Goal: Transaction & Acquisition: Obtain resource

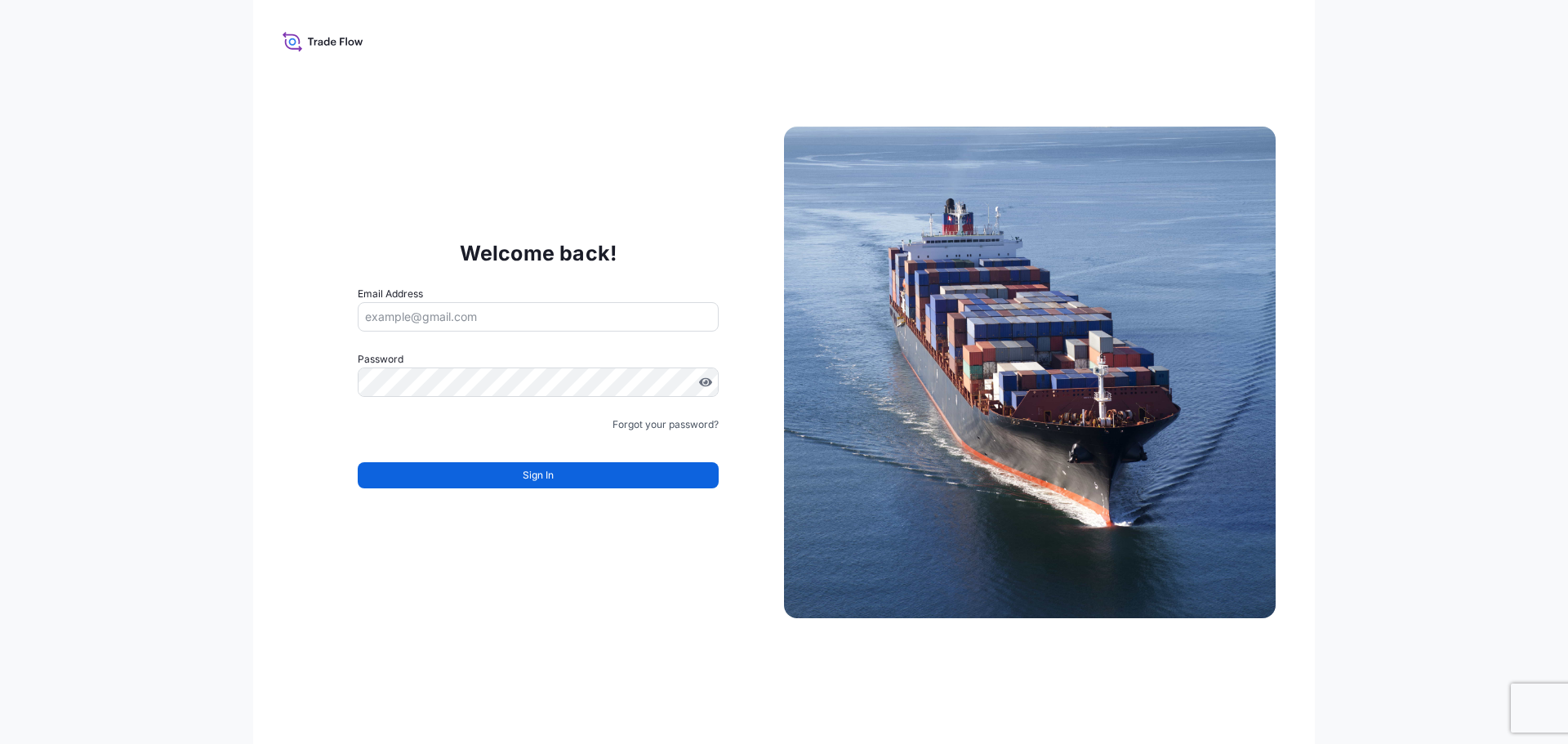
click at [472, 316] on input "Email Address" at bounding box center [537, 316] width 361 height 29
paste input "[DOMAIN_NAME][EMAIL_ADDRESS][DOMAIN_NAME] BDPint2025!!"
drag, startPoint x: 634, startPoint y: 313, endPoint x: 527, endPoint y: 313, distance: 107.0
click at [527, 313] on input "[DOMAIN_NAME][EMAIL_ADDRESS][DOMAIN_NAME] BDPint2025!!" at bounding box center [537, 316] width 361 height 29
type input "[DOMAIN_NAME][EMAIL_ADDRESS][DOMAIN_NAME]"
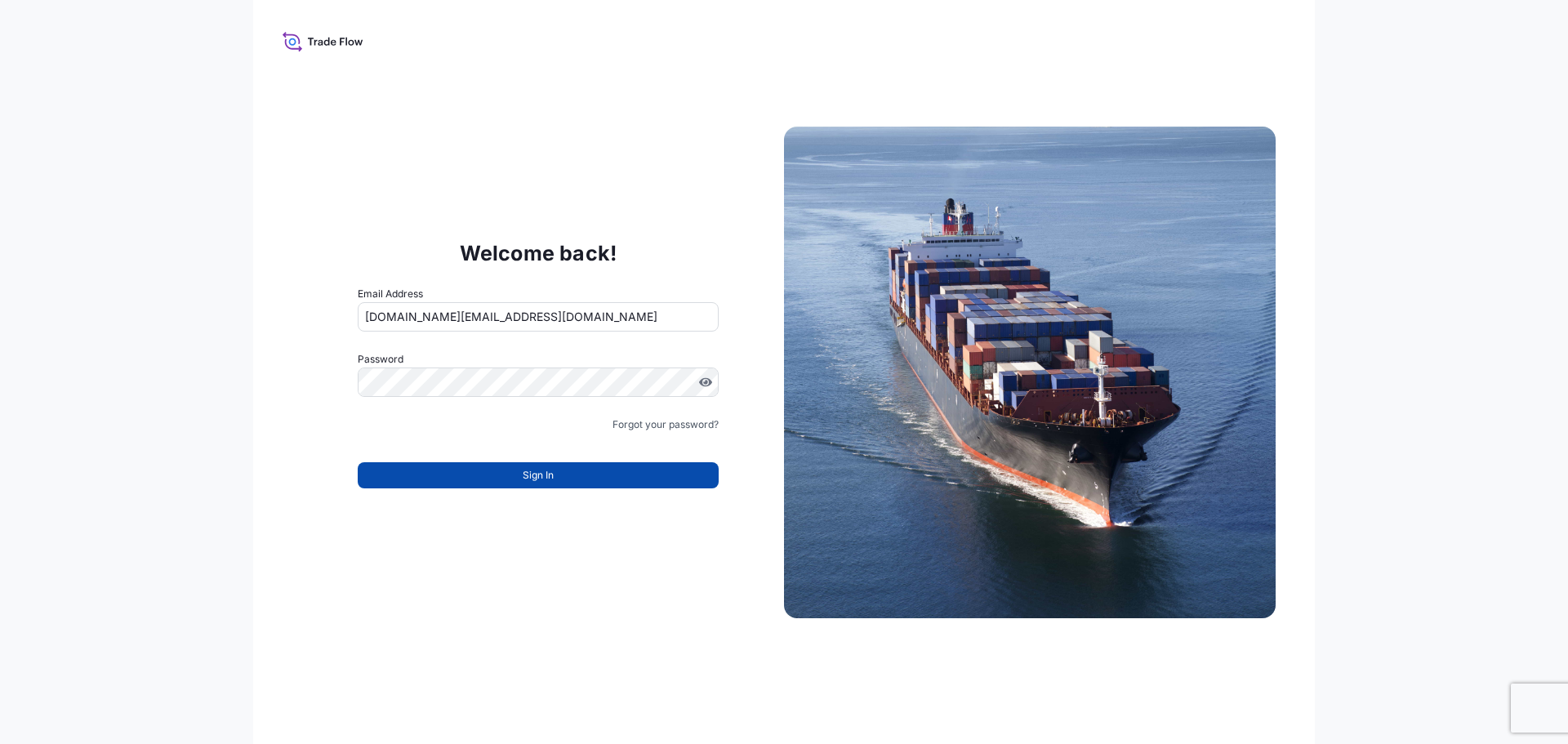
click at [504, 471] on button "Sign In" at bounding box center [537, 475] width 361 height 27
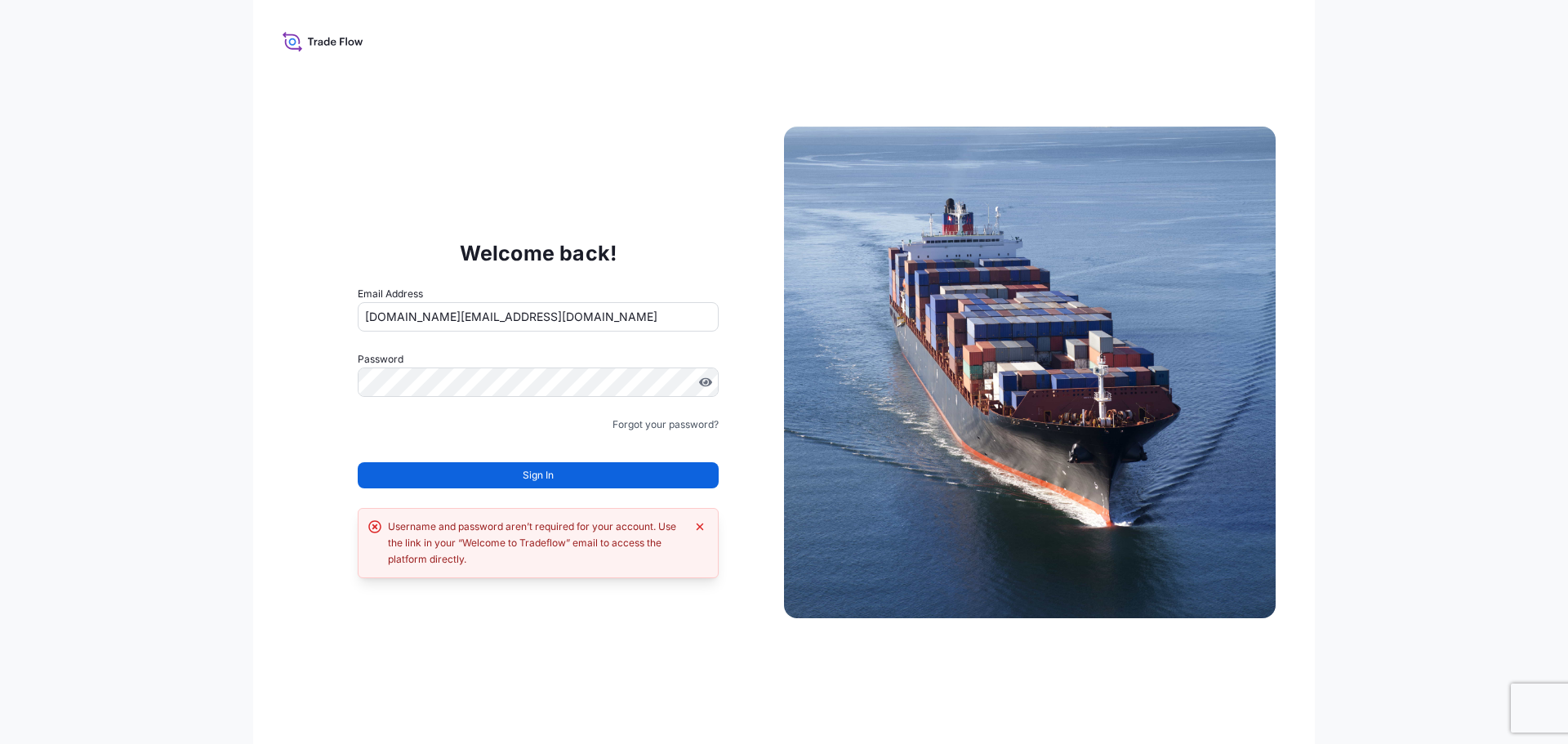
click at [492, 543] on div "Username and password aren’t required for your account. Use the link in your “W…" at bounding box center [537, 543] width 297 height 49
drag, startPoint x: 512, startPoint y: 543, endPoint x: 554, endPoint y: 545, distance: 42.0
click at [554, 545] on div "Username and password aren’t required for your account. Use the link in your “W…" at bounding box center [537, 543] width 297 height 49
drag, startPoint x: 462, startPoint y: 545, endPoint x: 564, endPoint y: 548, distance: 102.0
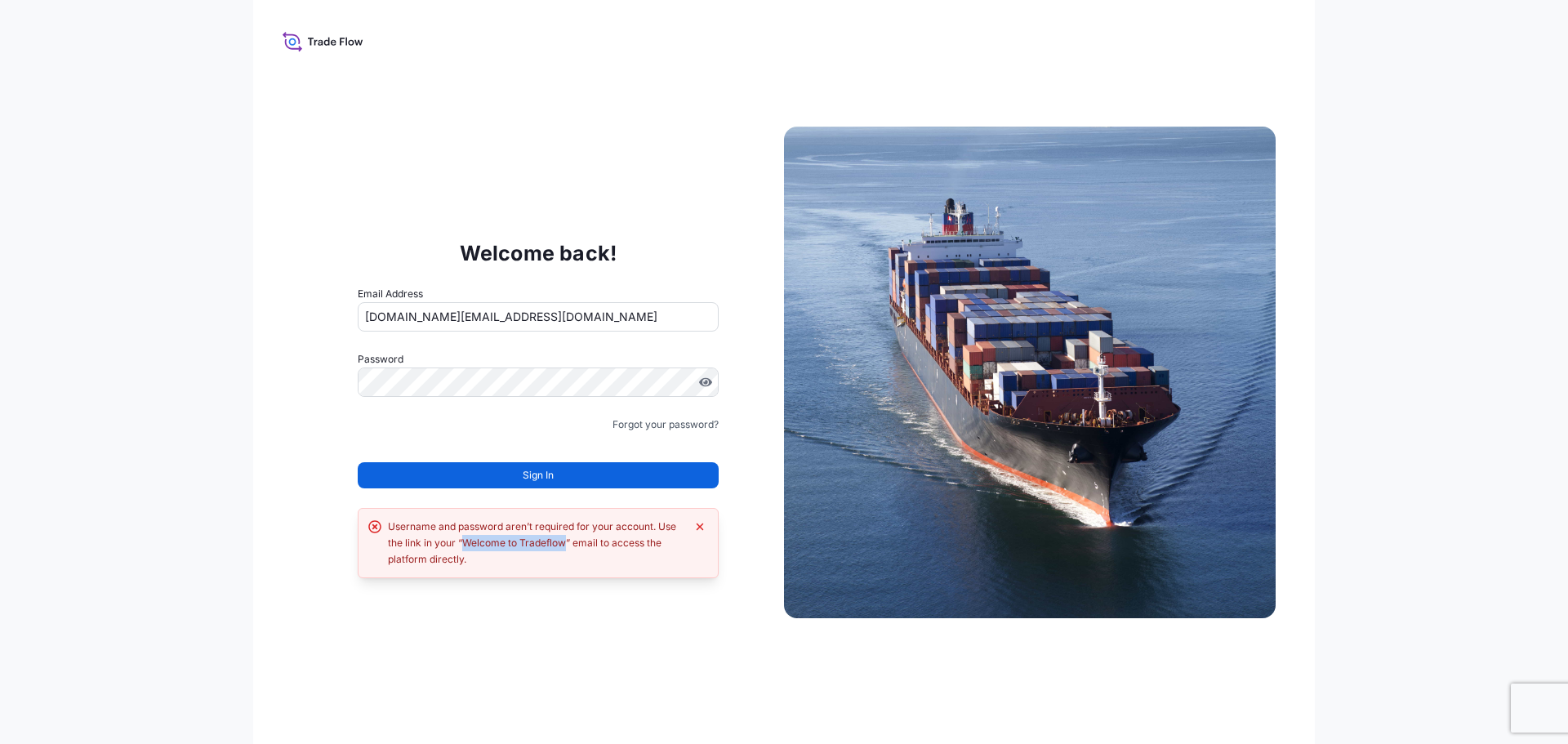
click at [564, 548] on div "Username and password aren’t required for your account. Use the link in your “W…" at bounding box center [537, 543] width 297 height 49
copy div "Welcome to Tradeflow"
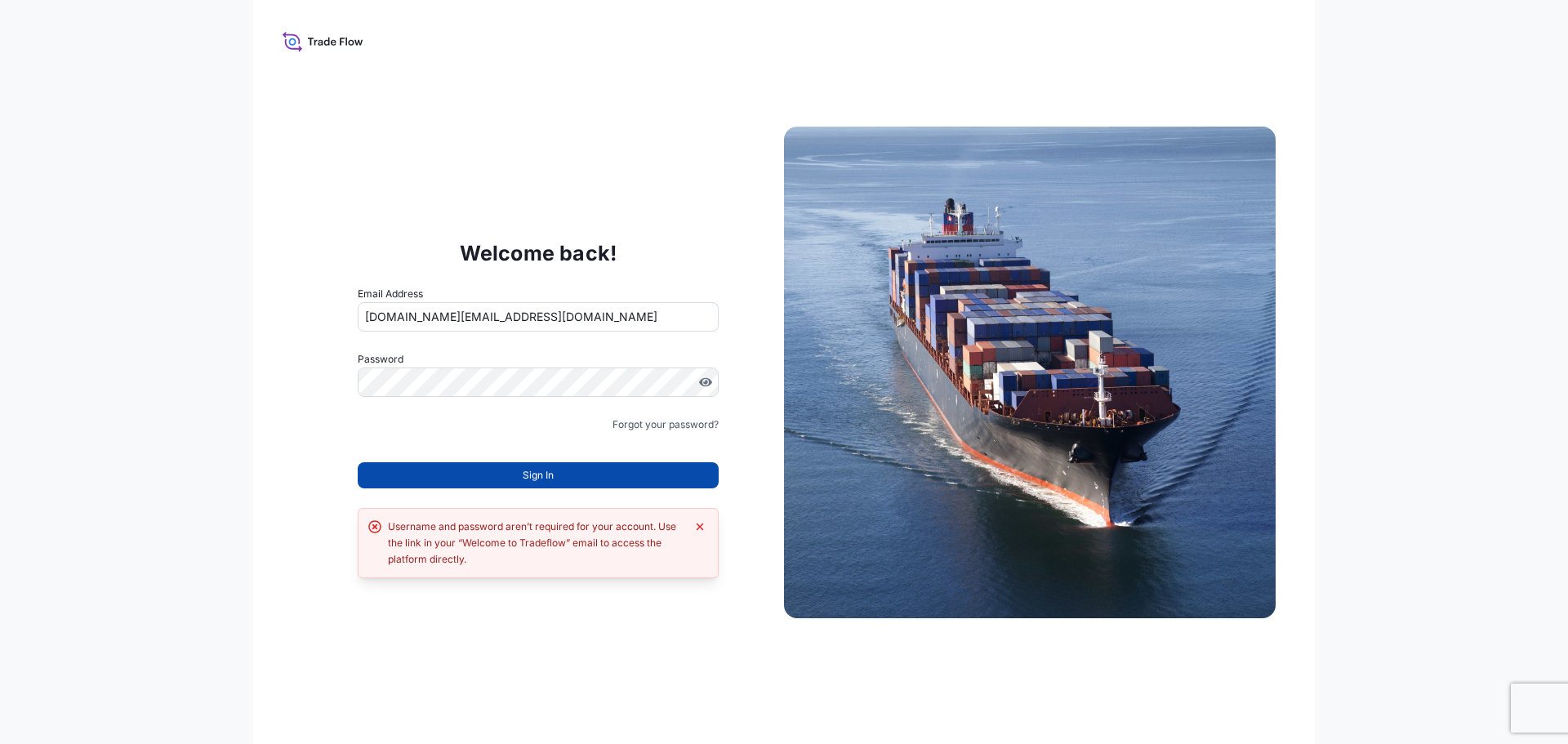
click at [641, 477] on button "Sign In" at bounding box center [537, 475] width 361 height 27
click at [472, 547] on div "Username and password aren’t required for your account. Use the link in your “W…" at bounding box center [537, 543] width 297 height 49
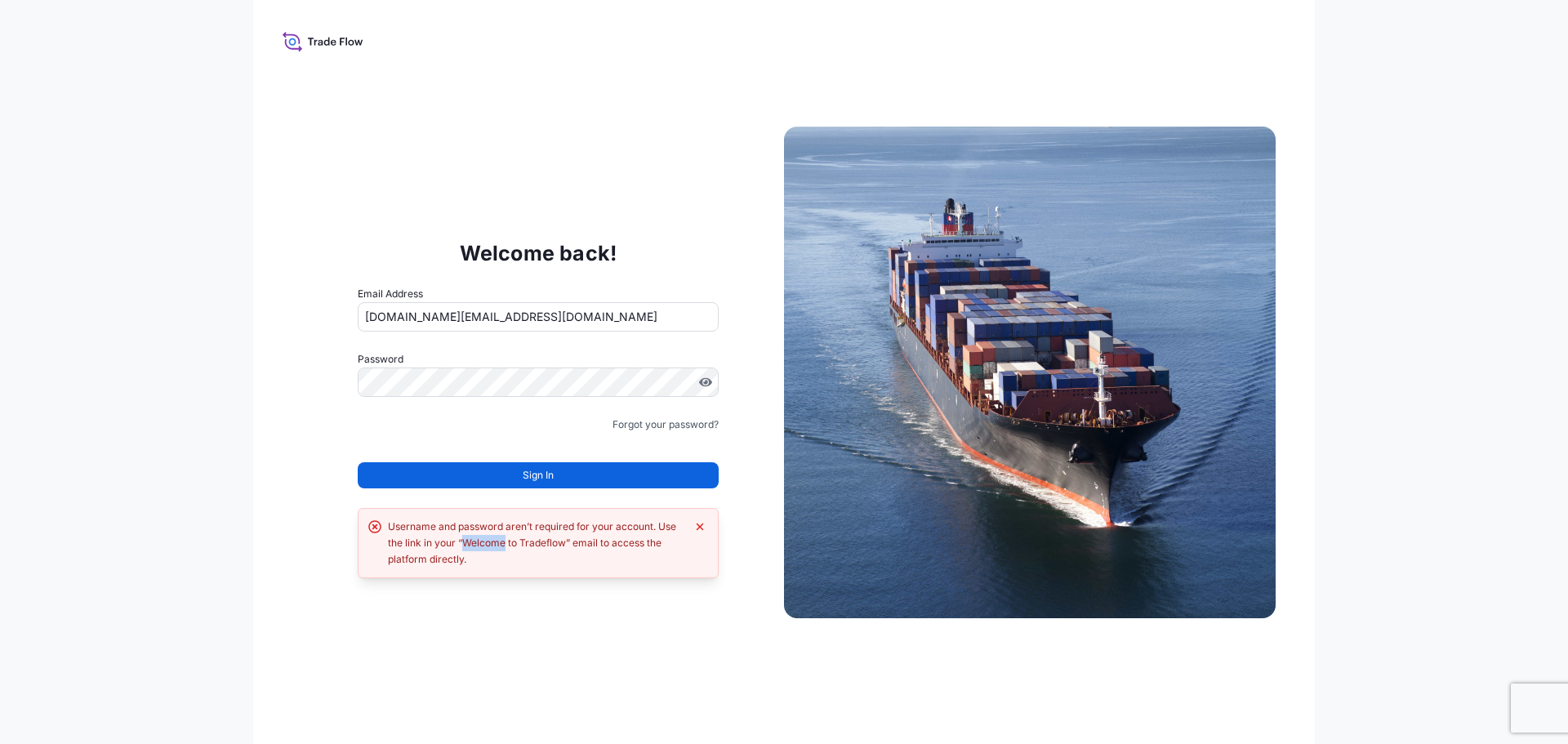
click at [471, 548] on div "Username and password aren’t required for your account. Use the link in your “W…" at bounding box center [537, 543] width 297 height 49
click at [484, 545] on div "Username and password aren’t required for your account. Use the link in your “W…" at bounding box center [537, 543] width 297 height 49
drag, startPoint x: 467, startPoint y: 542, endPoint x: 564, endPoint y: 545, distance: 97.0
click at [564, 545] on div "Username and password aren’t required for your account. Use the link in your “W…" at bounding box center [537, 543] width 297 height 49
copy div "Welcome to Tradeflow"
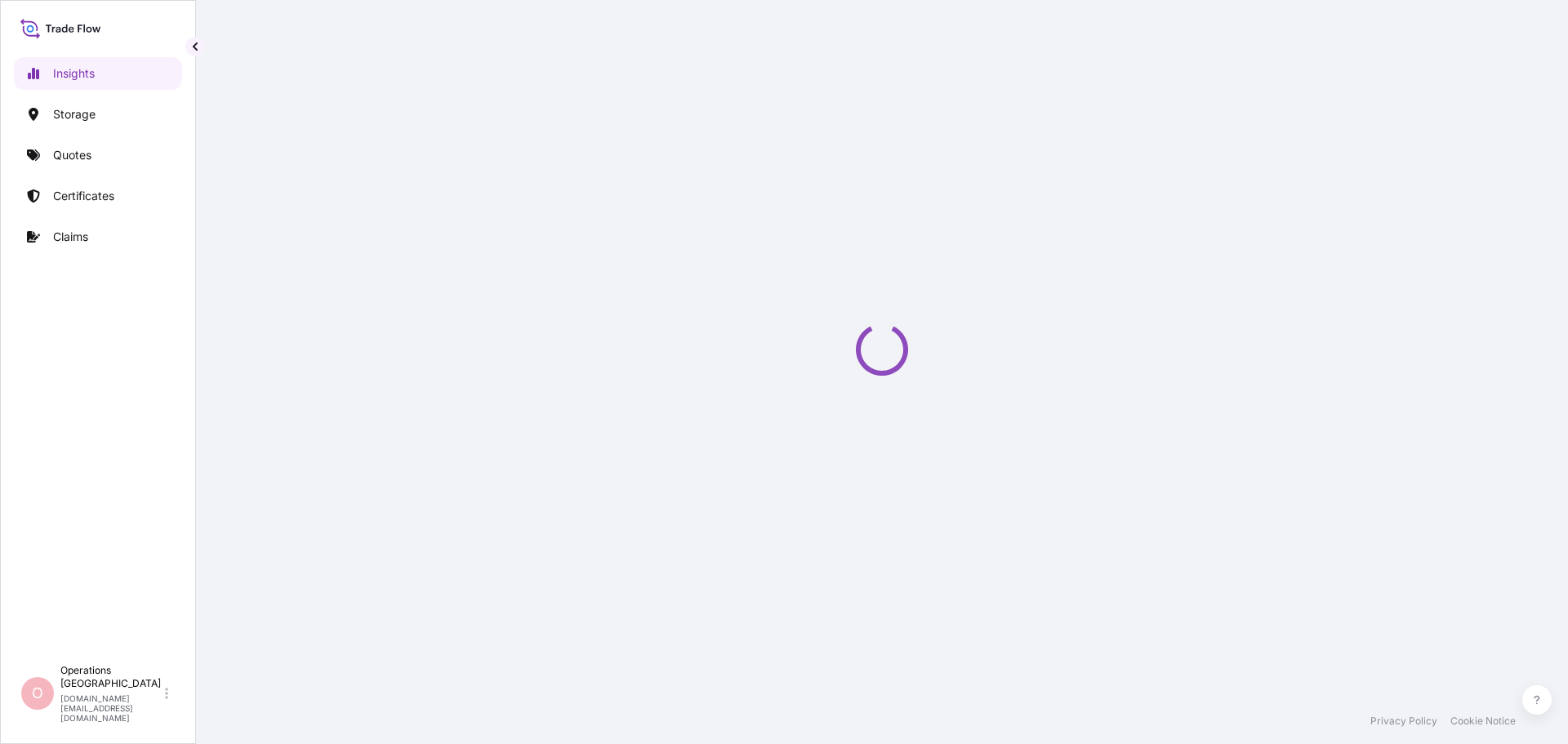
select select "2025"
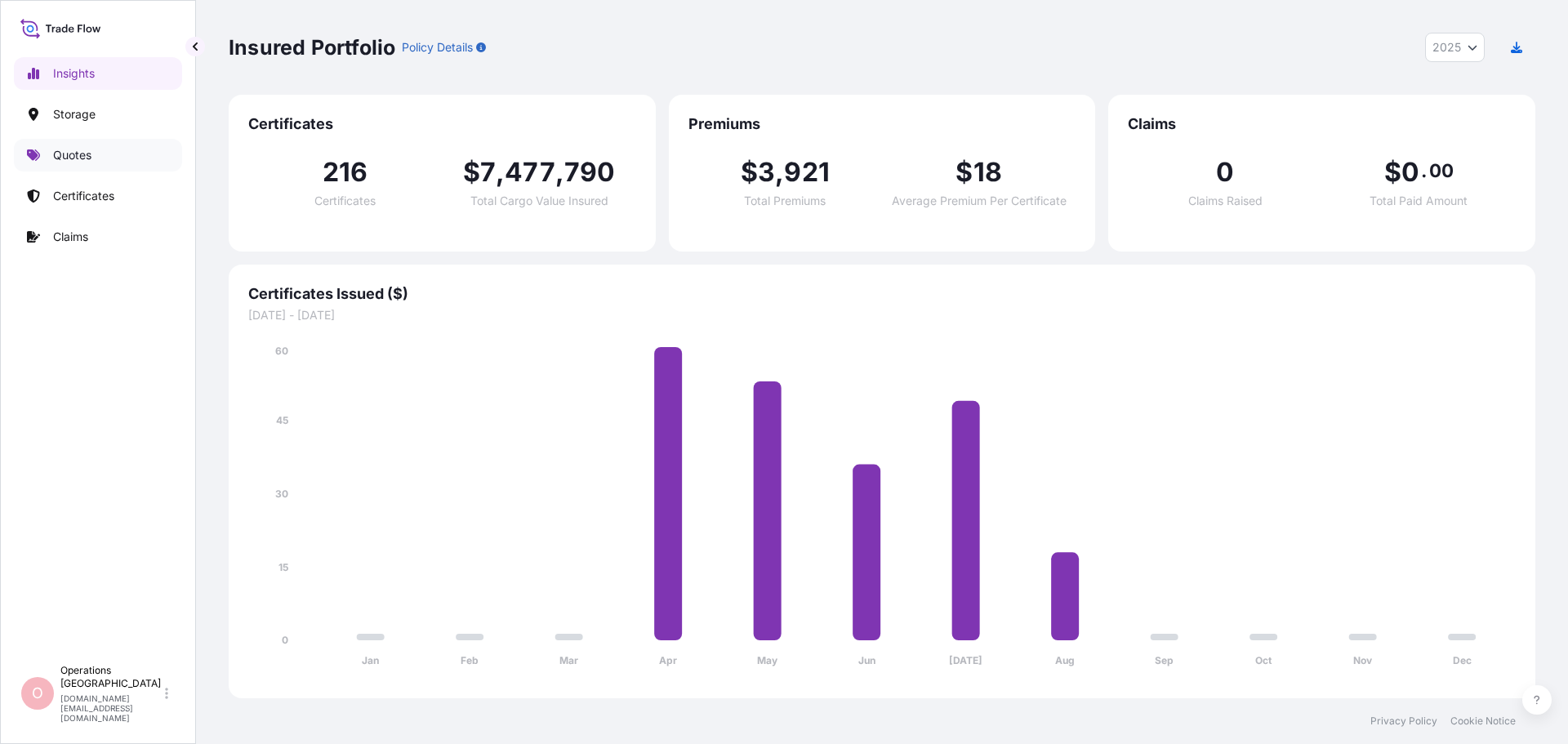
click at [122, 149] on link "Quotes" at bounding box center [98, 155] width 168 height 33
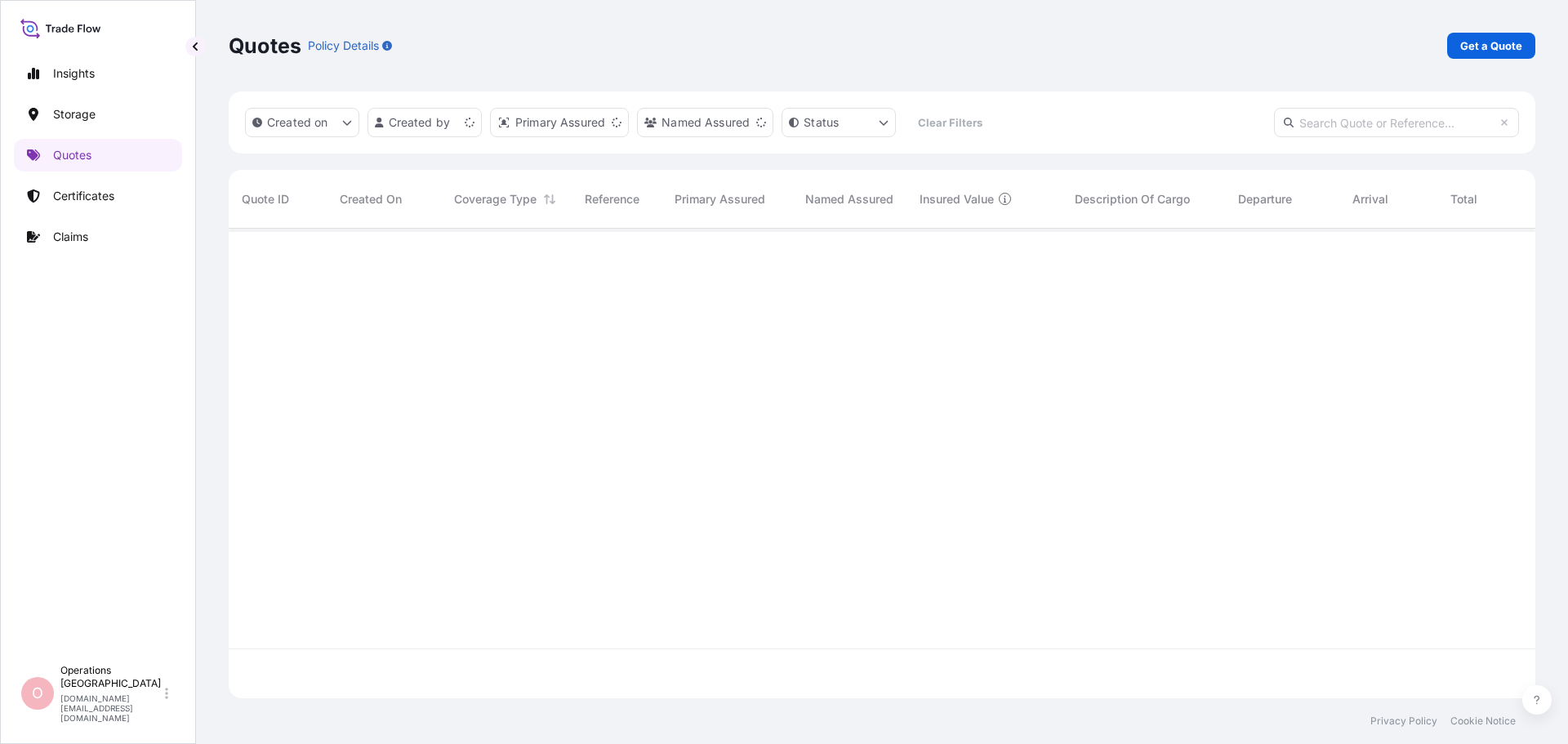
scroll to position [467, 1295]
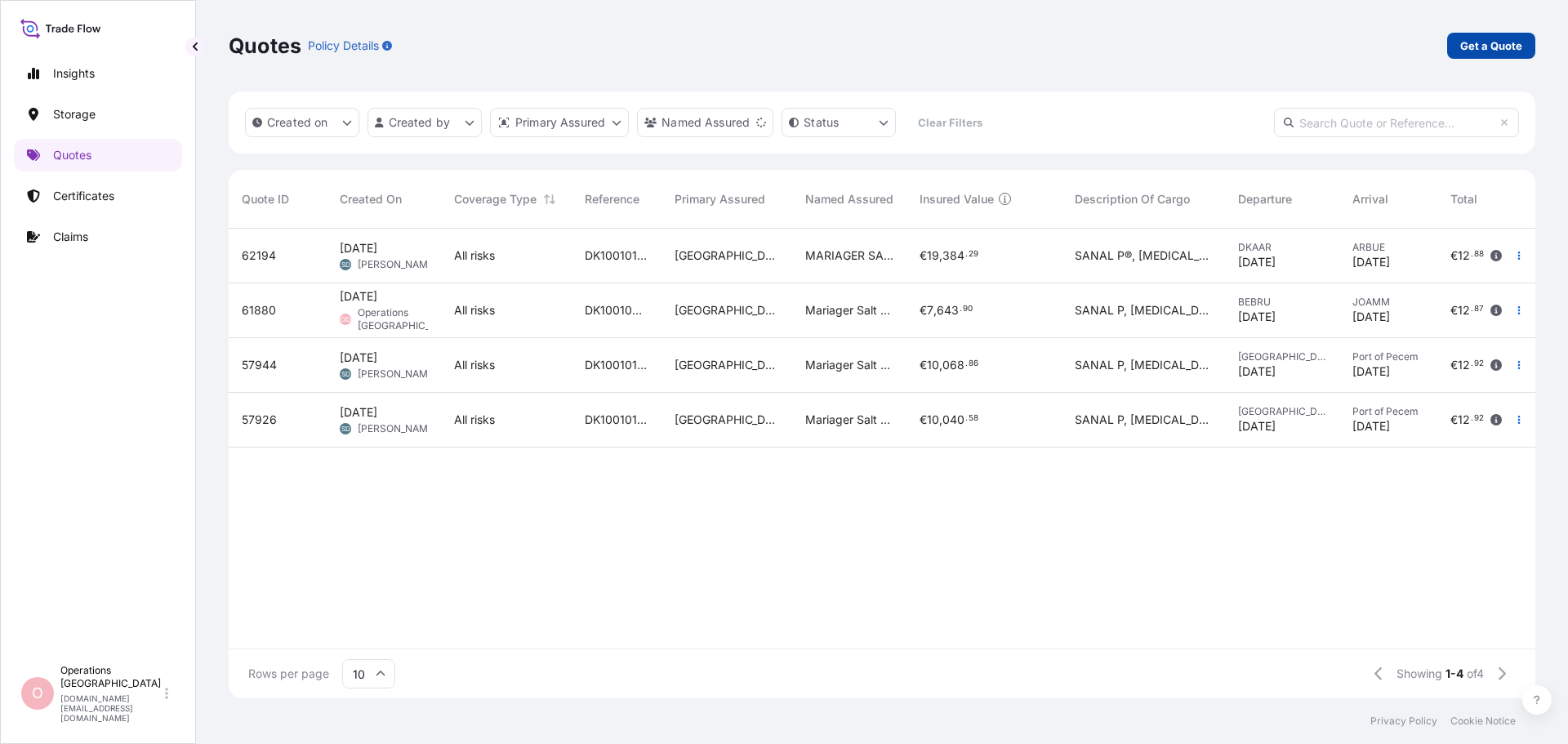
click at [1489, 48] on p "Get a Quote" at bounding box center [1491, 45] width 62 height 16
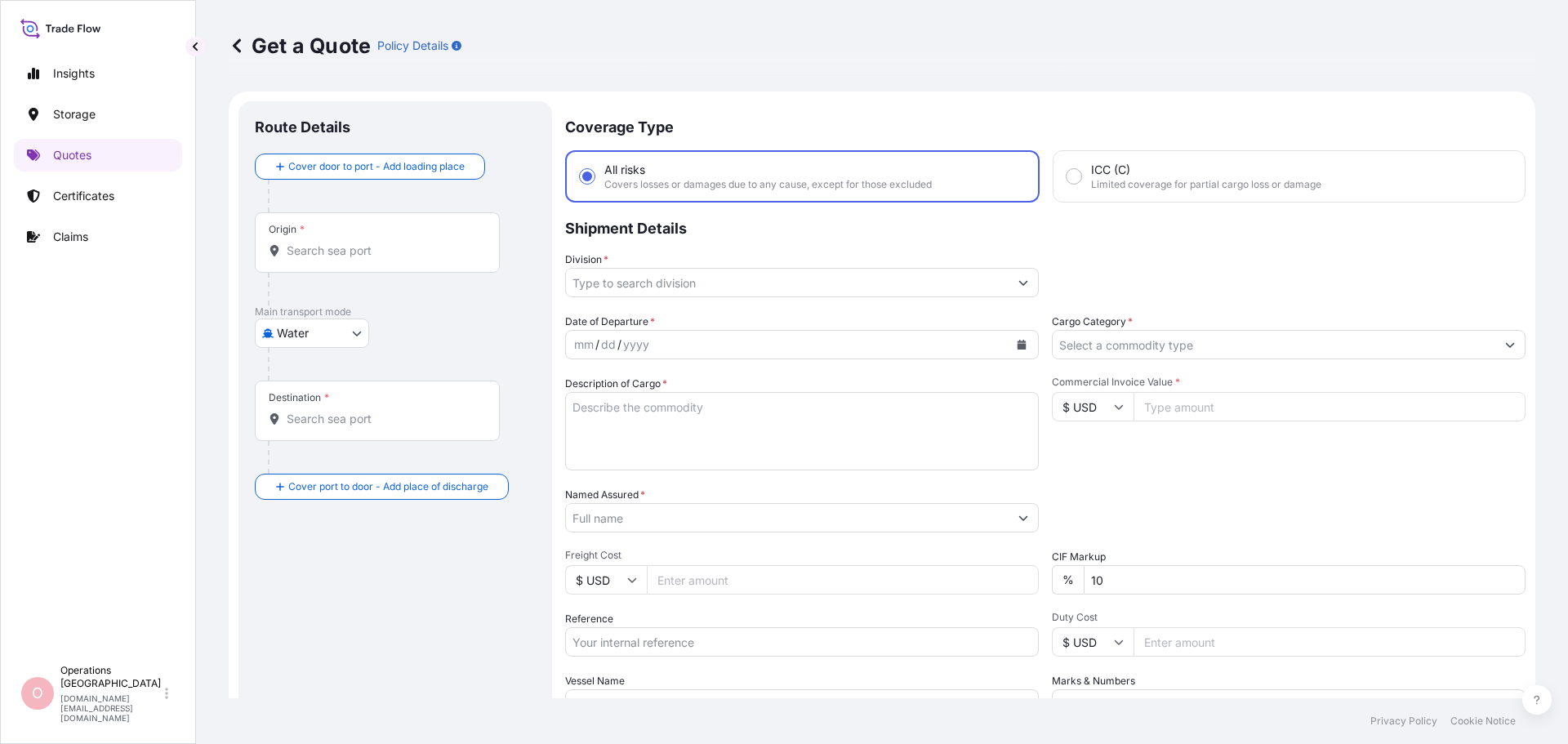
scroll to position [27, 0]
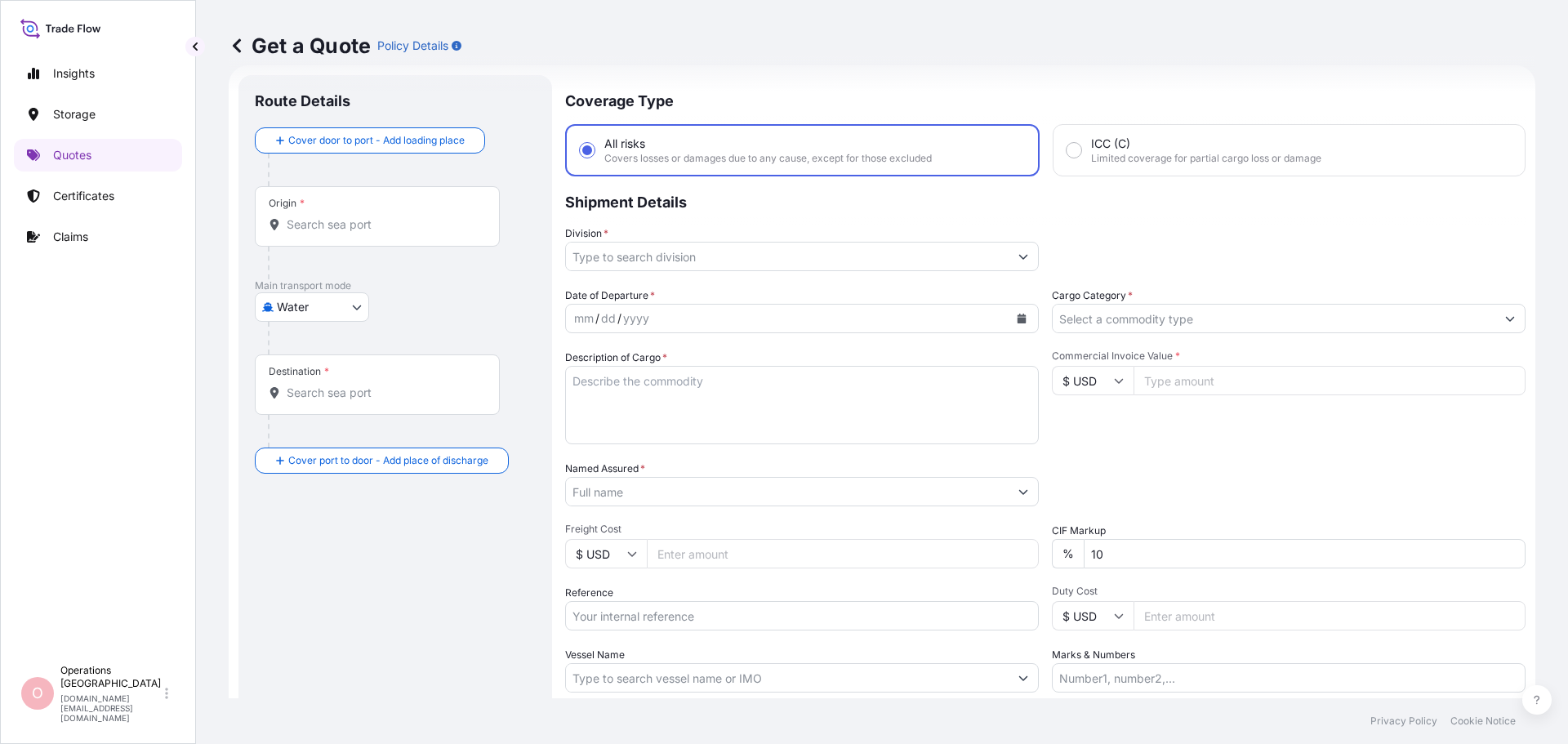
click at [331, 316] on body "Insights Storage Quotes Certificates Claims O Operations Denmark operations.dk@…" at bounding box center [784, 372] width 1568 height 744
click at [307, 408] on span "Inland" at bounding box center [302, 408] width 33 height 16
select select "Inland"
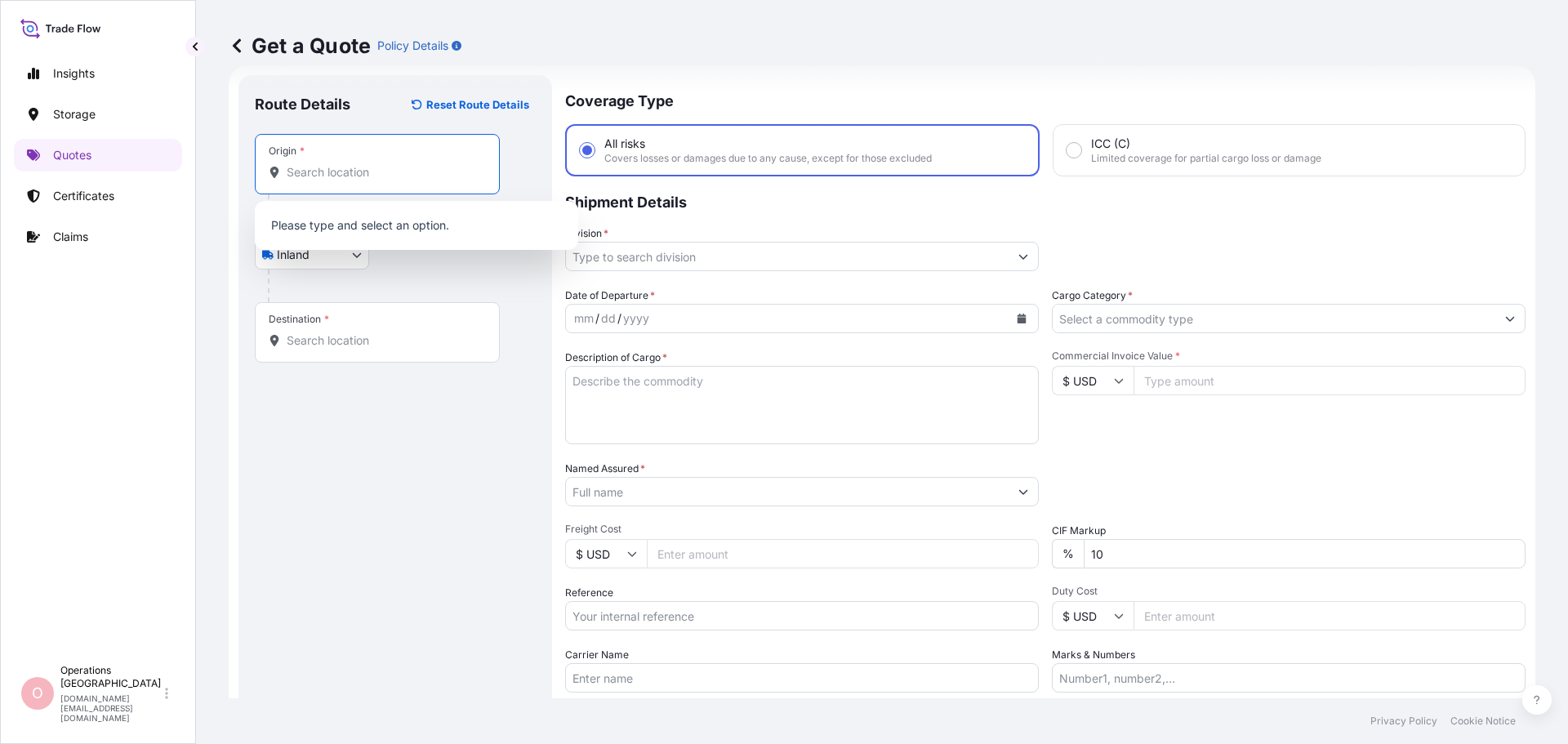
click at [368, 168] on input "Origin *" at bounding box center [383, 171] width 193 height 16
click at [297, 445] on div "Route Details Reset Route Details Place of loading Road / Inland Road / Inland …" at bounding box center [395, 445] width 281 height 707
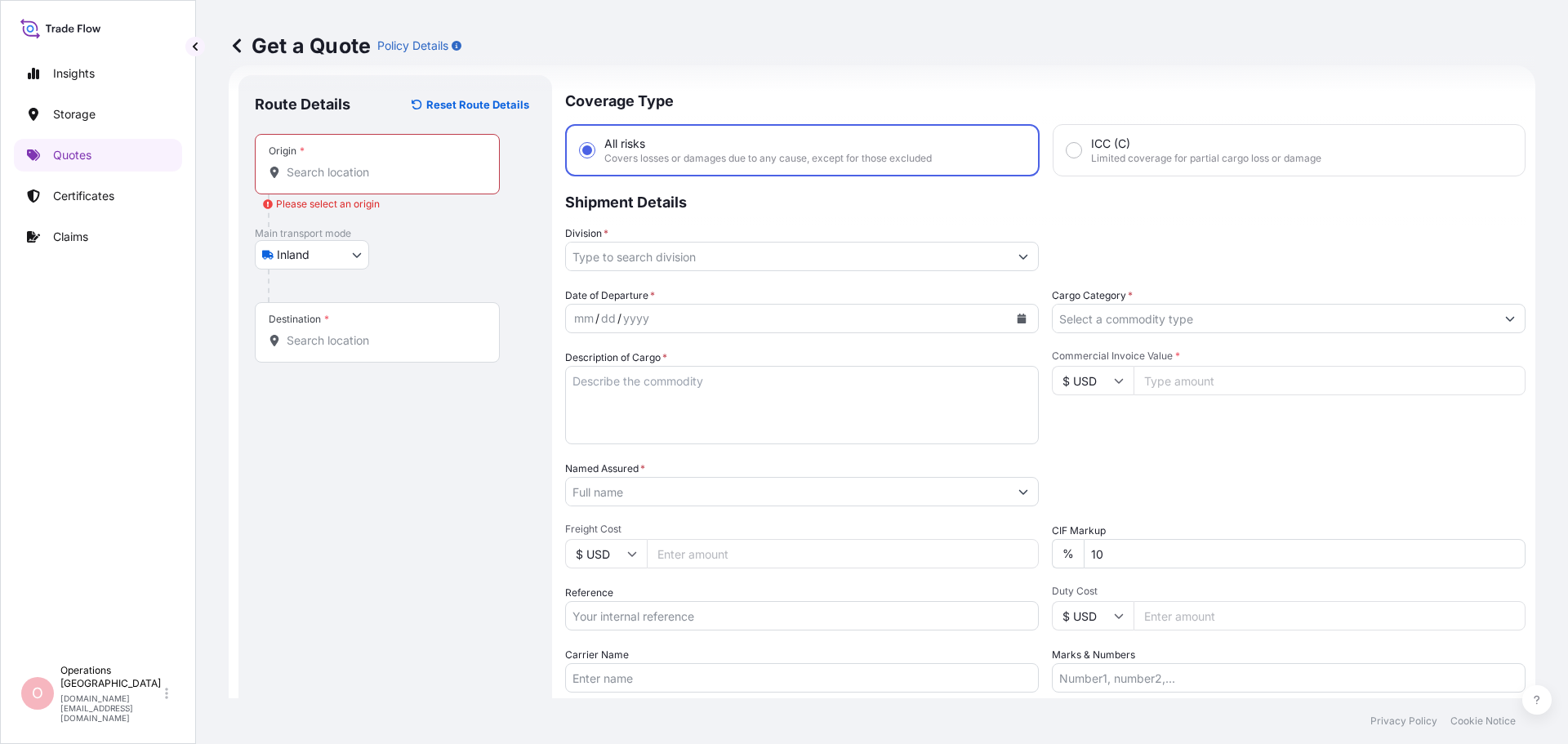
click at [356, 168] on input "Origin * Please select an origin" at bounding box center [383, 171] width 193 height 16
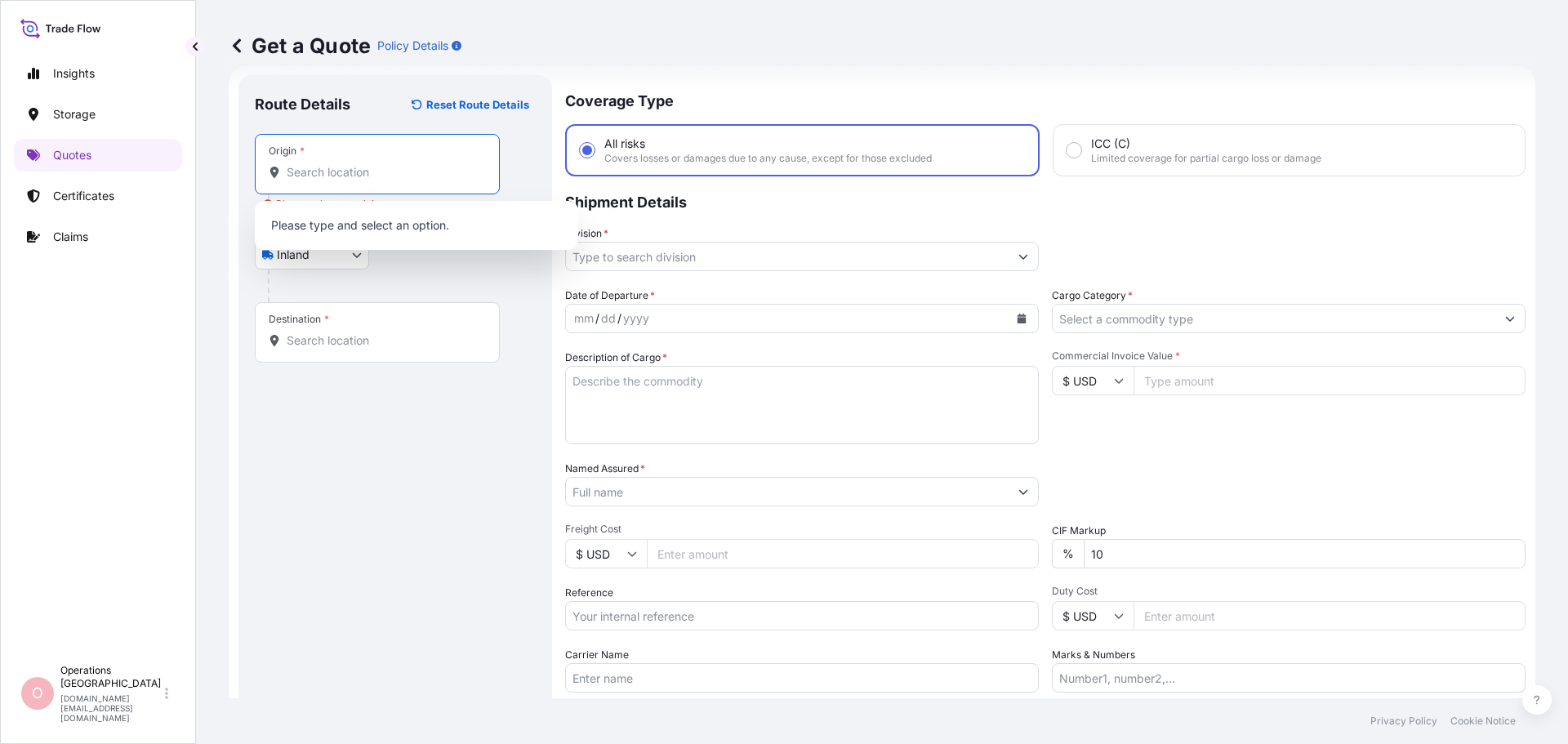
paste input "Mariager Salt Specialties Groupe Salins, Hadsundsvej 17, DK-9550 MARIAGER"
click at [447, 228] on span "Mariager Salt Specialties - Salins Group, Hadsundvej, 9550 Mariager, Denmark" at bounding box center [437, 230] width 255 height 33
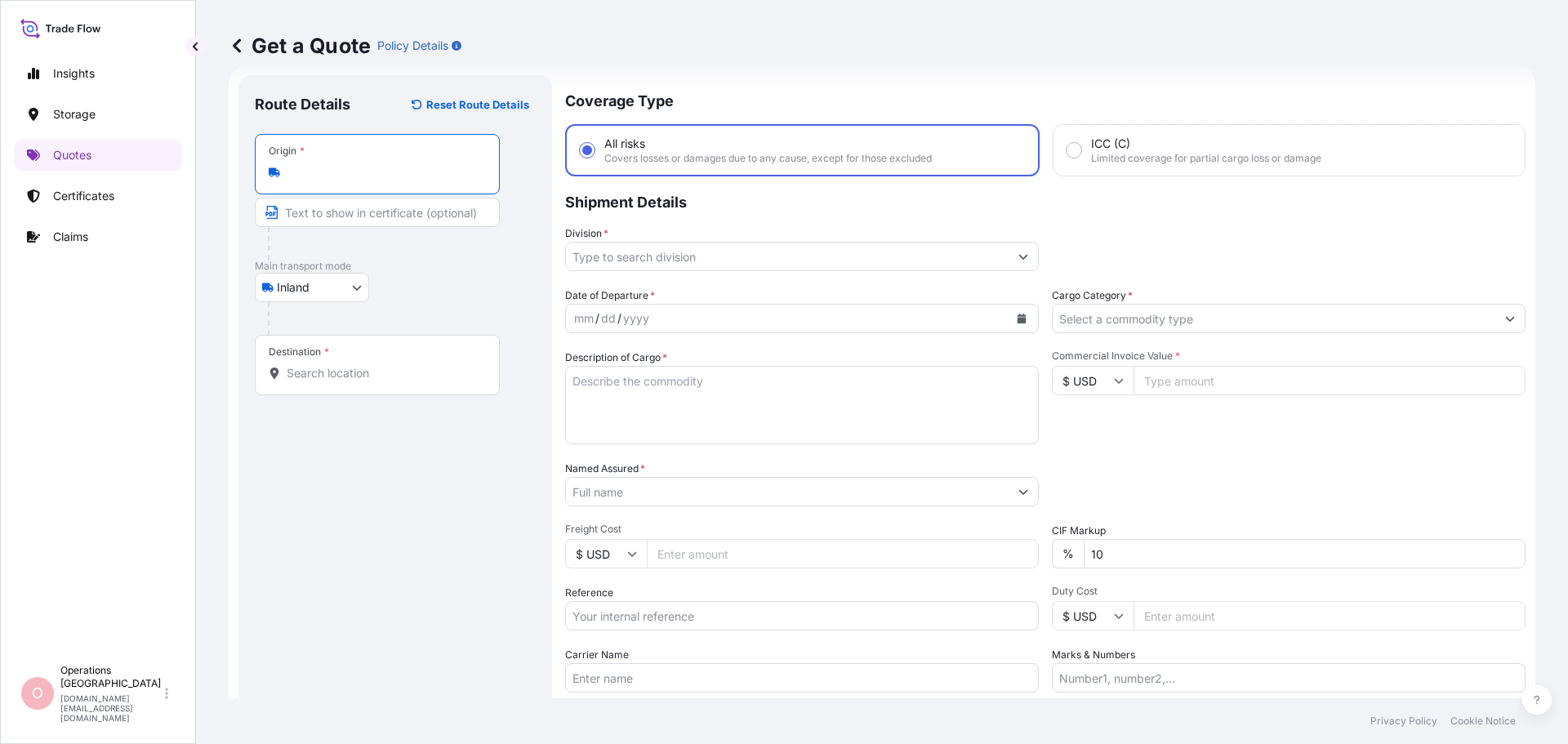
type input "Mariager Salt Specialties - Salins Group, Hadsundvej, 9550 Mariager, Denmark"
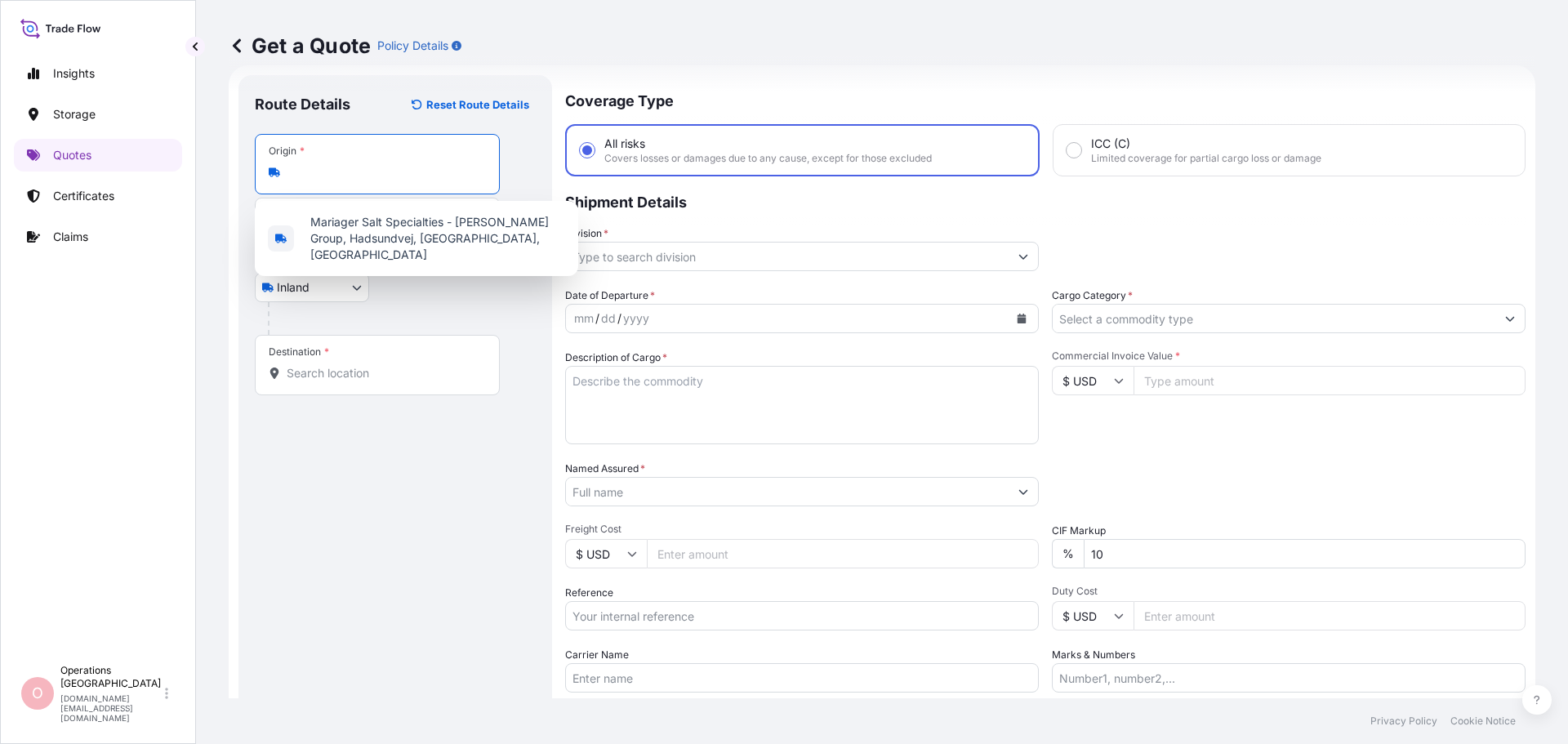
scroll to position [0, 0]
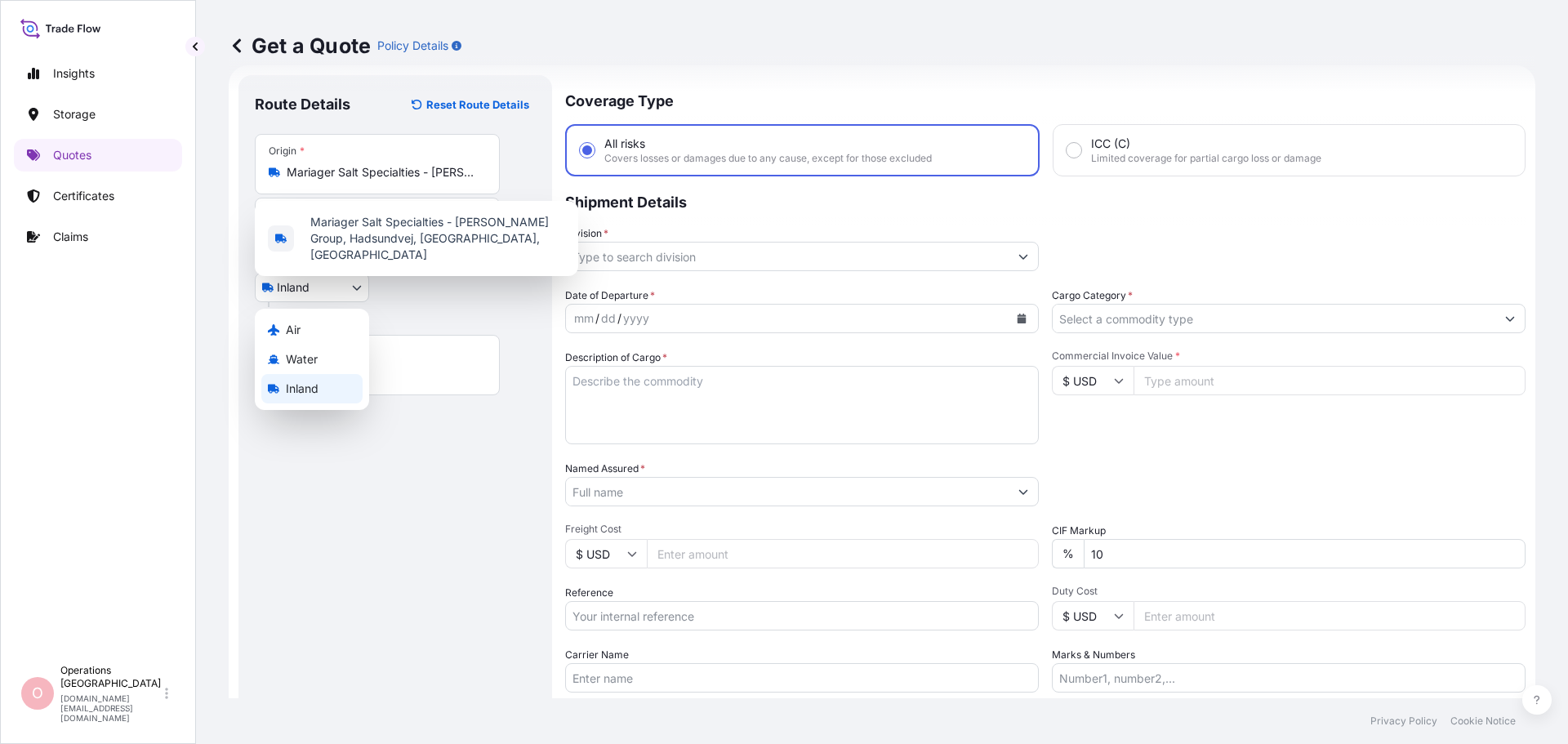
click at [353, 287] on body "1 option available. Insights Storage Quotes Certificates Claims O Operations De…" at bounding box center [784, 372] width 1568 height 744
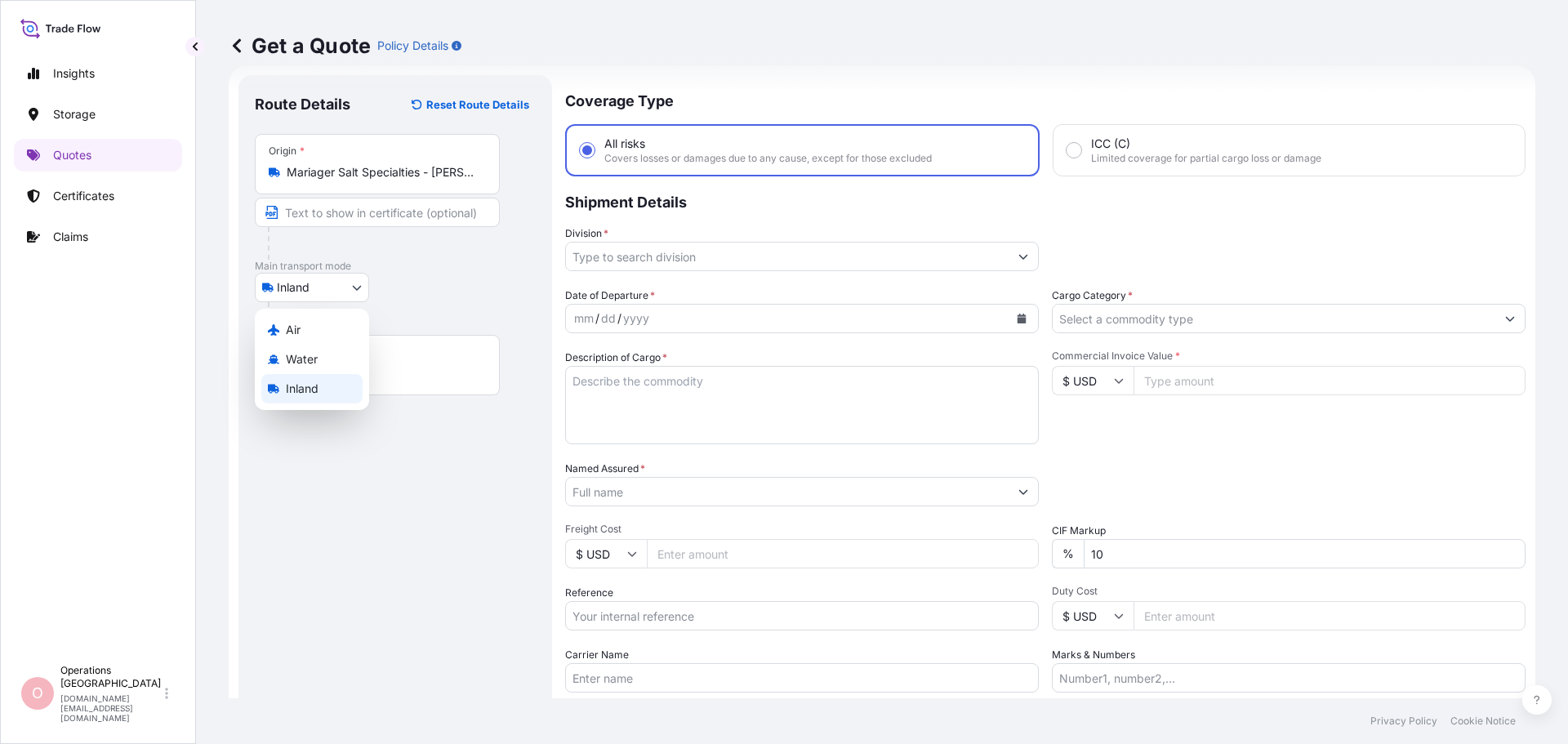
click at [311, 383] on span "Inland" at bounding box center [302, 388] width 33 height 16
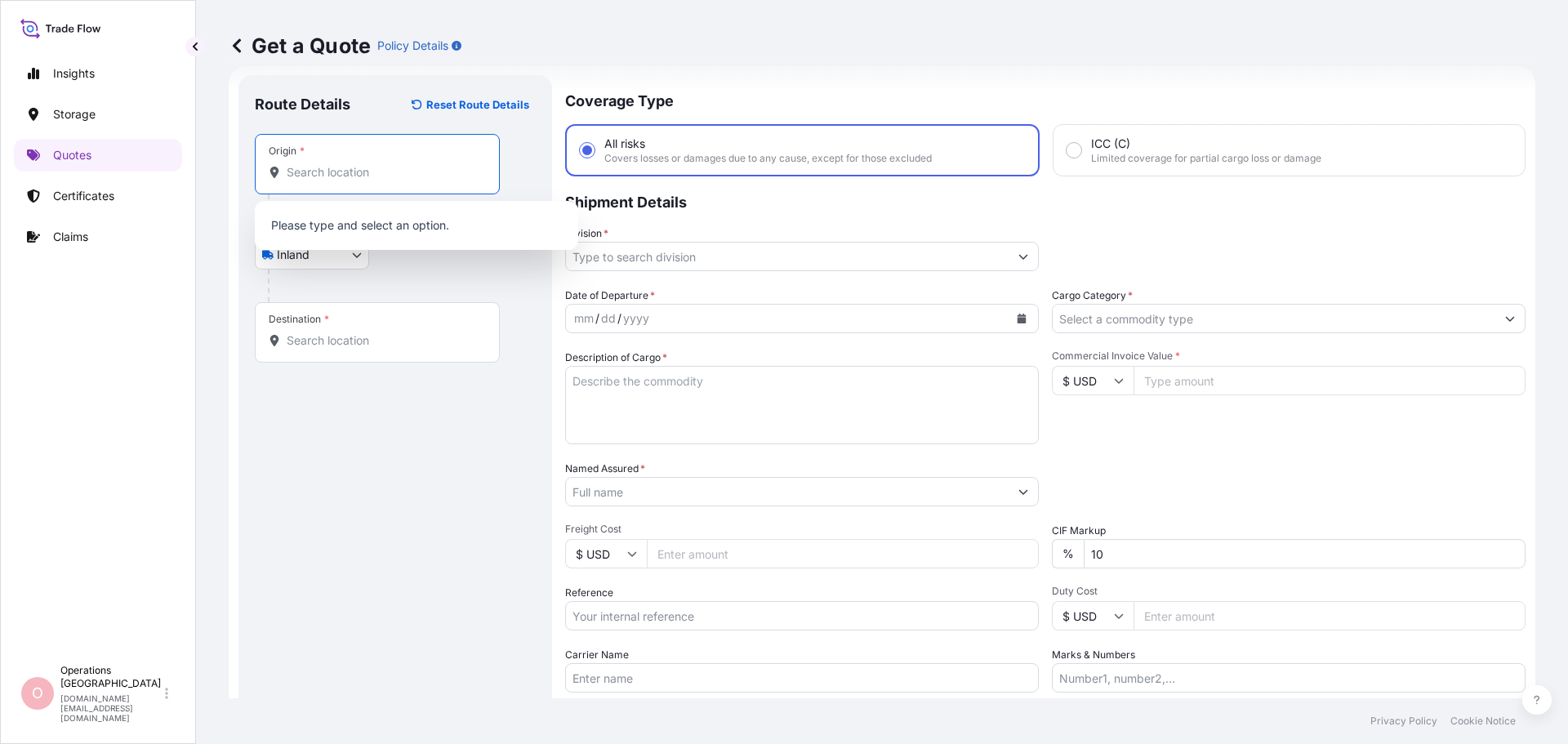
click at [314, 175] on input "Origin *" at bounding box center [383, 171] width 193 height 16
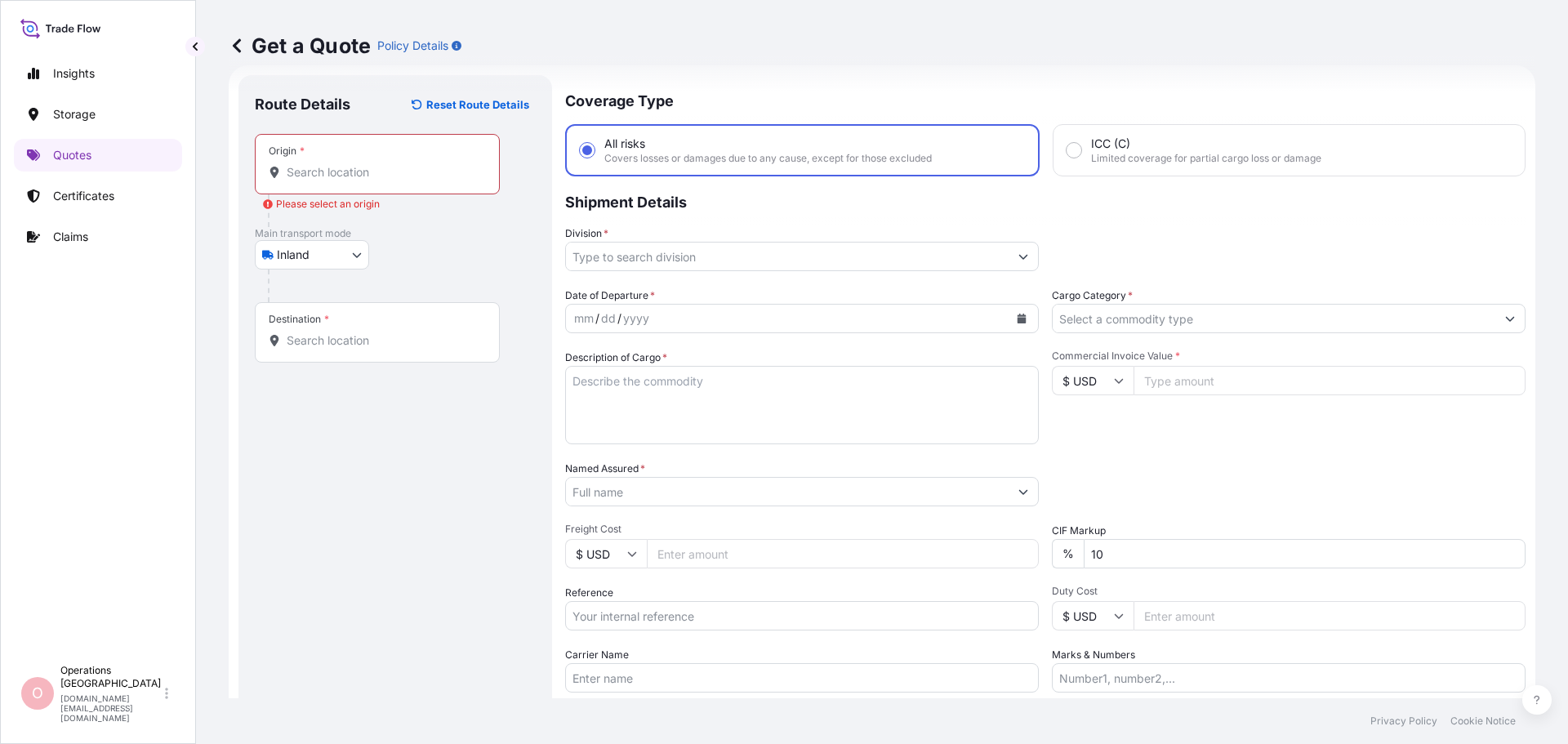
click at [397, 176] on input "Origin * Please select an origin" at bounding box center [383, 171] width 193 height 16
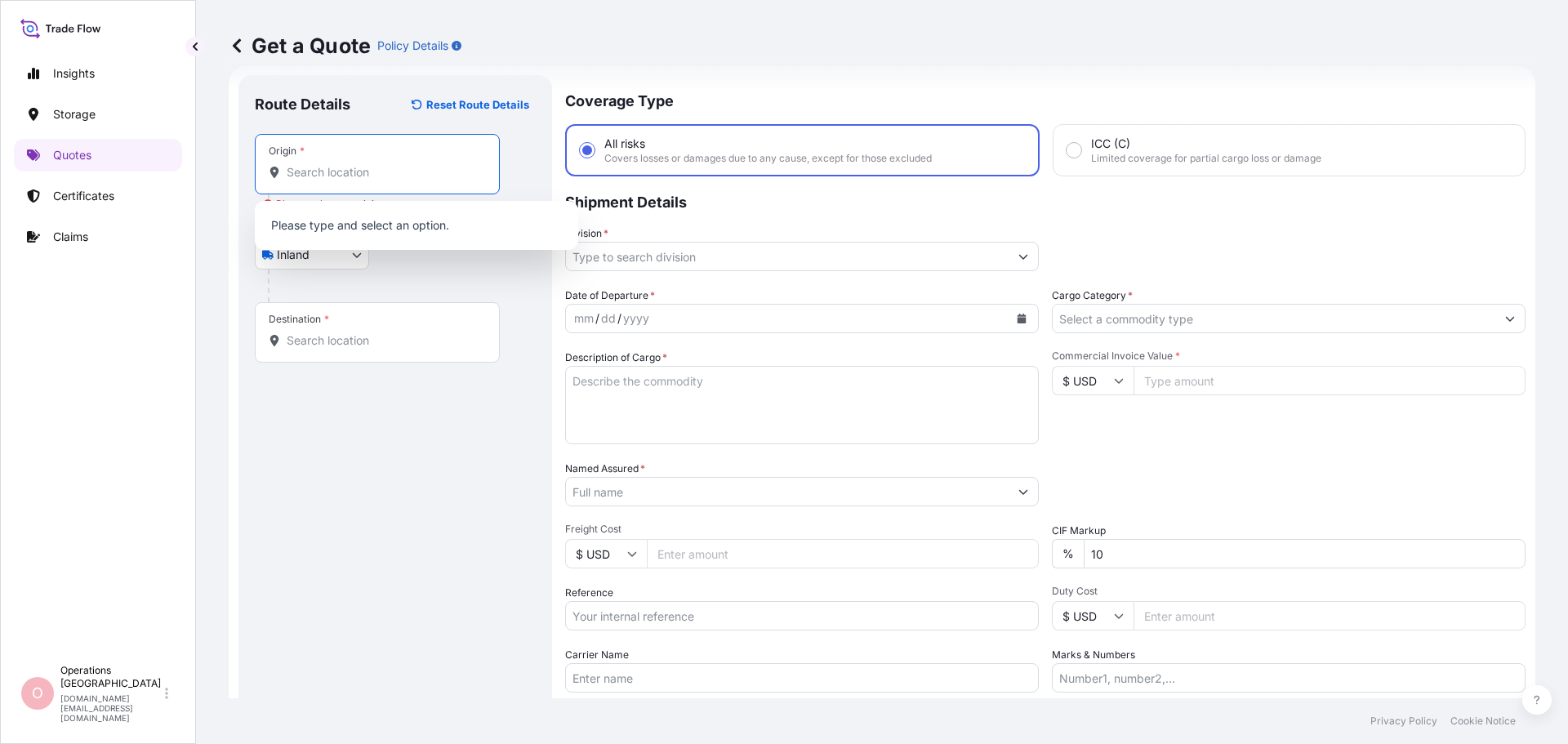
paste input "Mariager Salt Specialties Groupe Salins, Hadsundsvej 17, DK-9550 MARIAGER"
click at [364, 219] on span "Mariager Salt Specialties - Salins Group, Hadsundvej, 9550 Mariager, Denmark" at bounding box center [437, 230] width 255 height 33
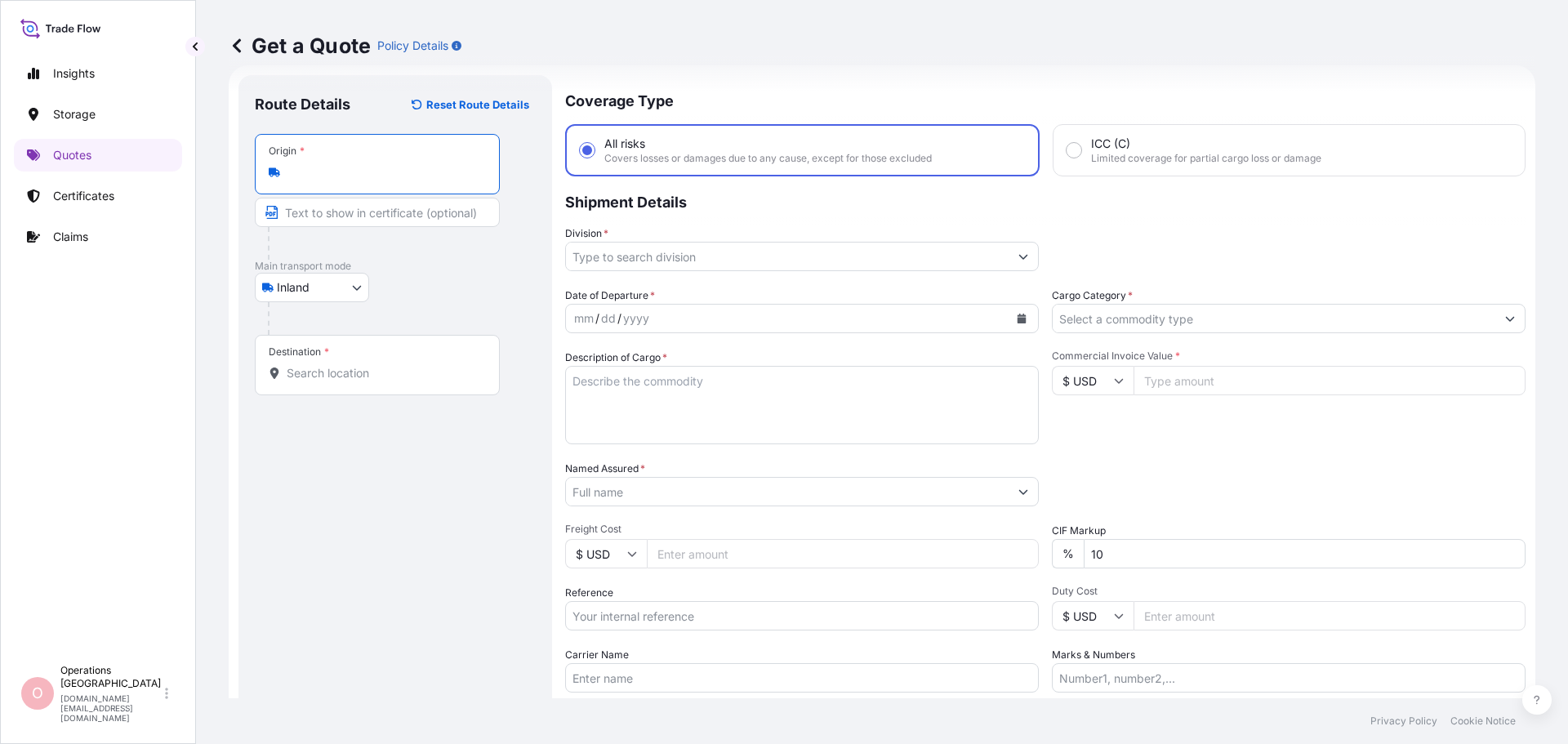
type input "Mariager Salt Specialties - Salins Group, Hadsundvej, 9550 Mariager, Denmark"
click at [344, 283] on body "0 options available. 1 option available. Insights Storage Quotes Certificates C…" at bounding box center [784, 372] width 1568 height 744
click at [301, 331] on div "Air" at bounding box center [311, 329] width 101 height 29
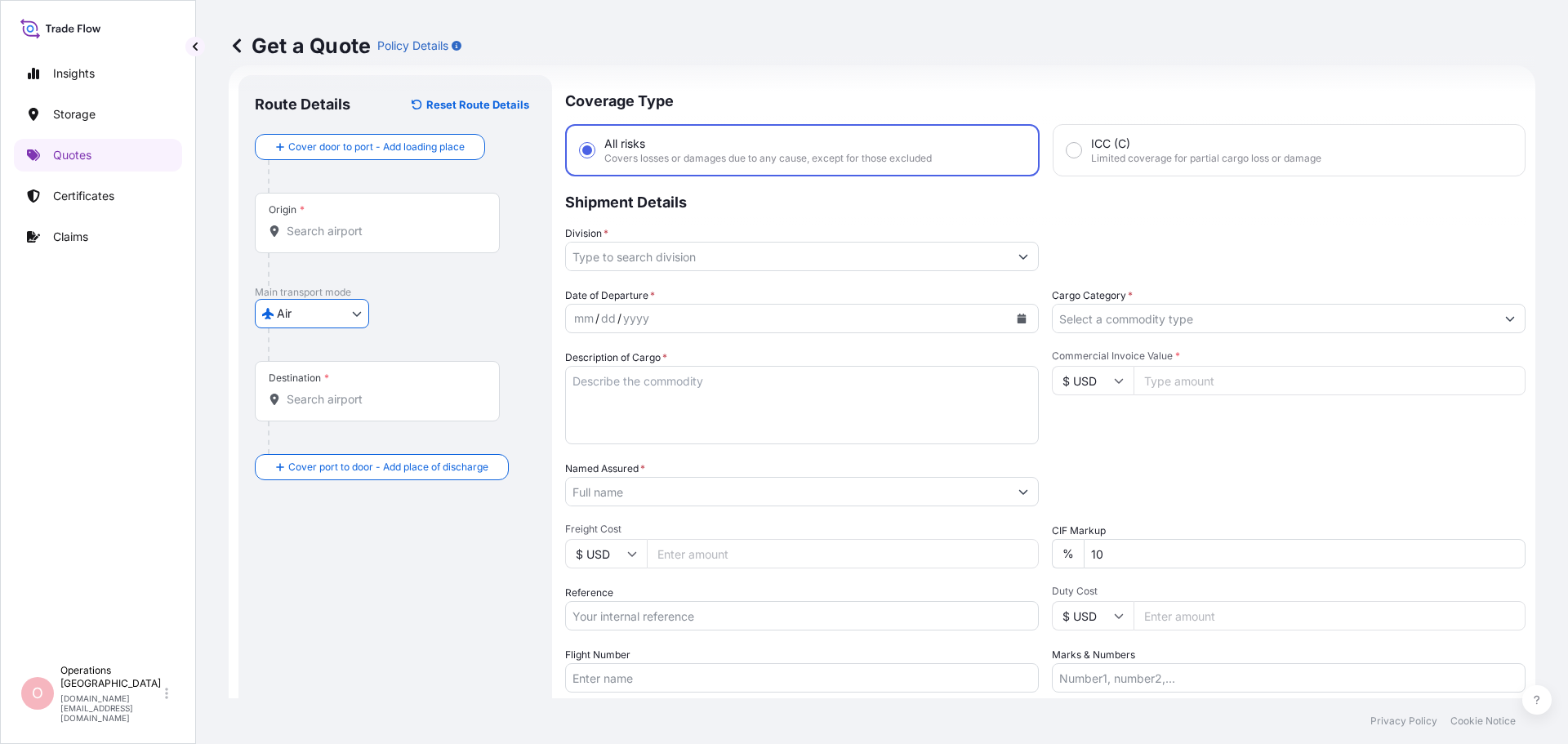
click at [346, 221] on div "Origin *" at bounding box center [377, 223] width 245 height 61
click at [346, 223] on input "Origin *" at bounding box center [383, 231] width 193 height 16
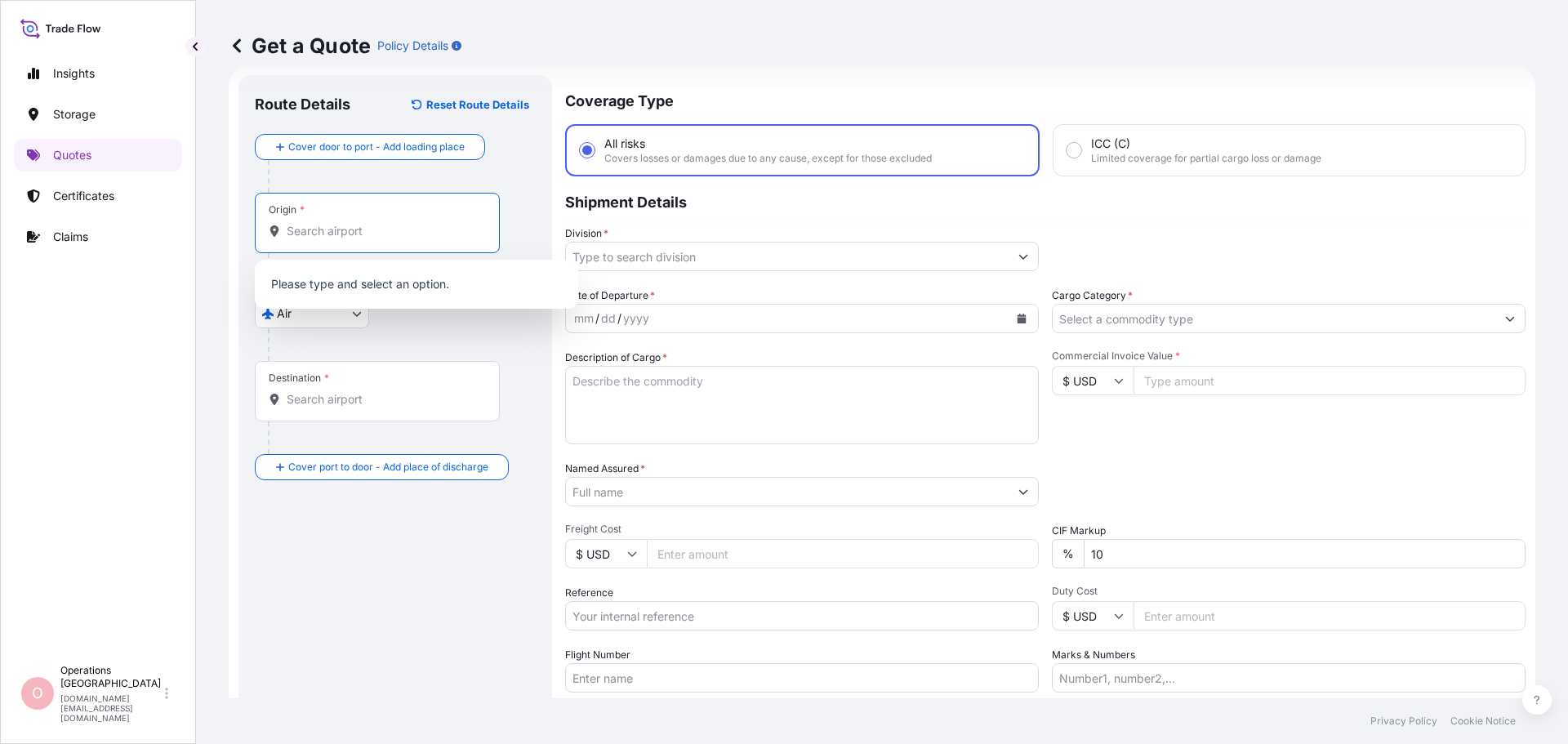
click at [320, 314] on body "0 options available. Insights Storage Quotes Certificates Claims O Operations D…" at bounding box center [784, 372] width 1568 height 744
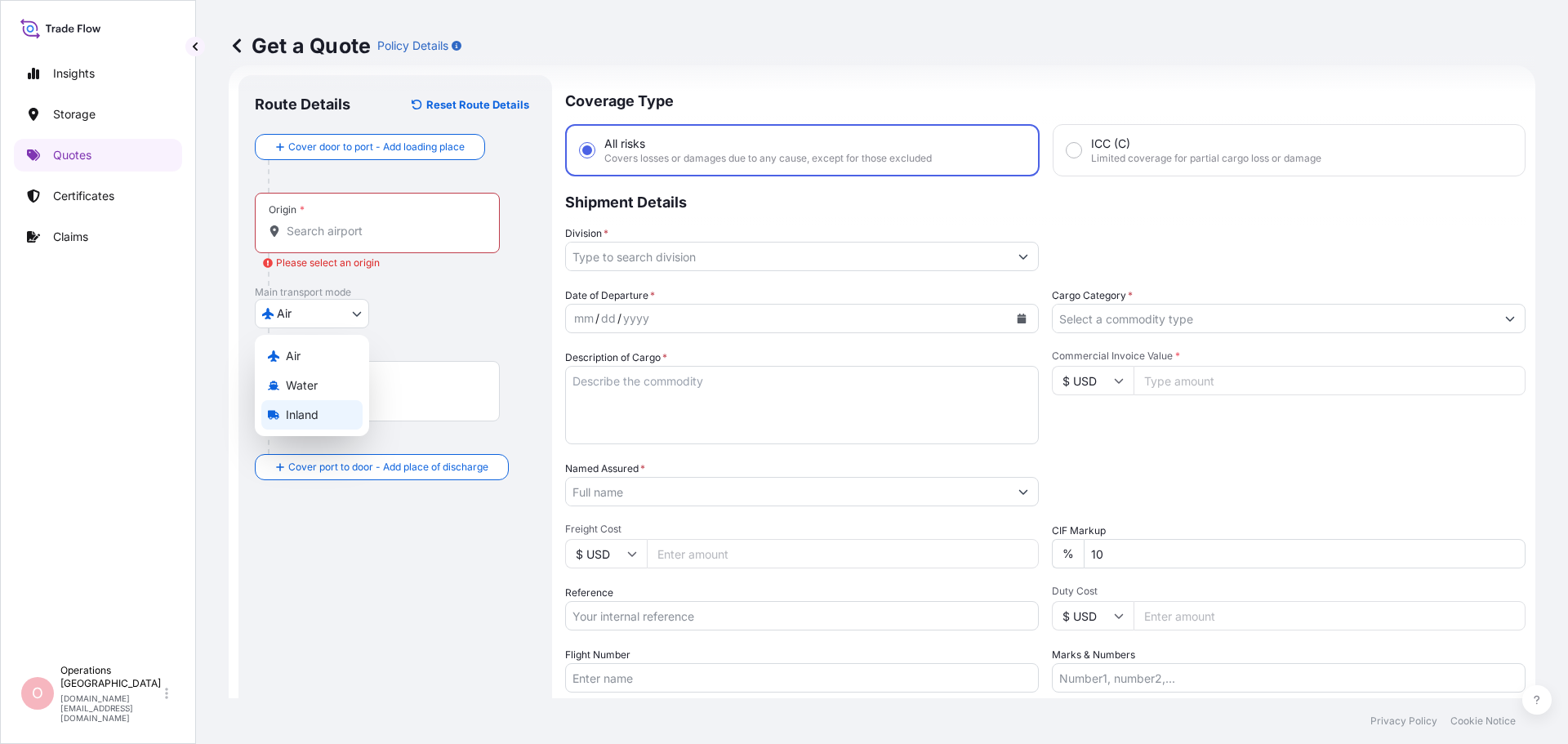
click at [293, 410] on span "Inland" at bounding box center [302, 415] width 33 height 16
select select "Inland"
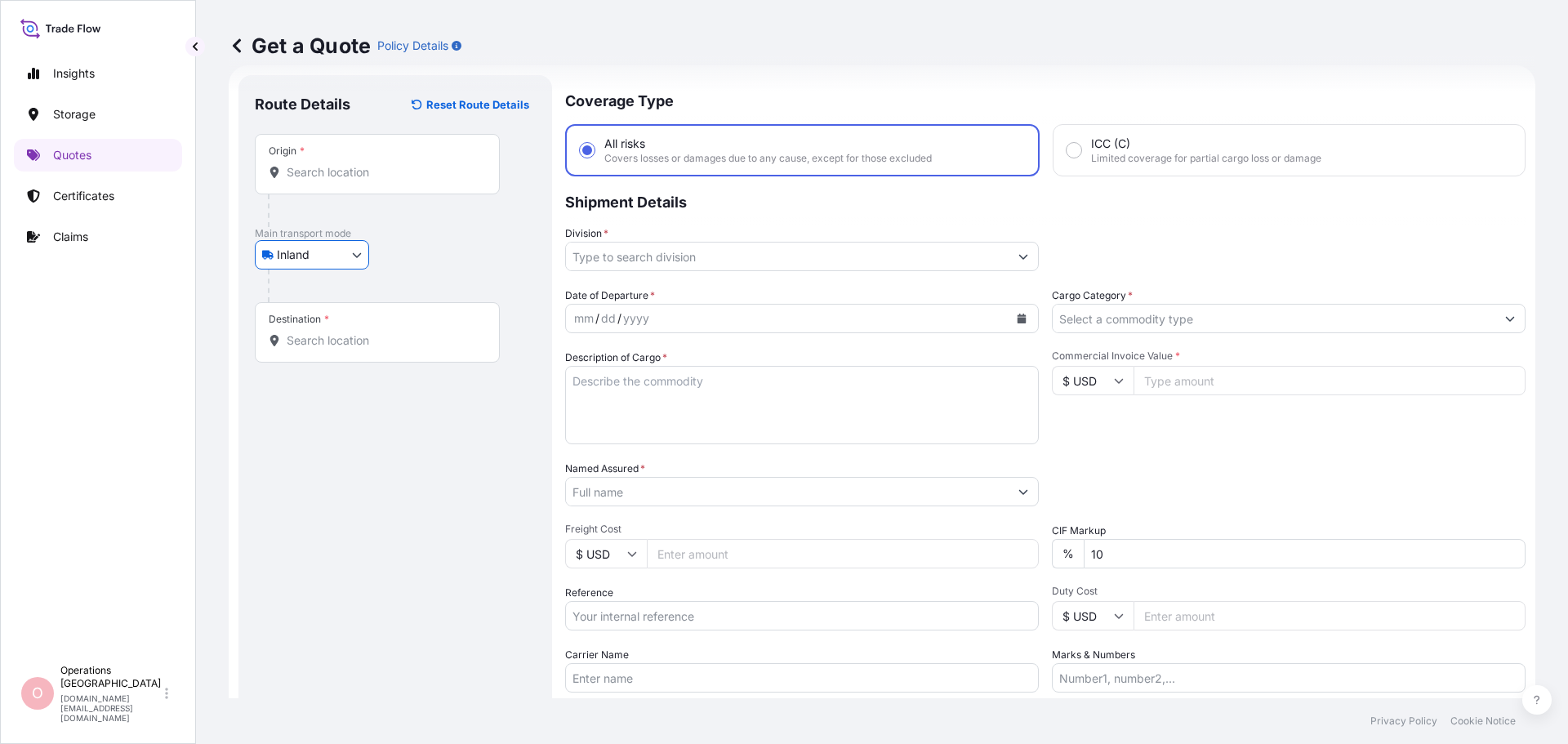
click at [334, 175] on input "Origin *" at bounding box center [383, 171] width 193 height 16
click at [376, 176] on input "Origin * Please select an origin" at bounding box center [383, 171] width 193 height 16
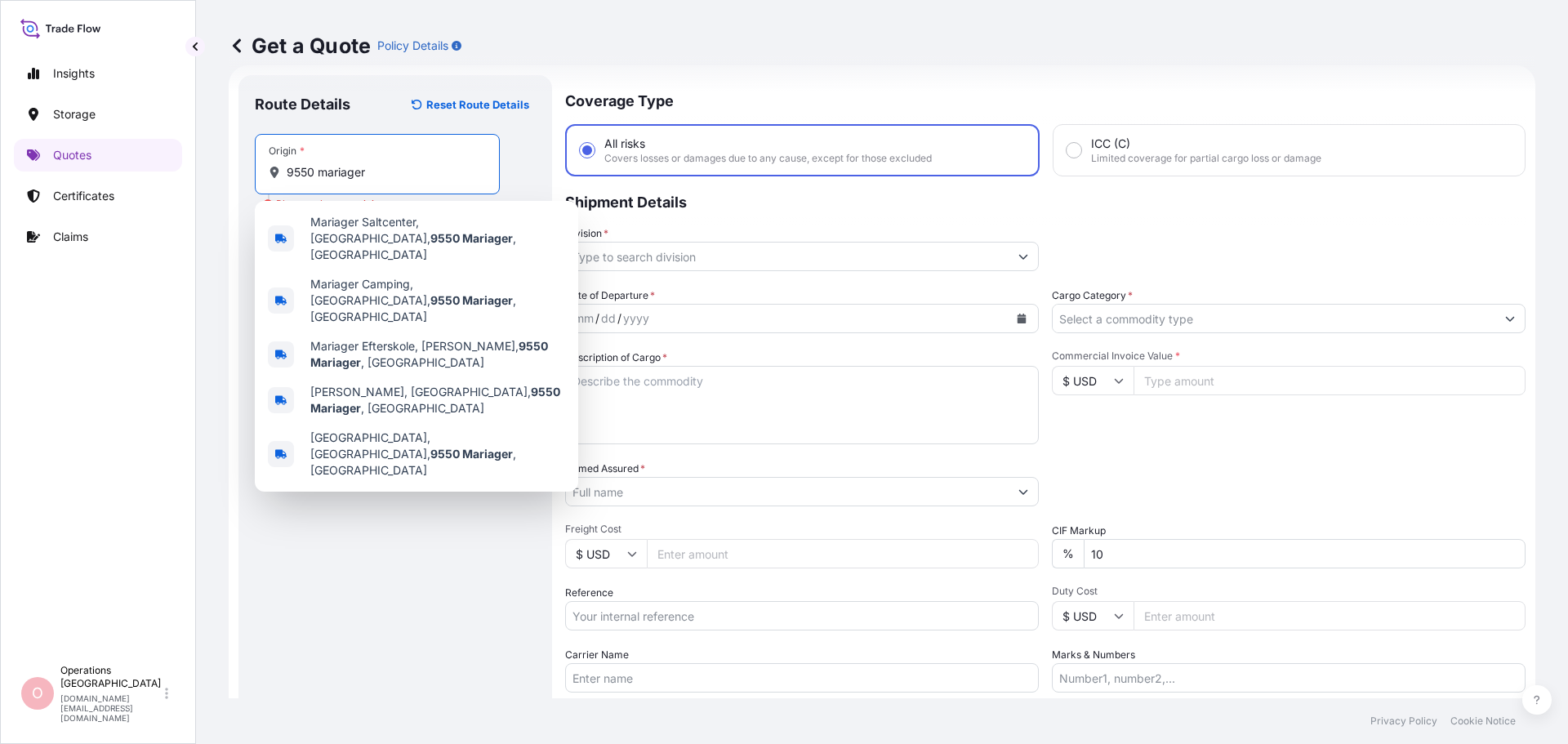
drag, startPoint x: 385, startPoint y: 174, endPoint x: 231, endPoint y: 176, distance: 154.0
click at [203, 176] on div "Get a Quote Policy Details Route Details Reset Route Details Place of loading R…" at bounding box center [882, 349] width 1372 height 699
paste input "Mariager Salt Specialties Groupe Salins, Hadsundsvej 17, DK-9550 MARIAGER"
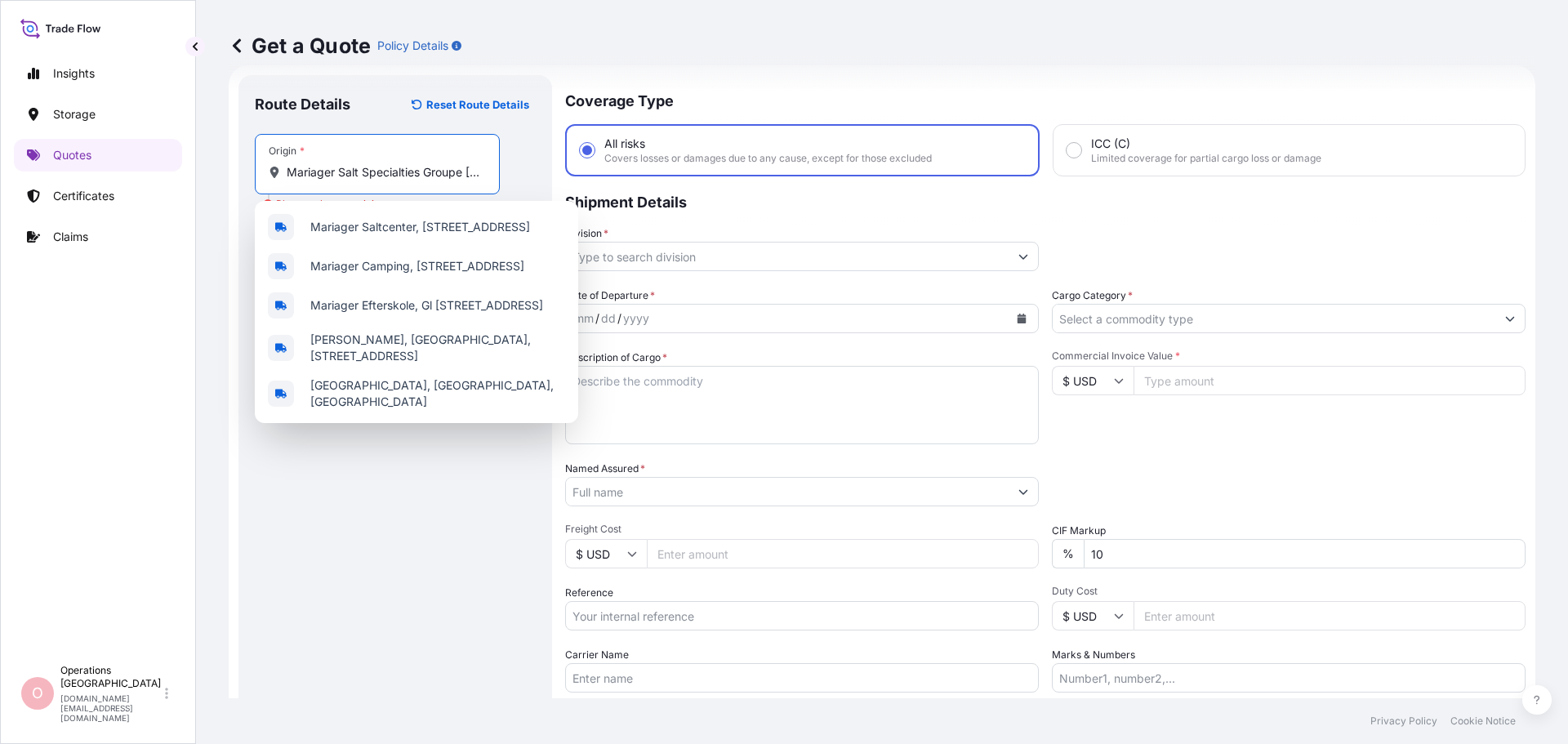
scroll to position [0, 225]
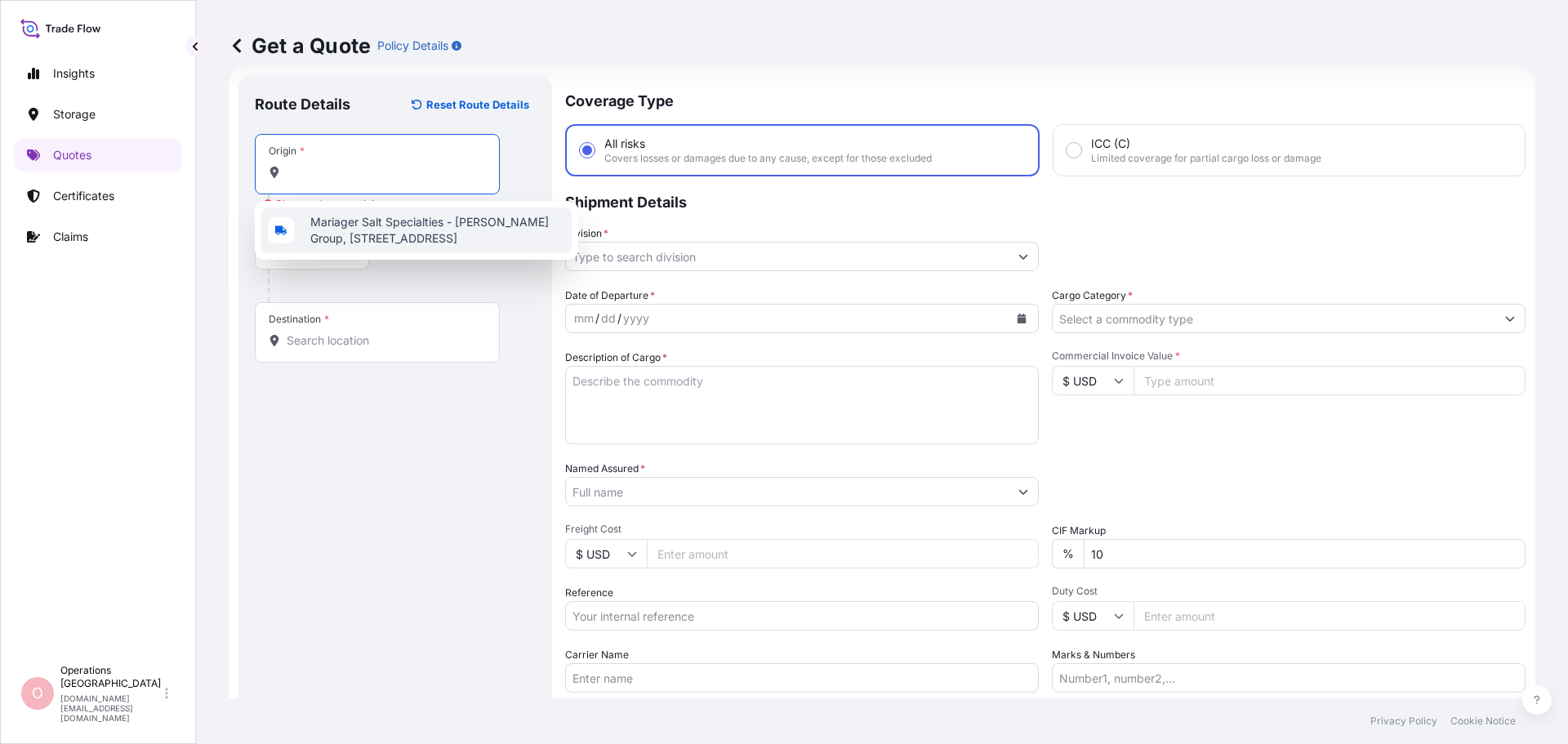
click at [455, 238] on span "Mariager Salt Specialties - Salins Group, Hadsundvej, 9550 Mariager, Denmark" at bounding box center [437, 230] width 255 height 33
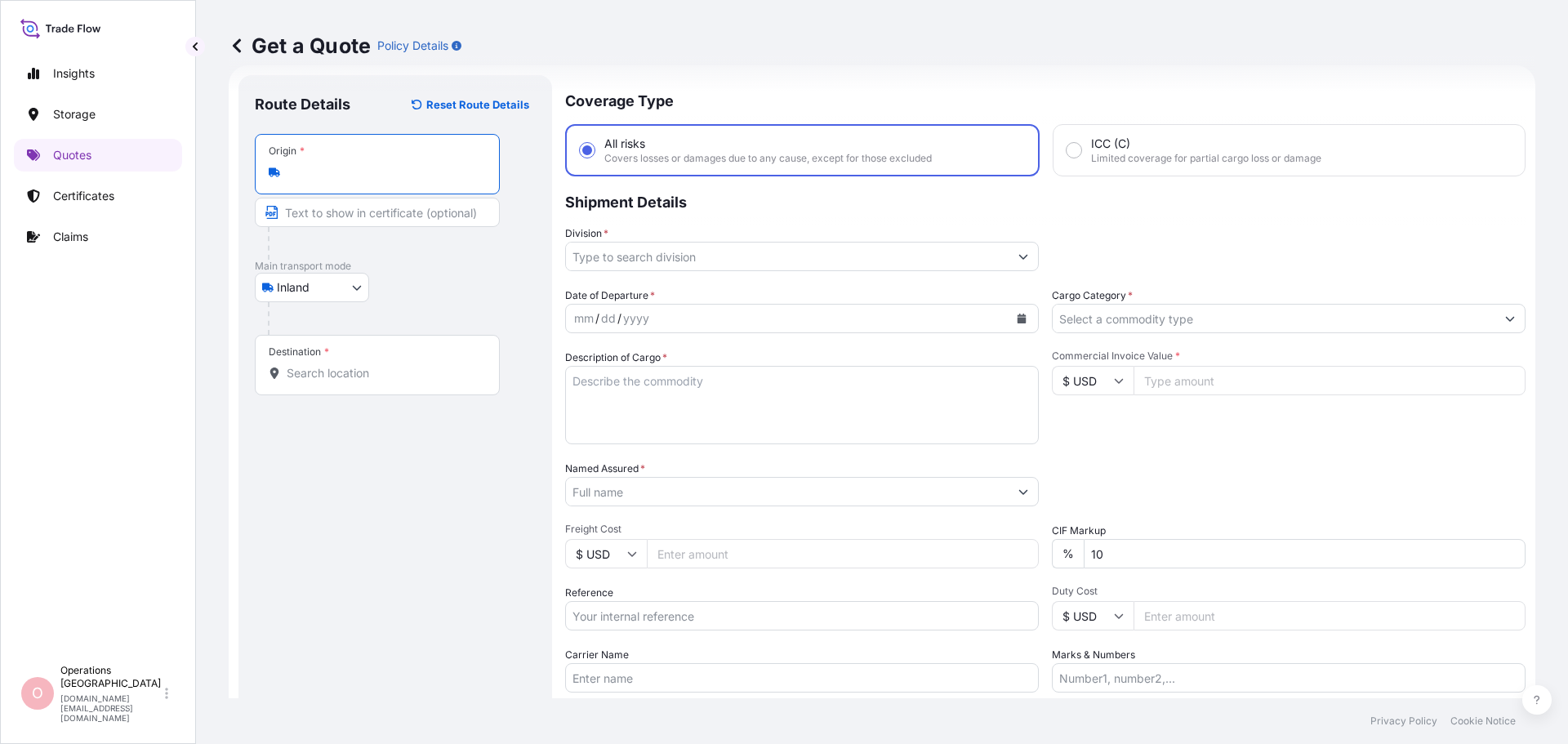
type input "Mariager Salt Specialties - Salins Group, Hadsundvej, 9550 Mariager, Denmark"
click at [391, 220] on input "Text to appear on certificate" at bounding box center [377, 212] width 245 height 29
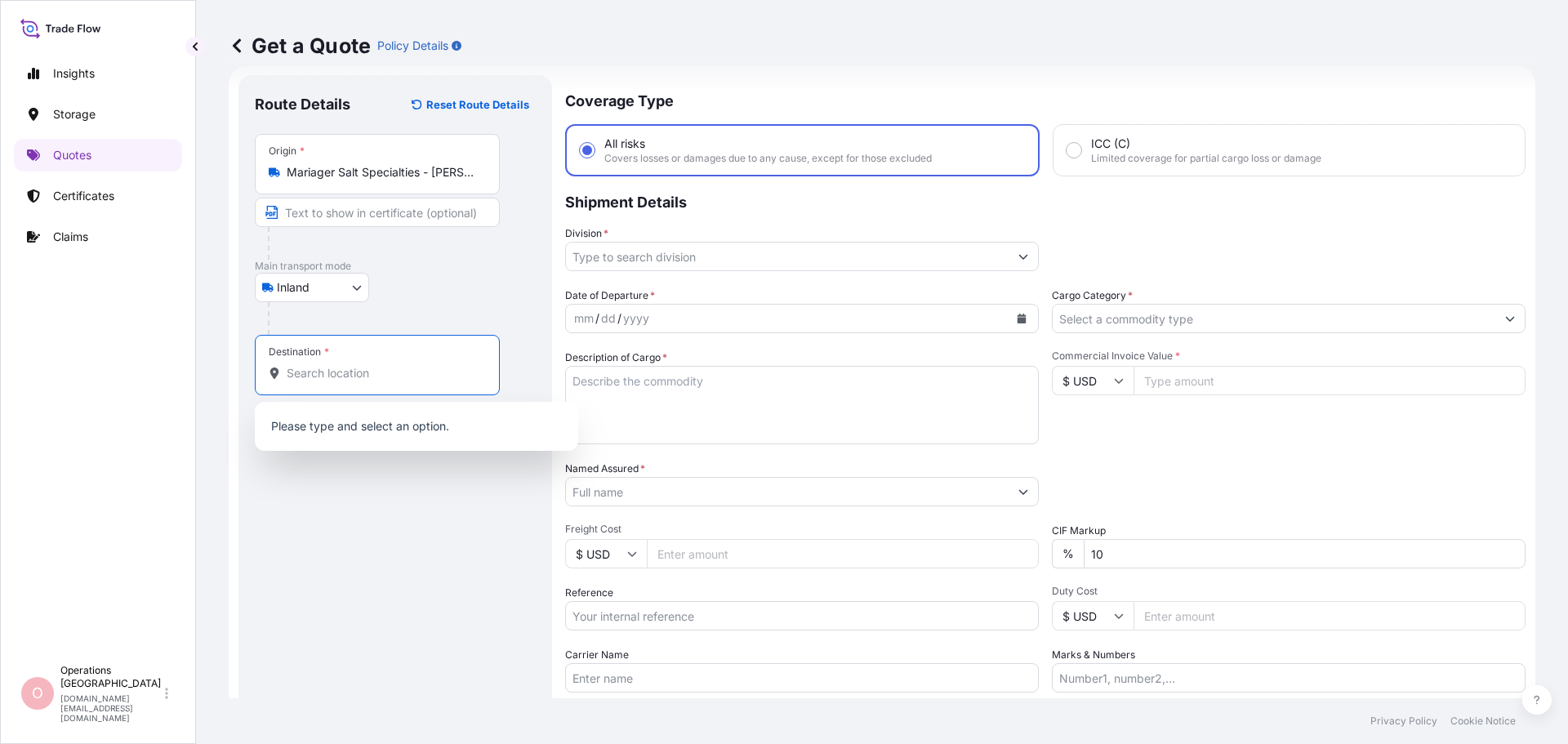
click at [353, 366] on input "Destination *" at bounding box center [383, 373] width 193 height 16
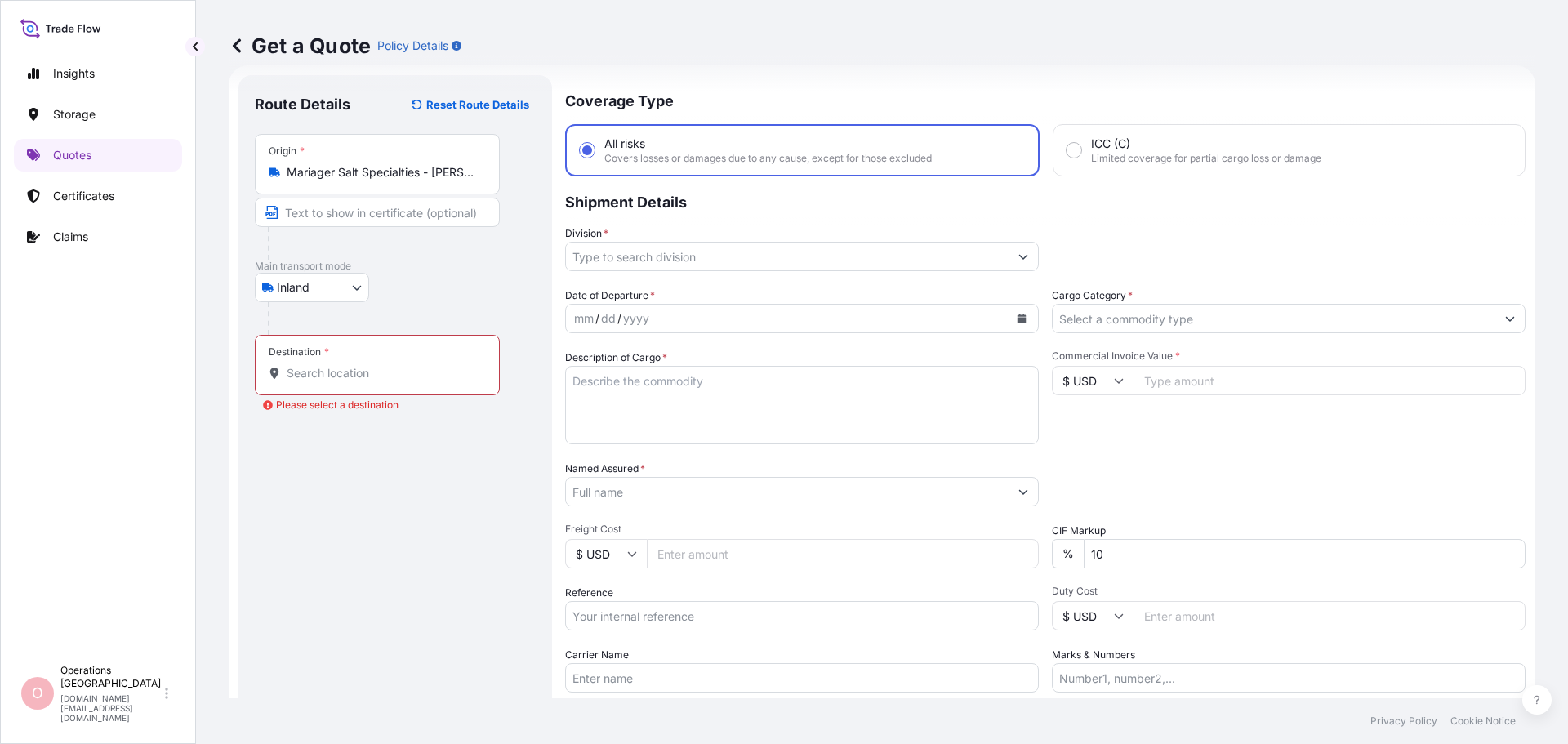
click at [357, 369] on input "Destination * Please select a destination" at bounding box center [383, 373] width 193 height 16
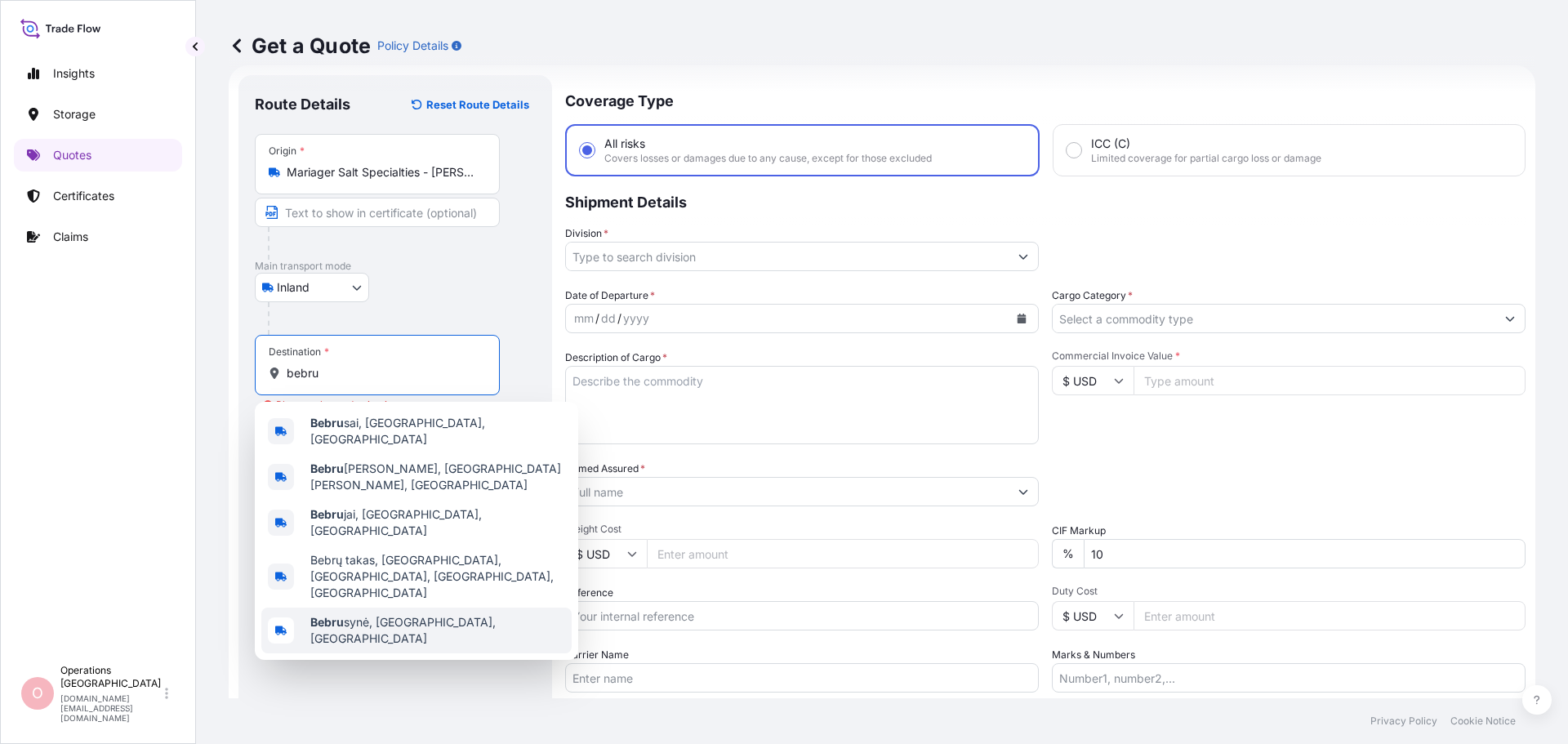
type input "bebru"
click at [332, 680] on div "Route Details Reset Route Details Place of loading Road / Inland Road / Inland …" at bounding box center [395, 445] width 281 height 707
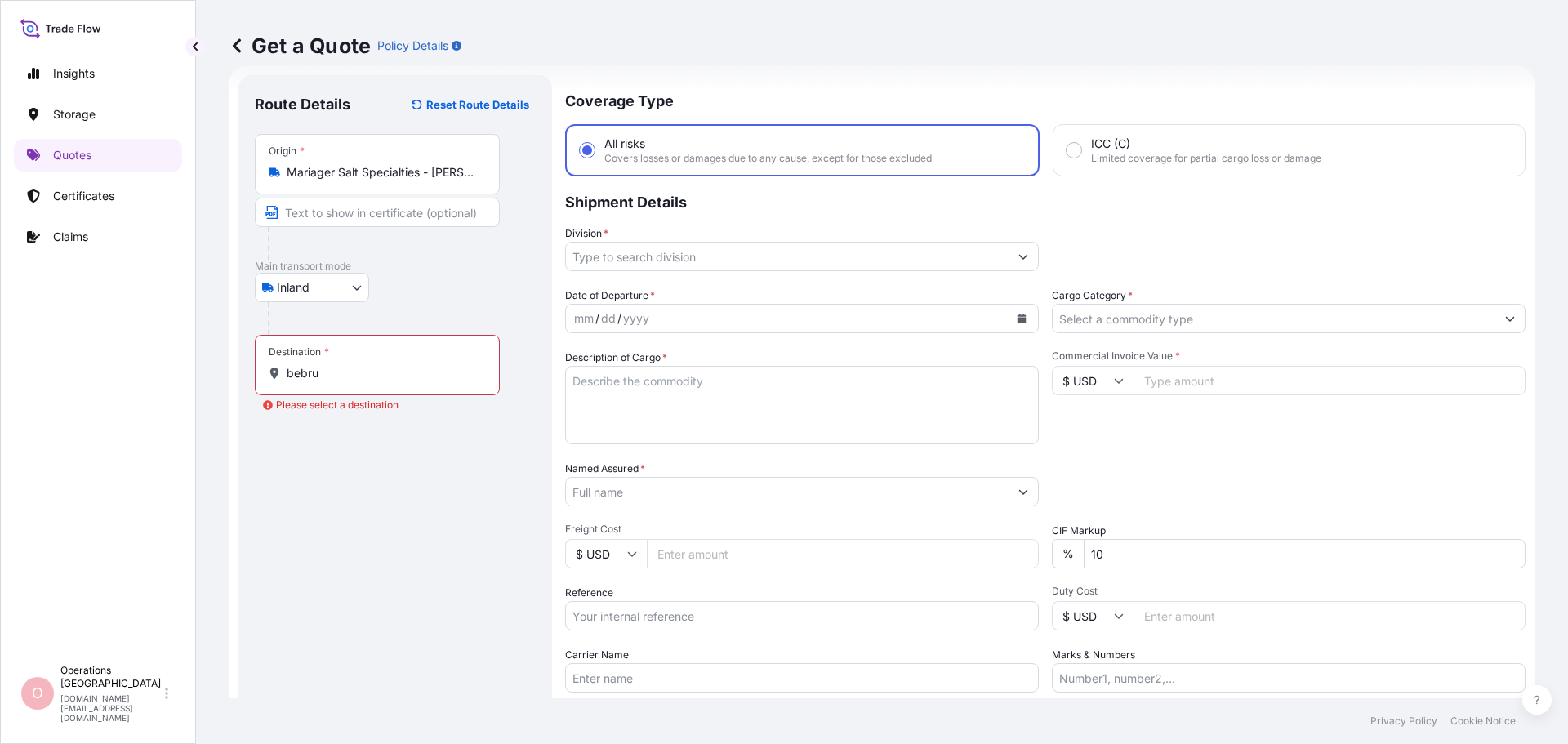
click at [365, 376] on input "bebru" at bounding box center [383, 373] width 193 height 16
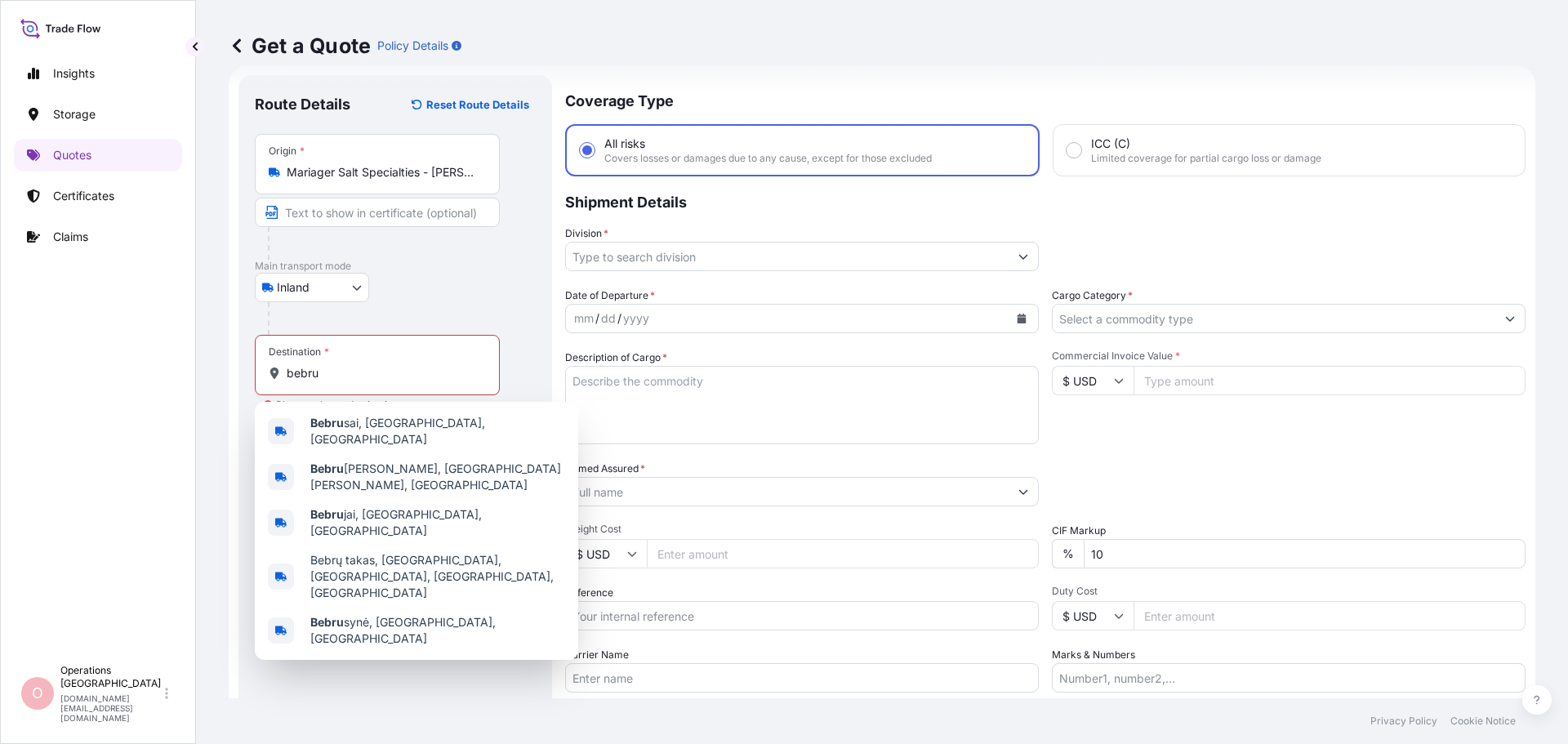
click at [332, 688] on div "Route Details Reset Route Details Place of loading Road / Inland Road / Inland …" at bounding box center [395, 445] width 281 height 707
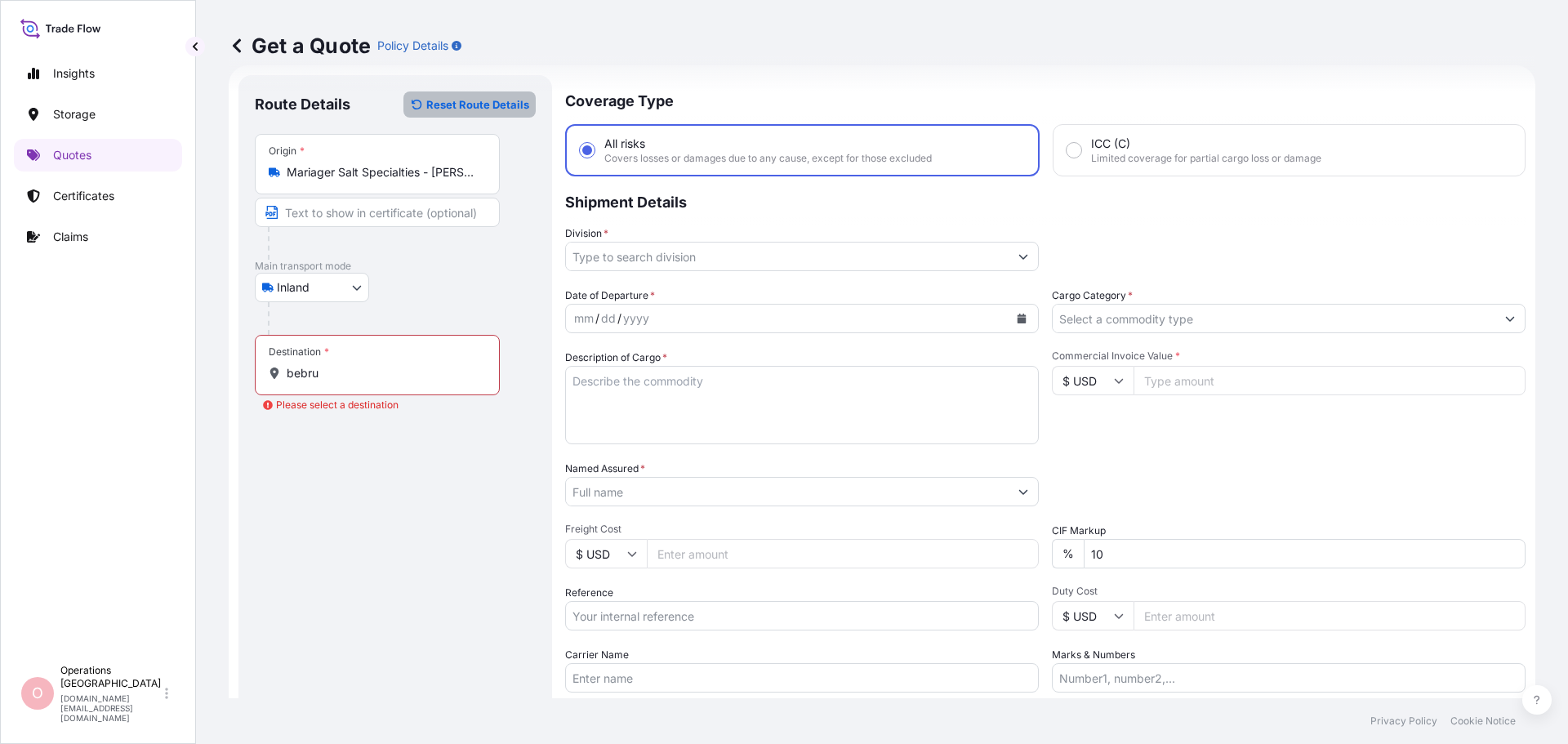
select select "Water"
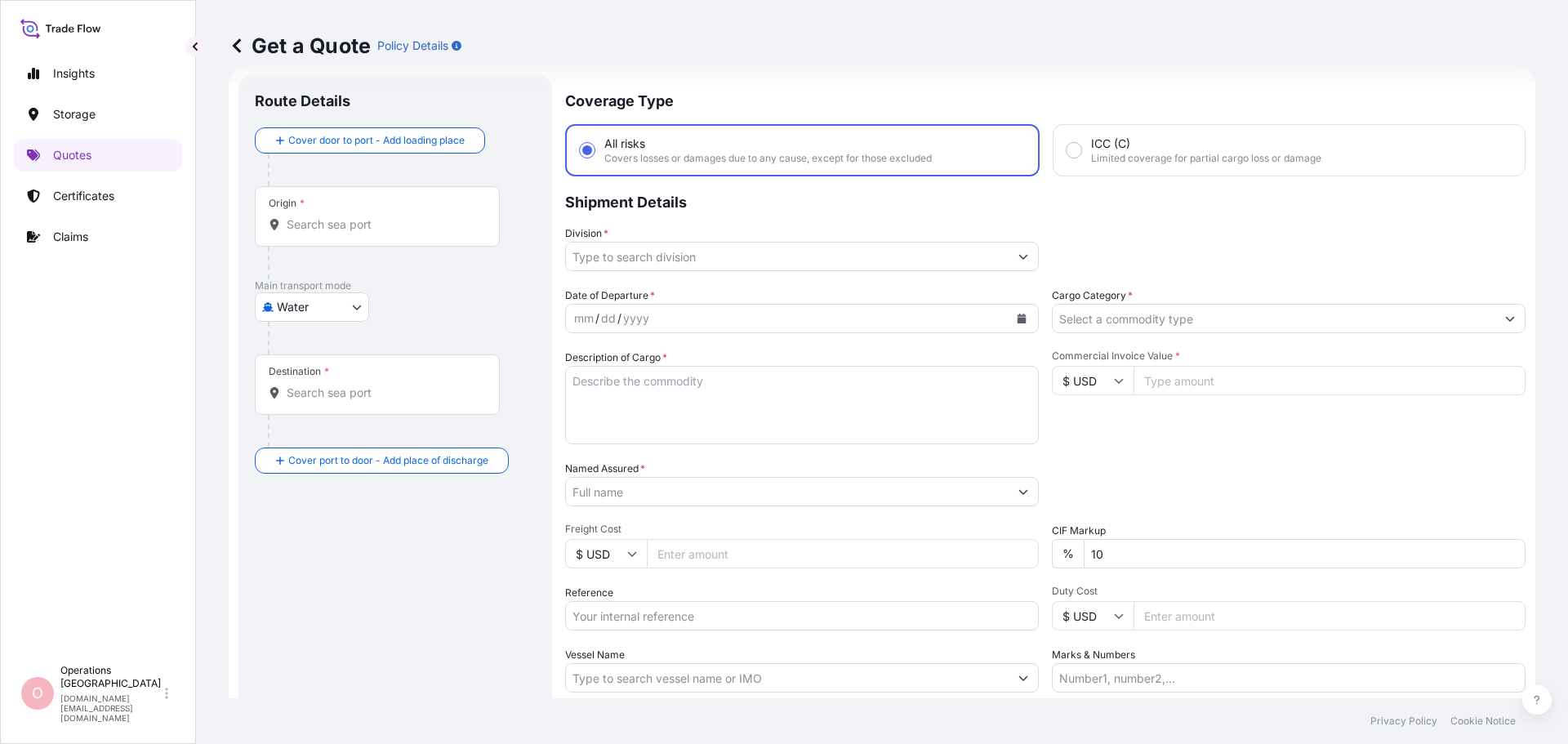
click at [321, 311] on body "Insights Storage Quotes Certificates Claims O Operations Denmark operations.dk@…" at bounding box center [784, 372] width 1568 height 744
click at [309, 407] on span "Inland" at bounding box center [302, 408] width 33 height 16
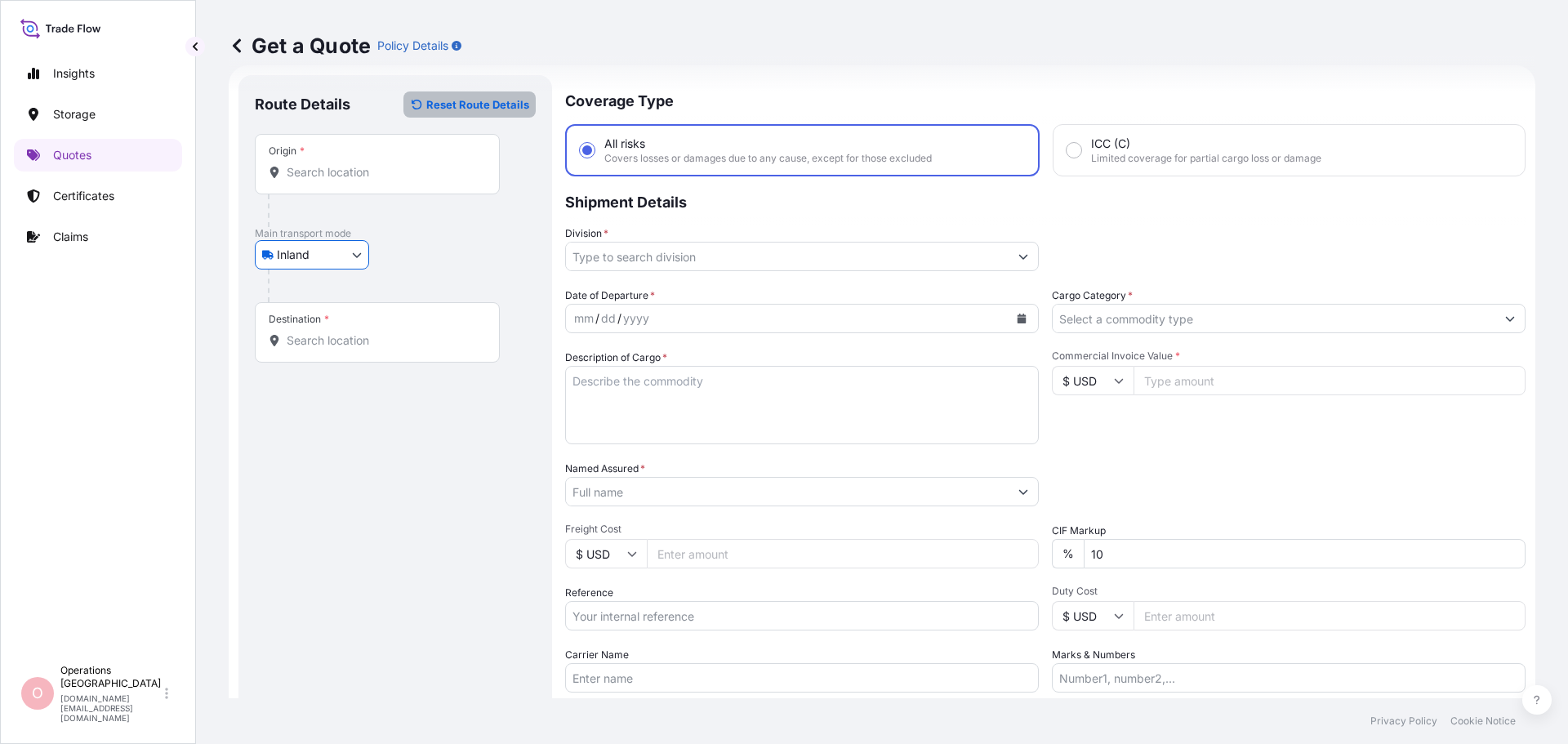
select select "Water"
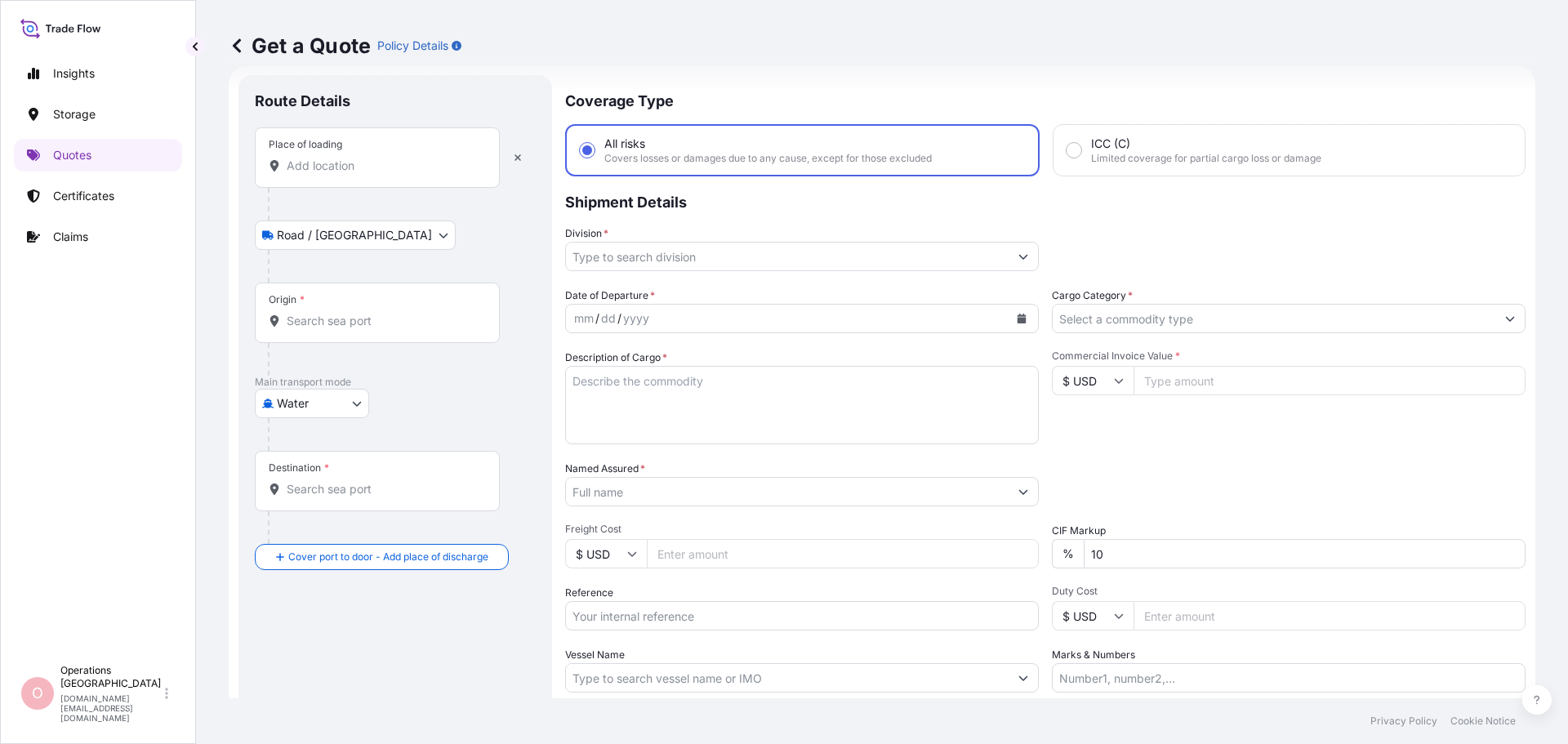
click at [350, 163] on input "Place of loading" at bounding box center [383, 166] width 193 height 16
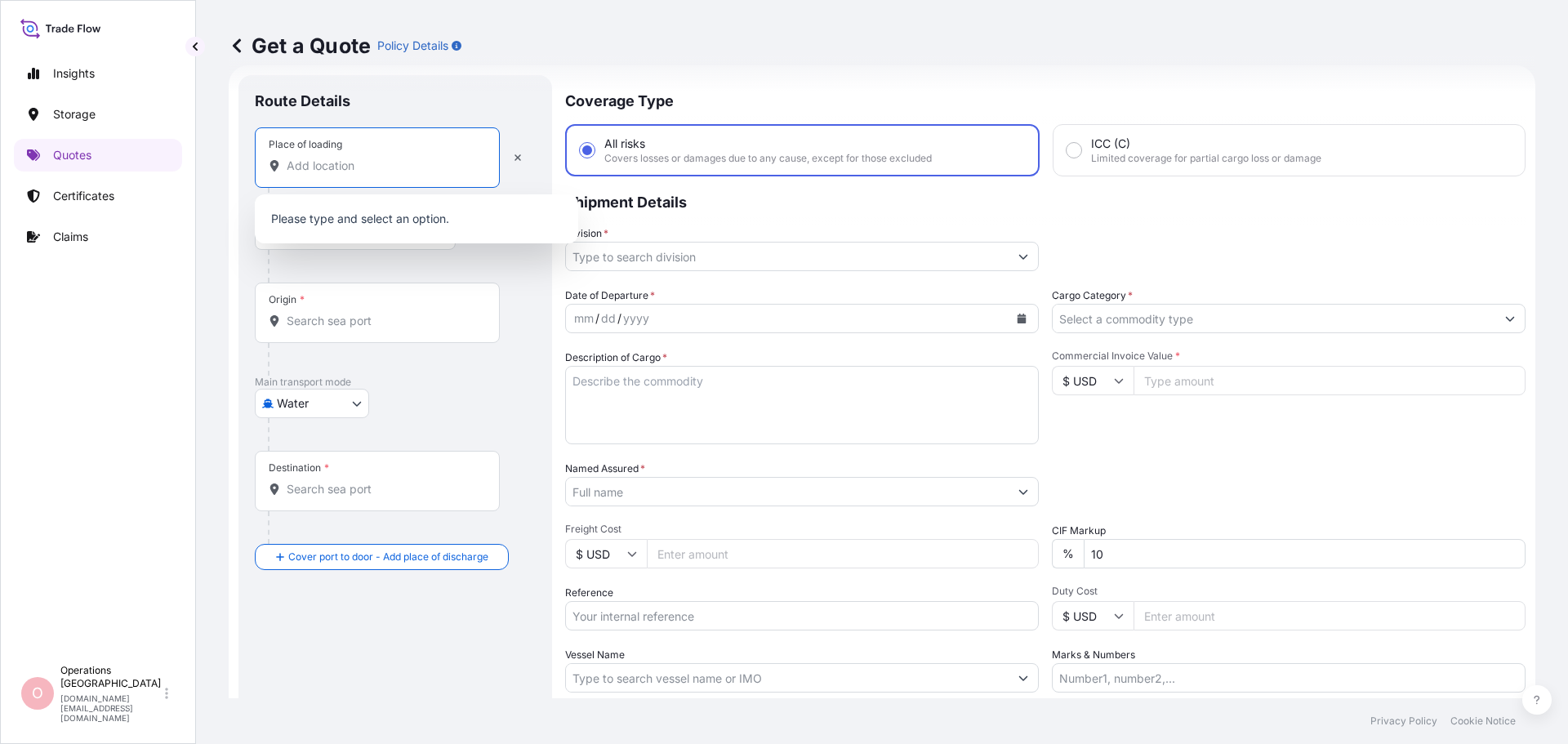
paste input "Mariager Salt Specialties Groupe Salins, Hadsundsvej 17, DK-9550 MARIAGER"
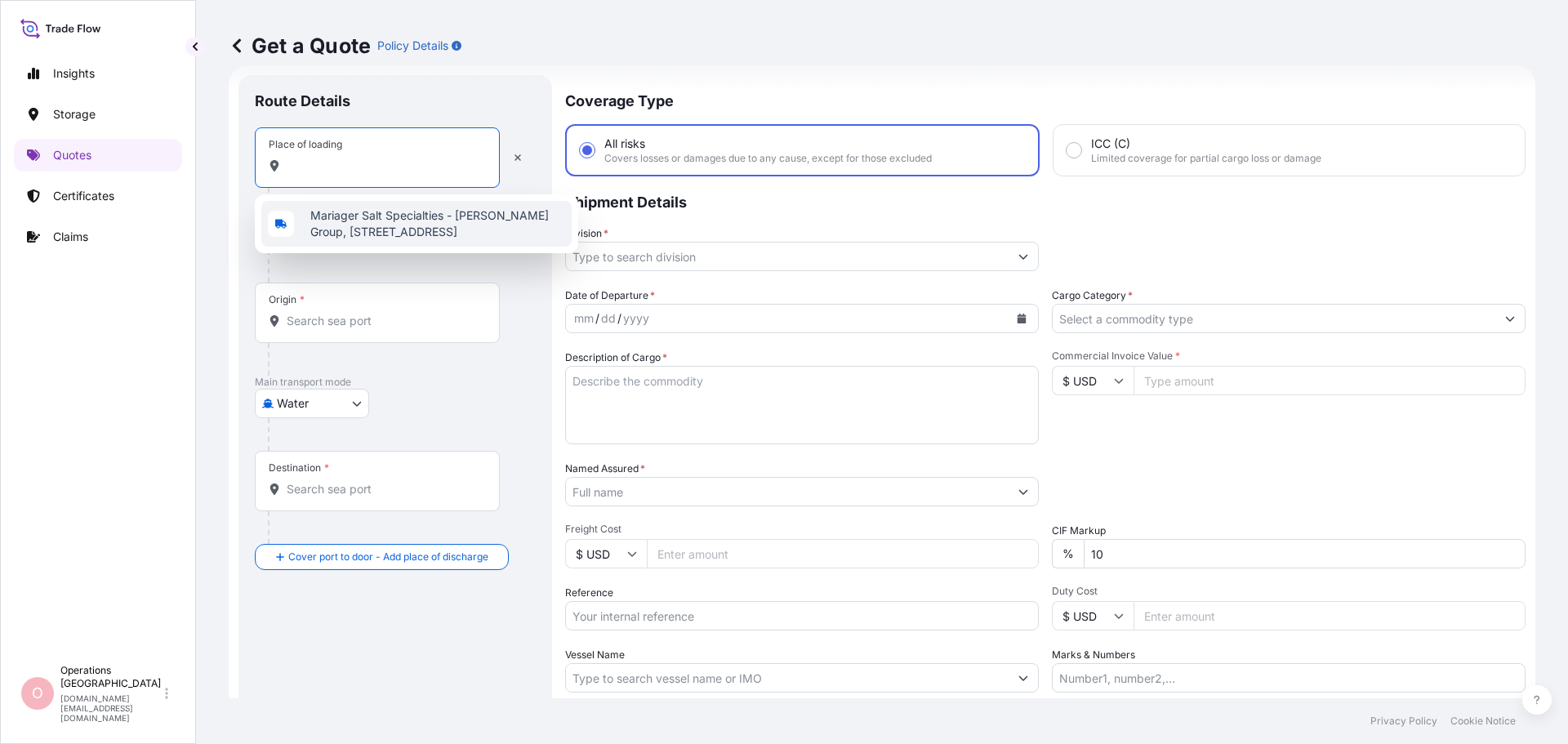
click at [413, 230] on span "Mariager Salt Specialties - Salins Group, Hadsundvej, 9550 Mariager, Denmark" at bounding box center [437, 223] width 255 height 33
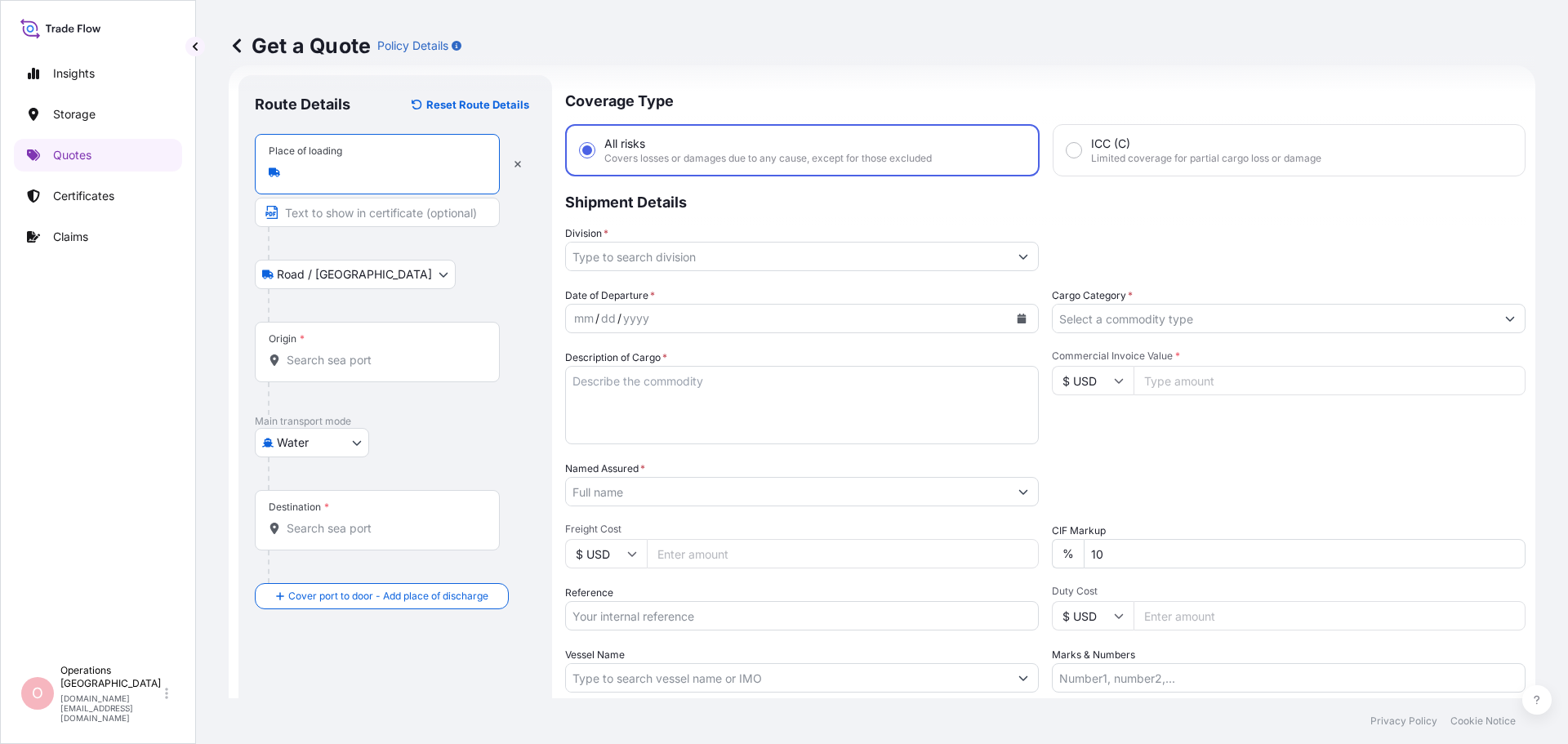
type input "Mariager Salt Specialties - Salins Group, Hadsundvej, 9550 Mariager, Denmark"
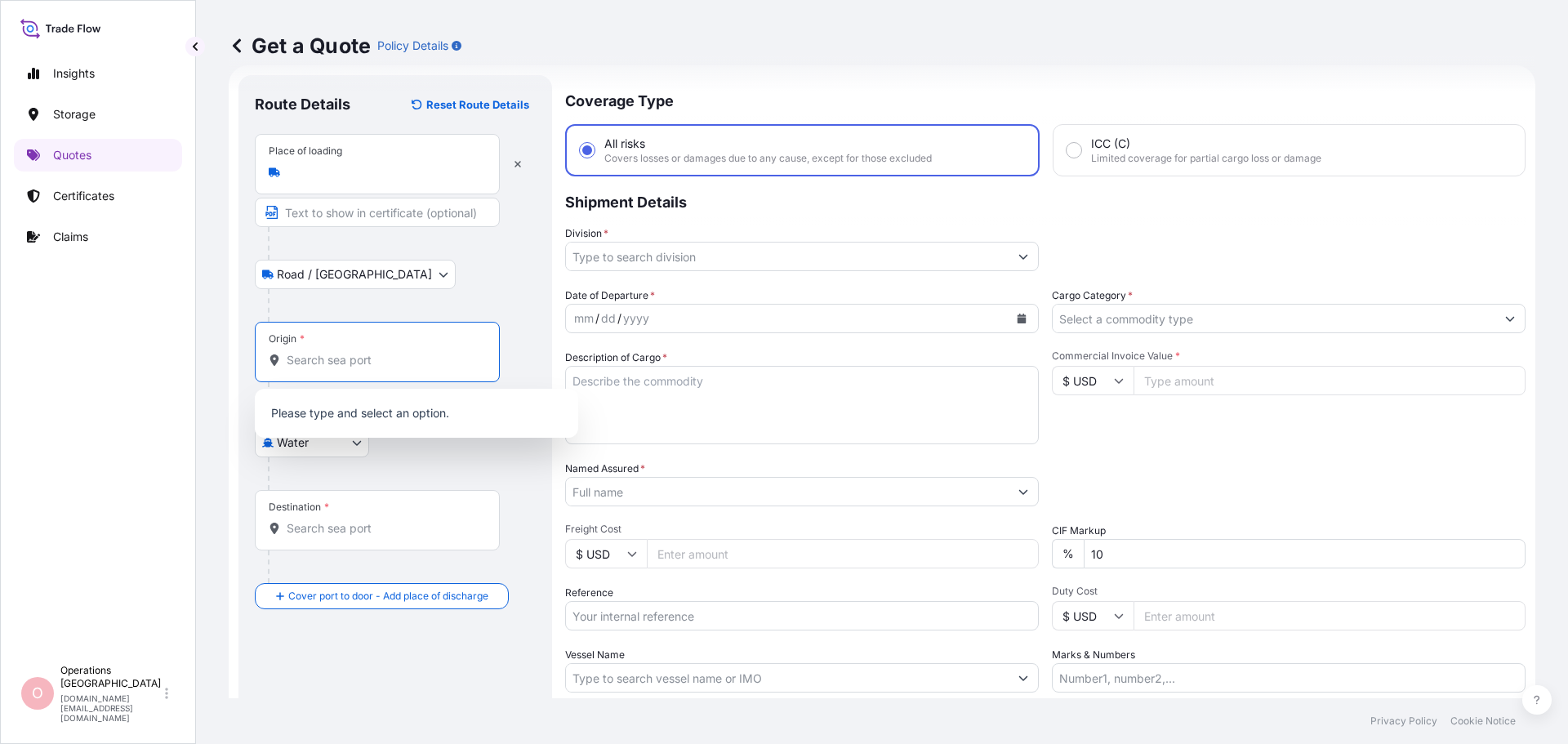
click at [378, 357] on input "Origin *" at bounding box center [383, 360] width 193 height 16
click at [324, 450] on body "1 option available. 0 options available. Insights Storage Quotes Certificates C…" at bounding box center [784, 372] width 1568 height 744
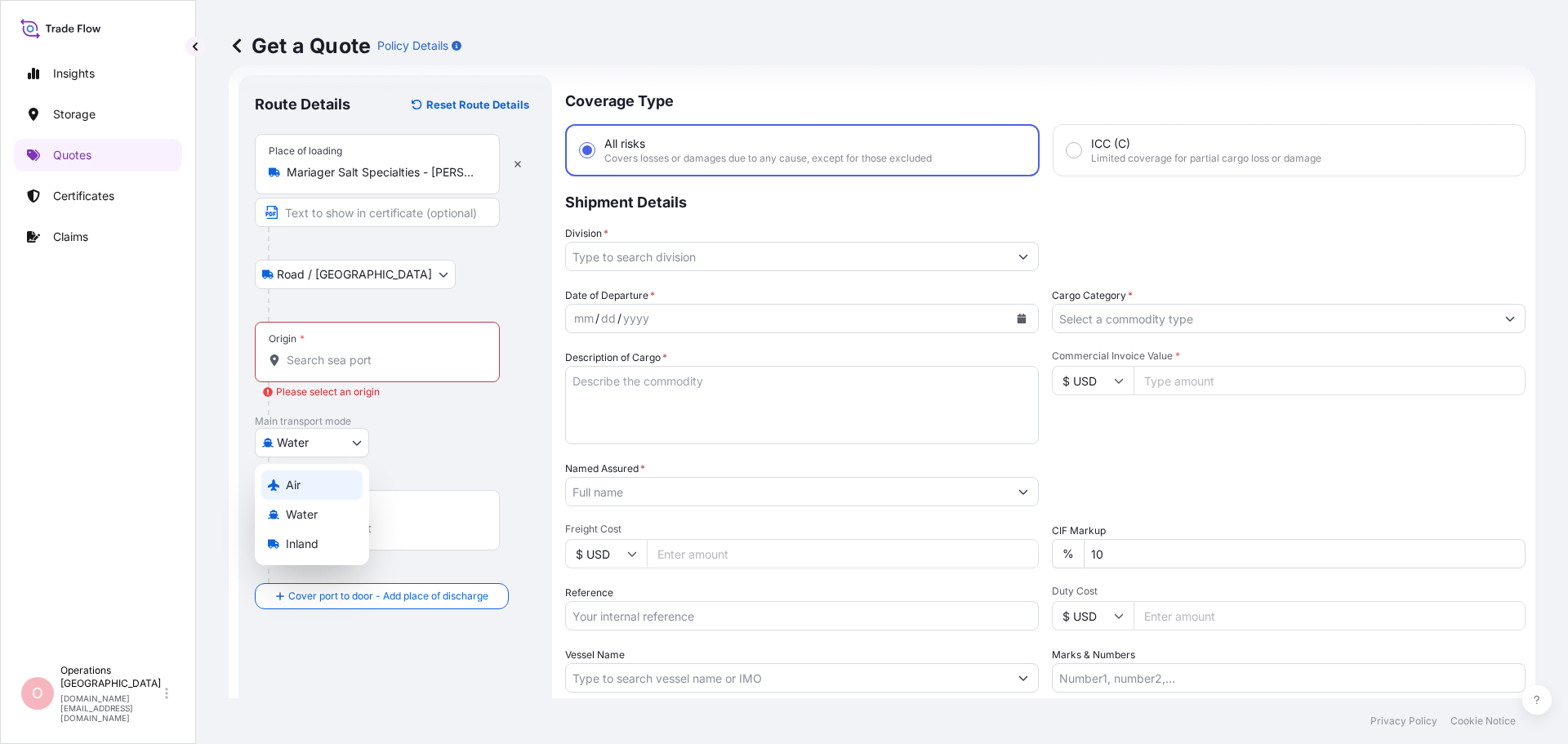
click at [319, 486] on div "Air" at bounding box center [311, 485] width 101 height 29
select select "Air"
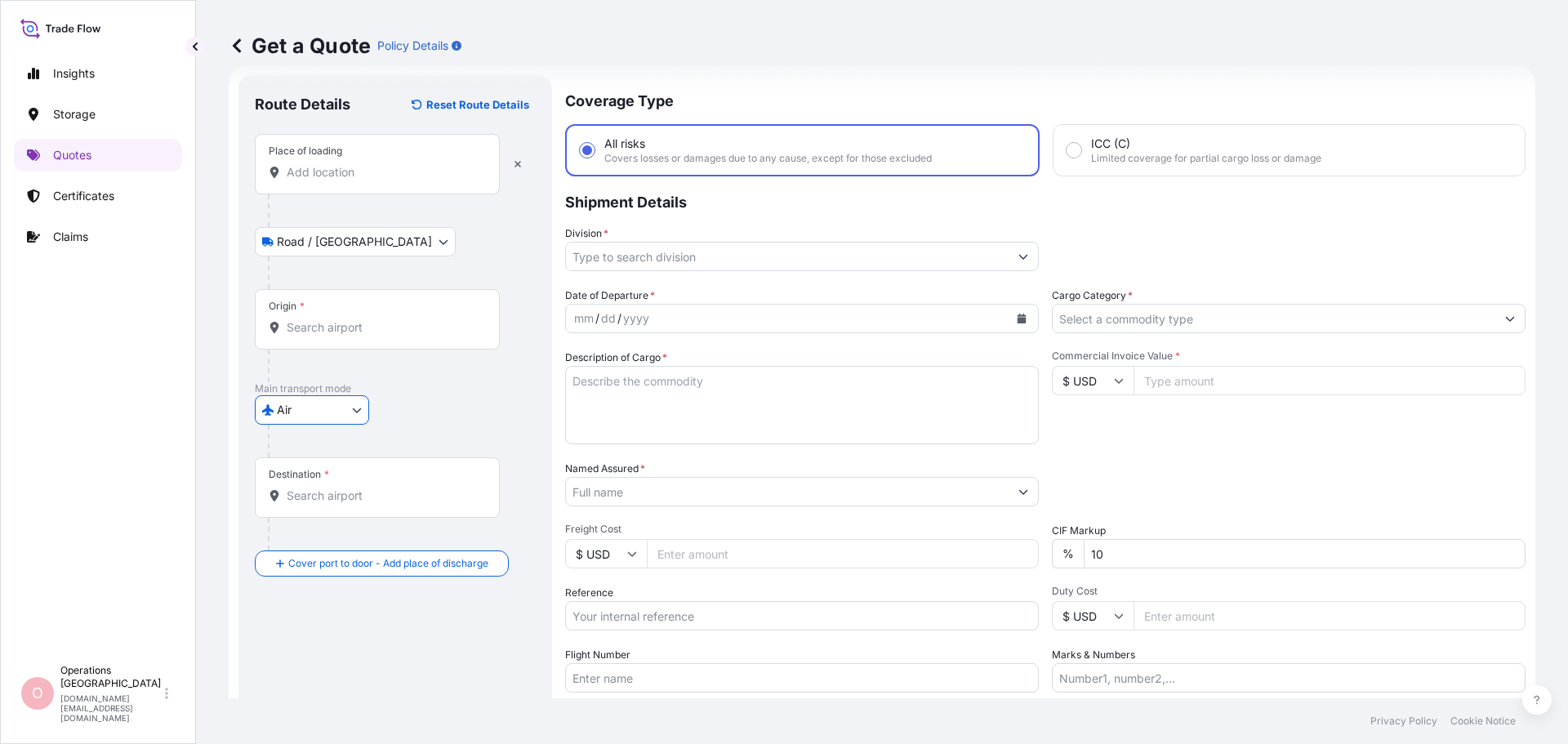
click at [338, 177] on input "Place of loading" at bounding box center [383, 171] width 193 height 16
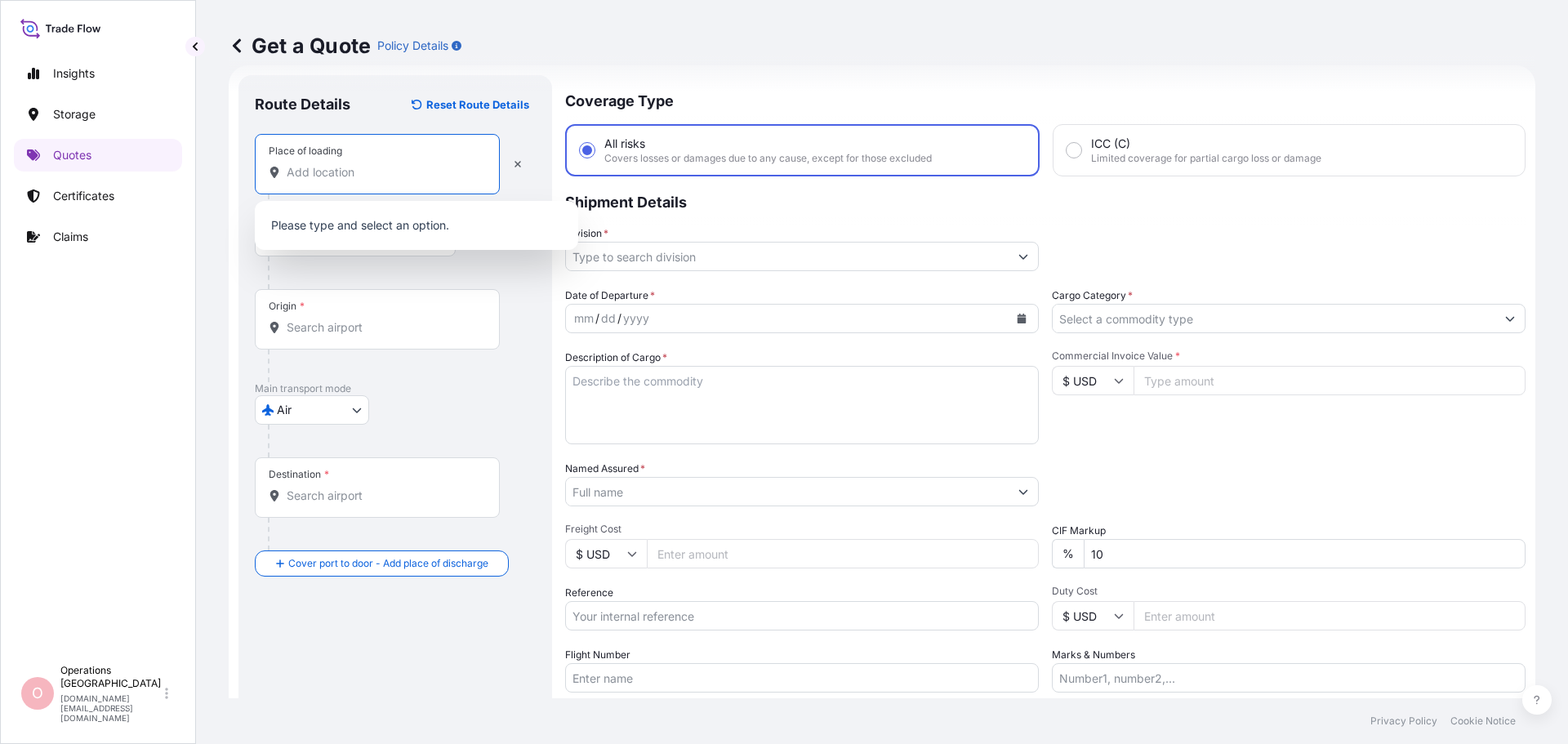
paste input "Mariager Salt Specialties Groupe Salins, Hadsundsvej 17, DK-9550 MARIAGER"
click at [348, 224] on span "Mariager Salt Specialties - Salins Group, Hadsundvej, 9550 Mariager, Denmark" at bounding box center [437, 230] width 255 height 33
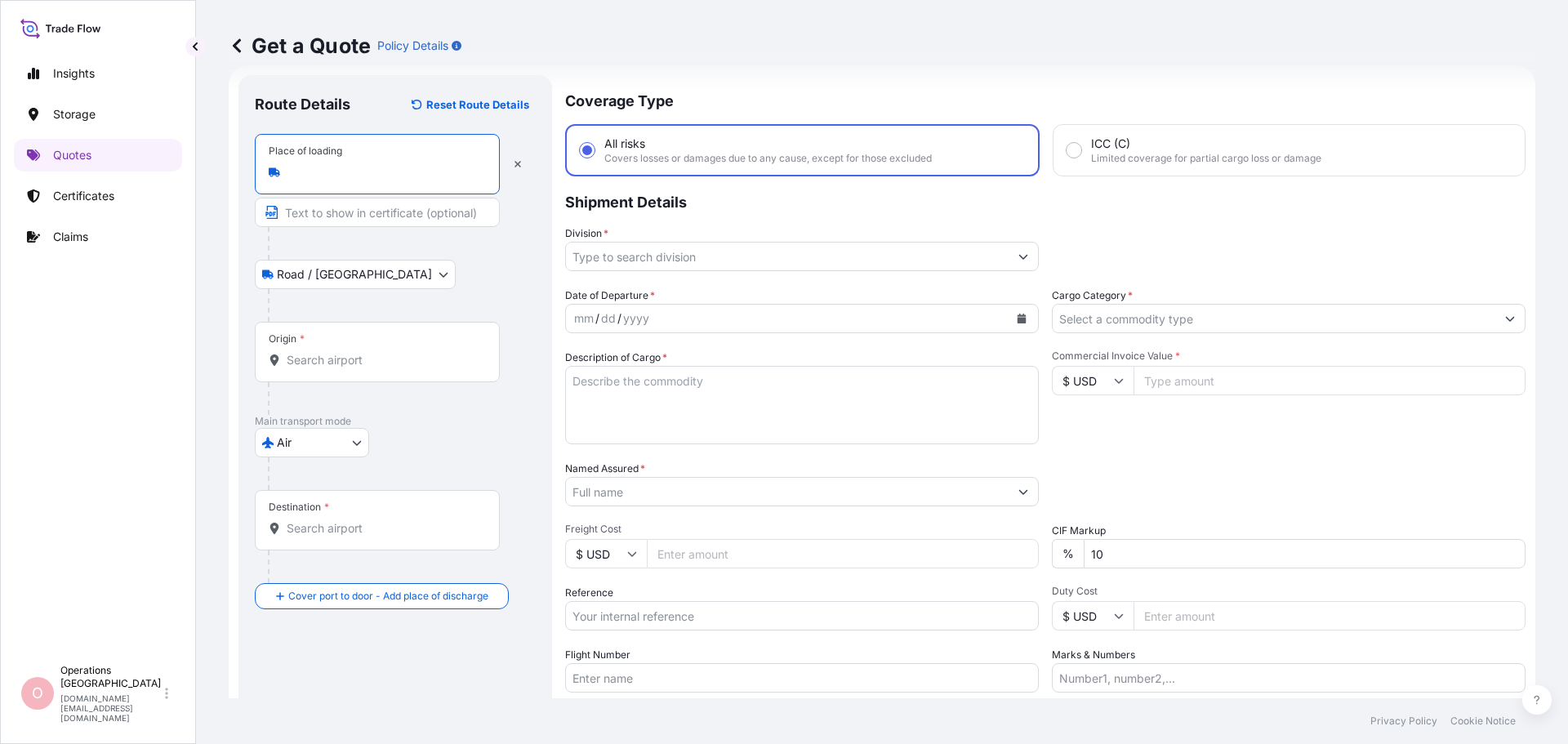
type input "Mariager Salt Specialties - Salins Group, Hadsundvej, 9550 Mariager, Denmark"
click at [335, 359] on input "Origin *" at bounding box center [383, 360] width 193 height 16
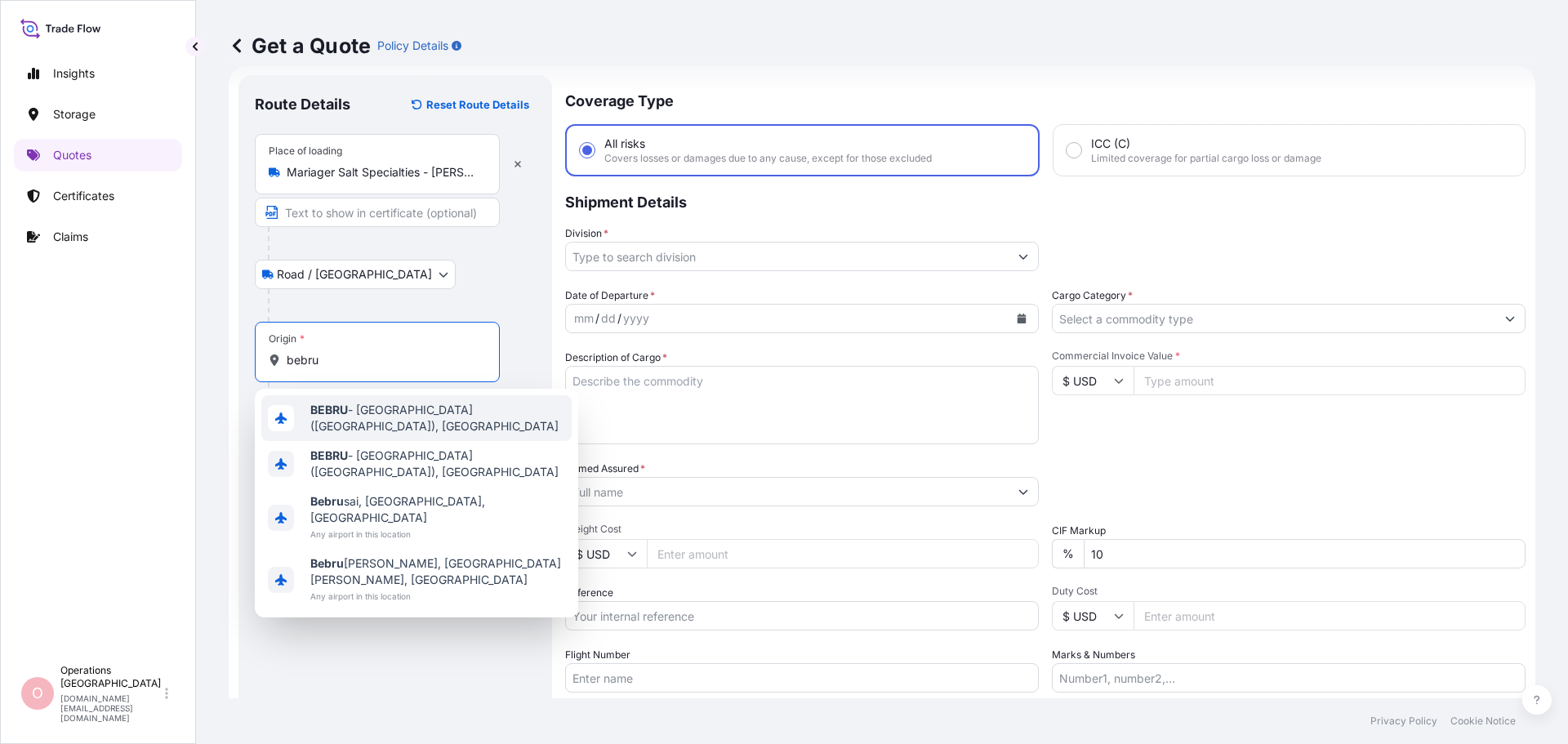
click at [491, 420] on span "BEBRU - Brussel (Bruxelles), Belgium" at bounding box center [437, 418] width 255 height 33
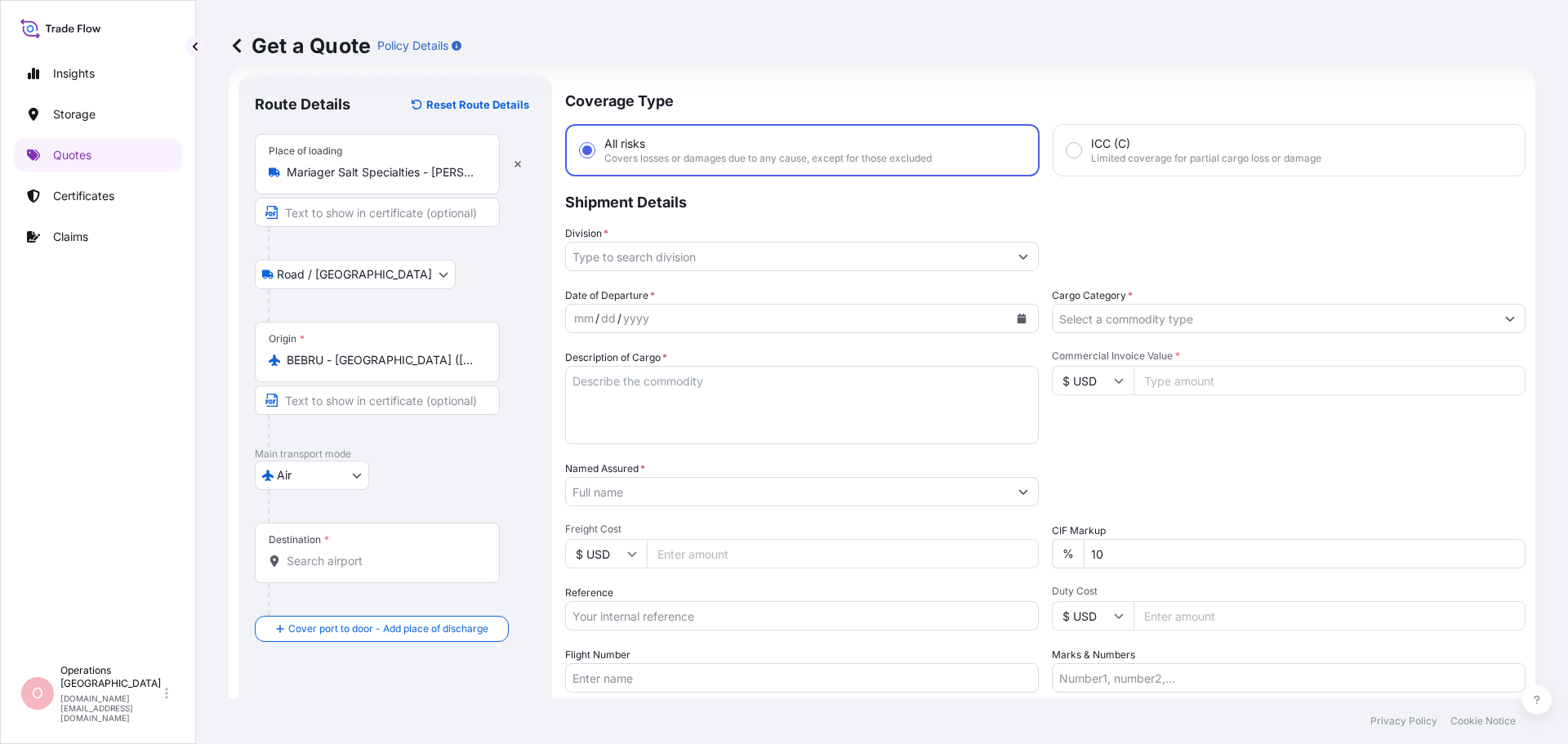
type input "Bebruliškė, Kazlų Rūda Municipality, Lithuania"
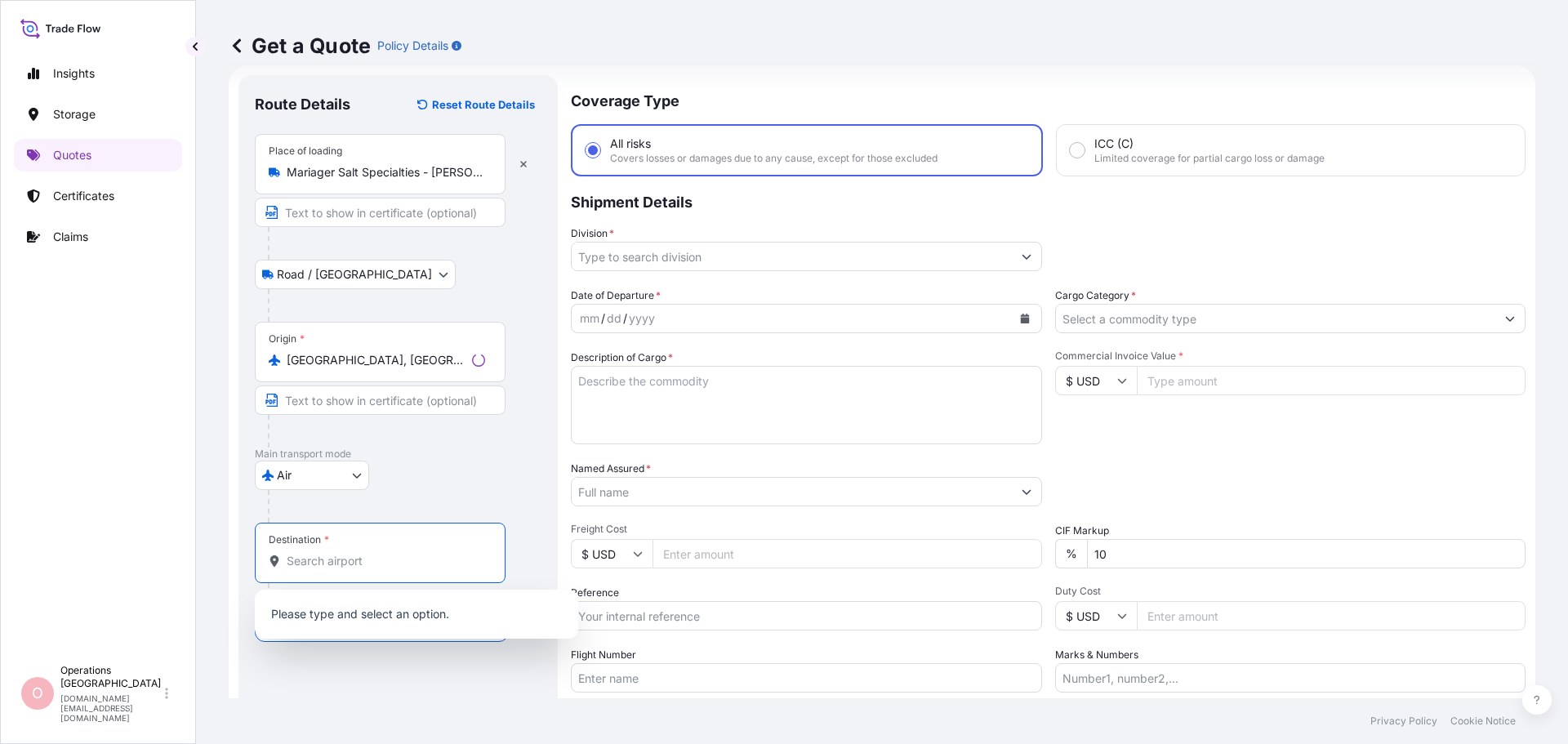
click at [343, 557] on input "Destination *" at bounding box center [386, 560] width 199 height 16
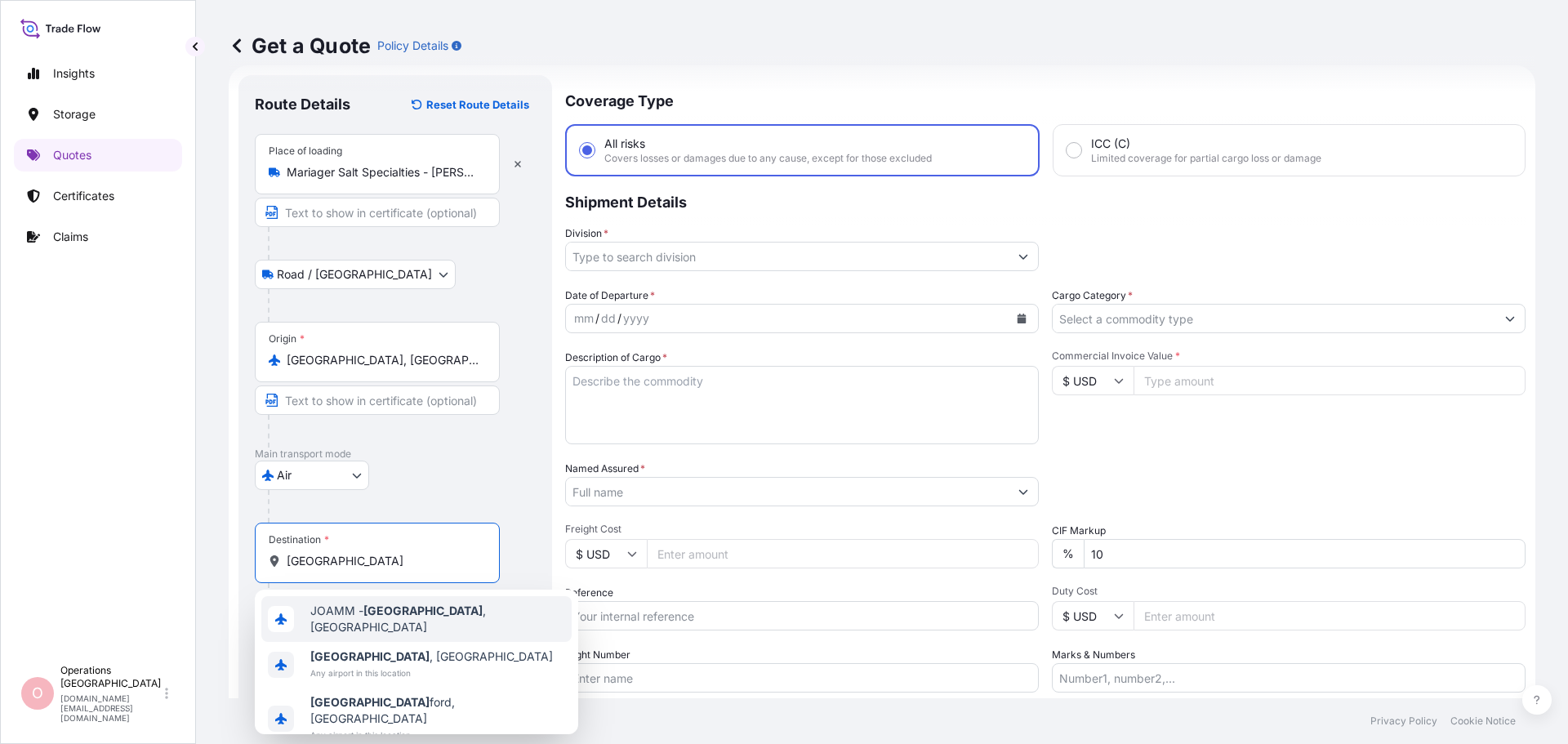
click at [432, 611] on span "JOAMM - Amman , Jordan" at bounding box center [437, 619] width 255 height 33
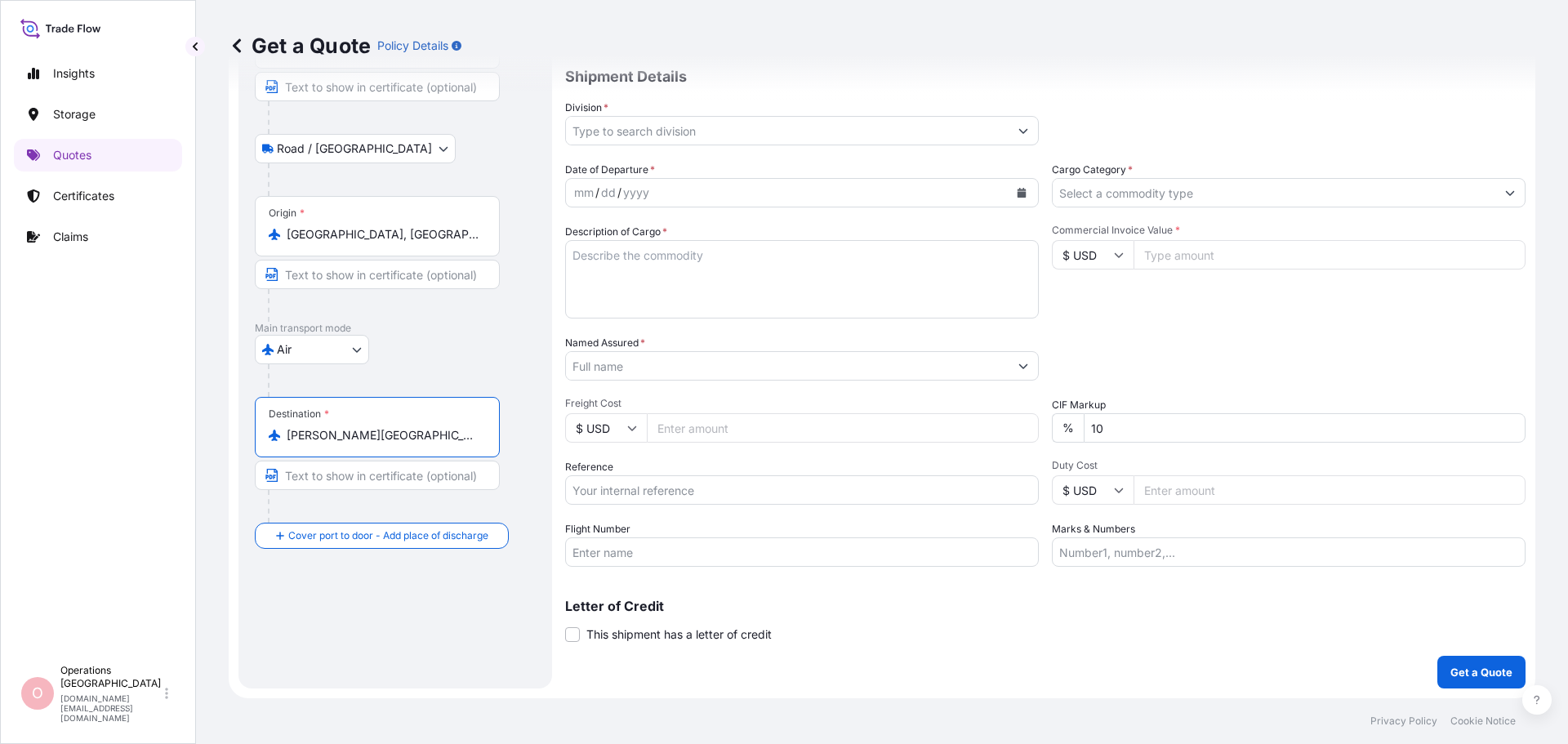
scroll to position [15, 0]
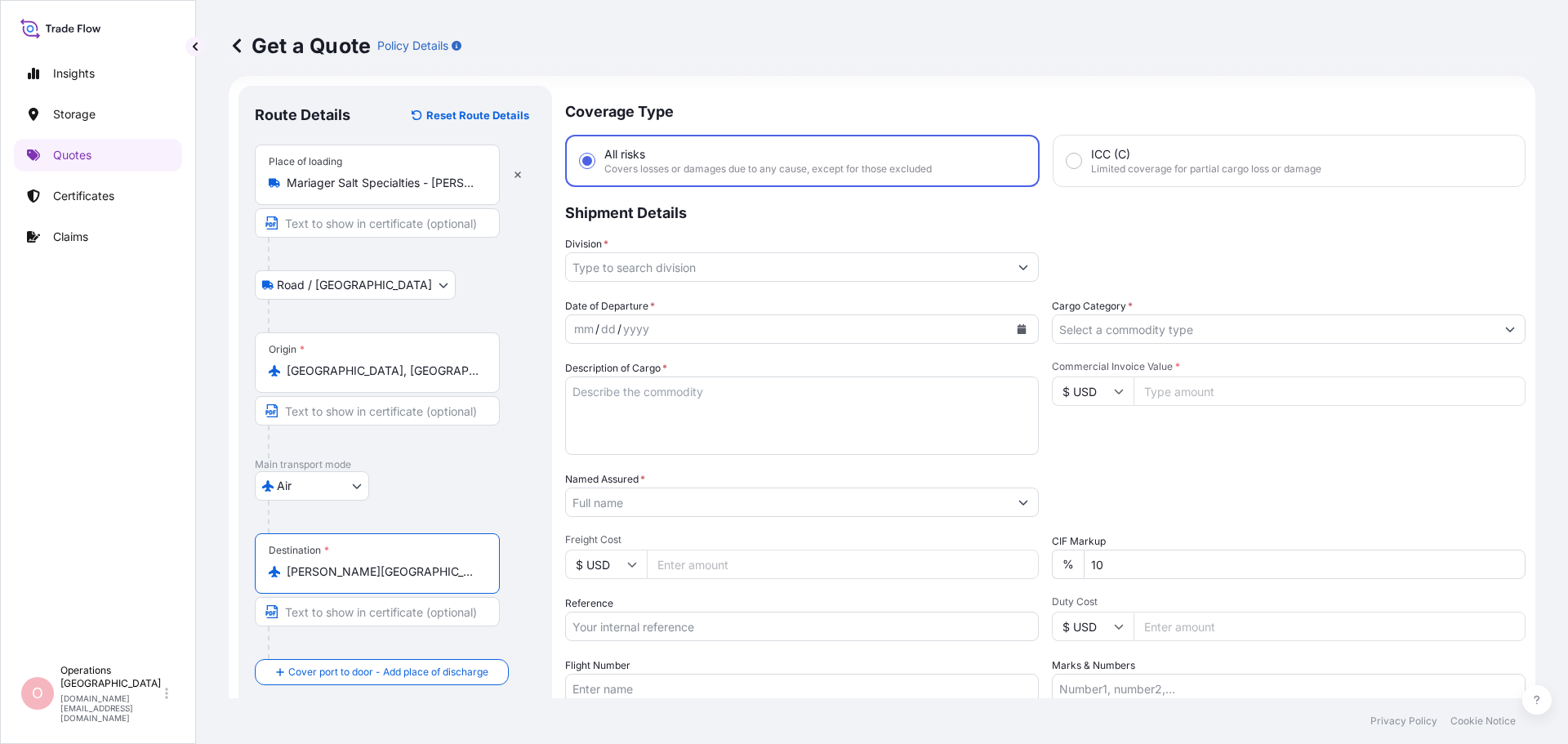
type input "JOAMM - Amman, Jordan"
click at [372, 360] on div "Origin * Bebruliškė, Kazlų Rūda Municipality, Lithuania" at bounding box center [377, 363] width 245 height 61
click at [372, 363] on input "Bebruliškė, Kazlų Rūda Municipality, Lithuania" at bounding box center [383, 370] width 193 height 16
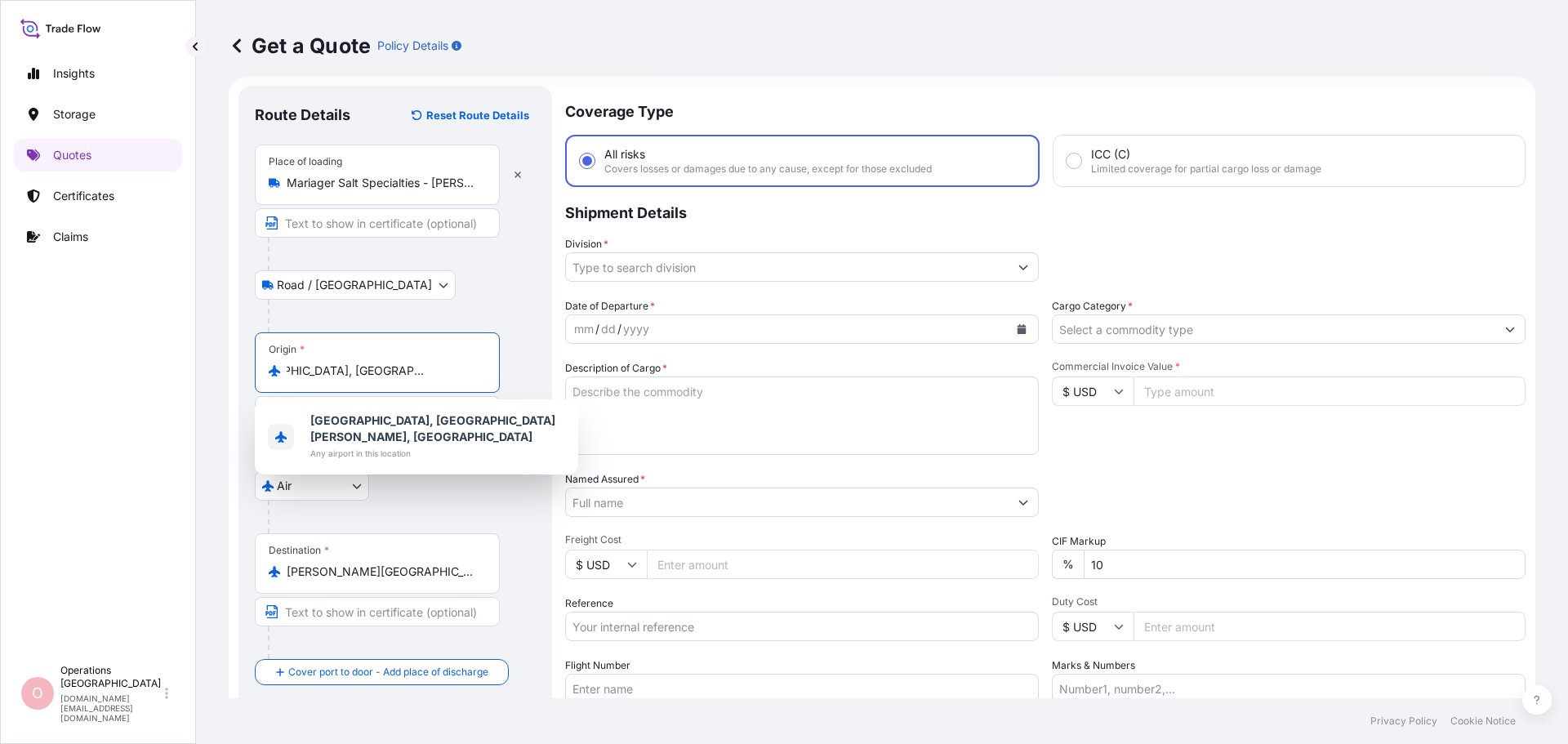
scroll to position [0, 0]
drag, startPoint x: 463, startPoint y: 374, endPoint x: 134, endPoint y: 366, distance: 329.1
click at [115, 363] on div "Insights Storage Quotes Certificates Claims O Operations Denmark operations.dk@…" at bounding box center [784, 372] width 1568 height 744
type input "nia"
drag, startPoint x: 388, startPoint y: 369, endPoint x: 166, endPoint y: 352, distance: 222.6
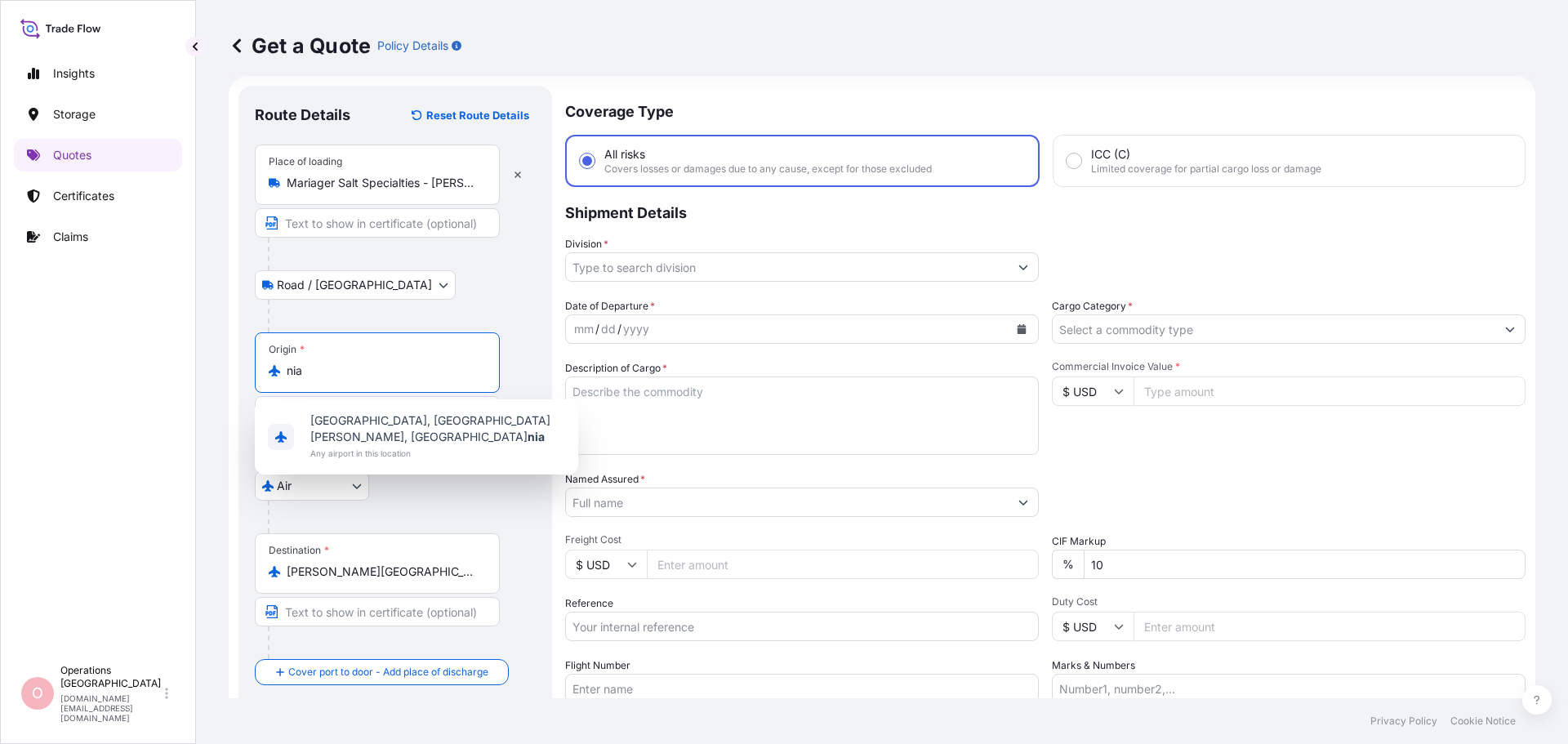
click at [118, 352] on div "Insights Storage Quotes Certificates Claims O Operations Denmark operations.dk@…" at bounding box center [784, 372] width 1568 height 744
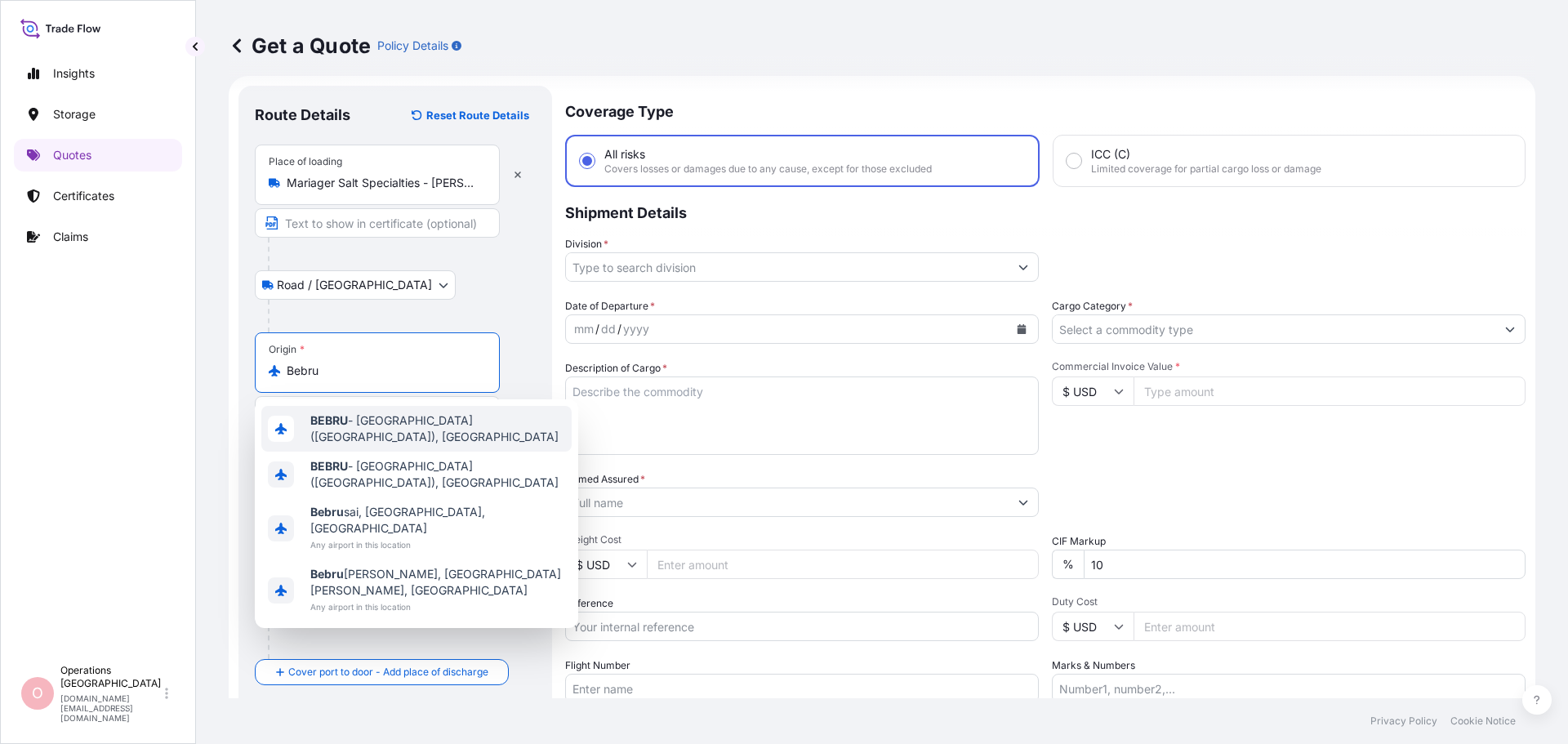
click at [385, 438] on div "BEBRU - Brussel (Bruxelles), Belgium" at bounding box center [416, 429] width 310 height 45
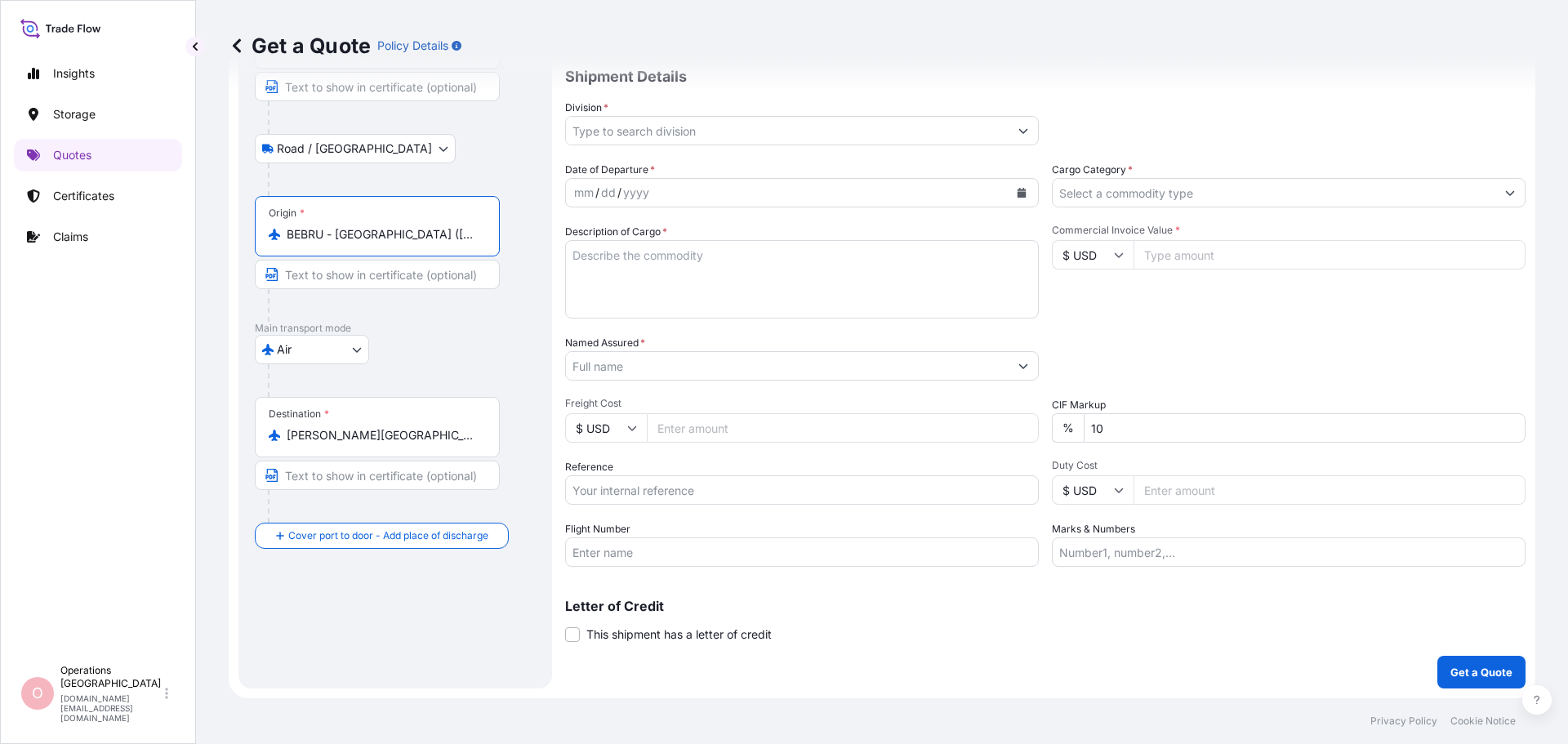
scroll to position [15, 0]
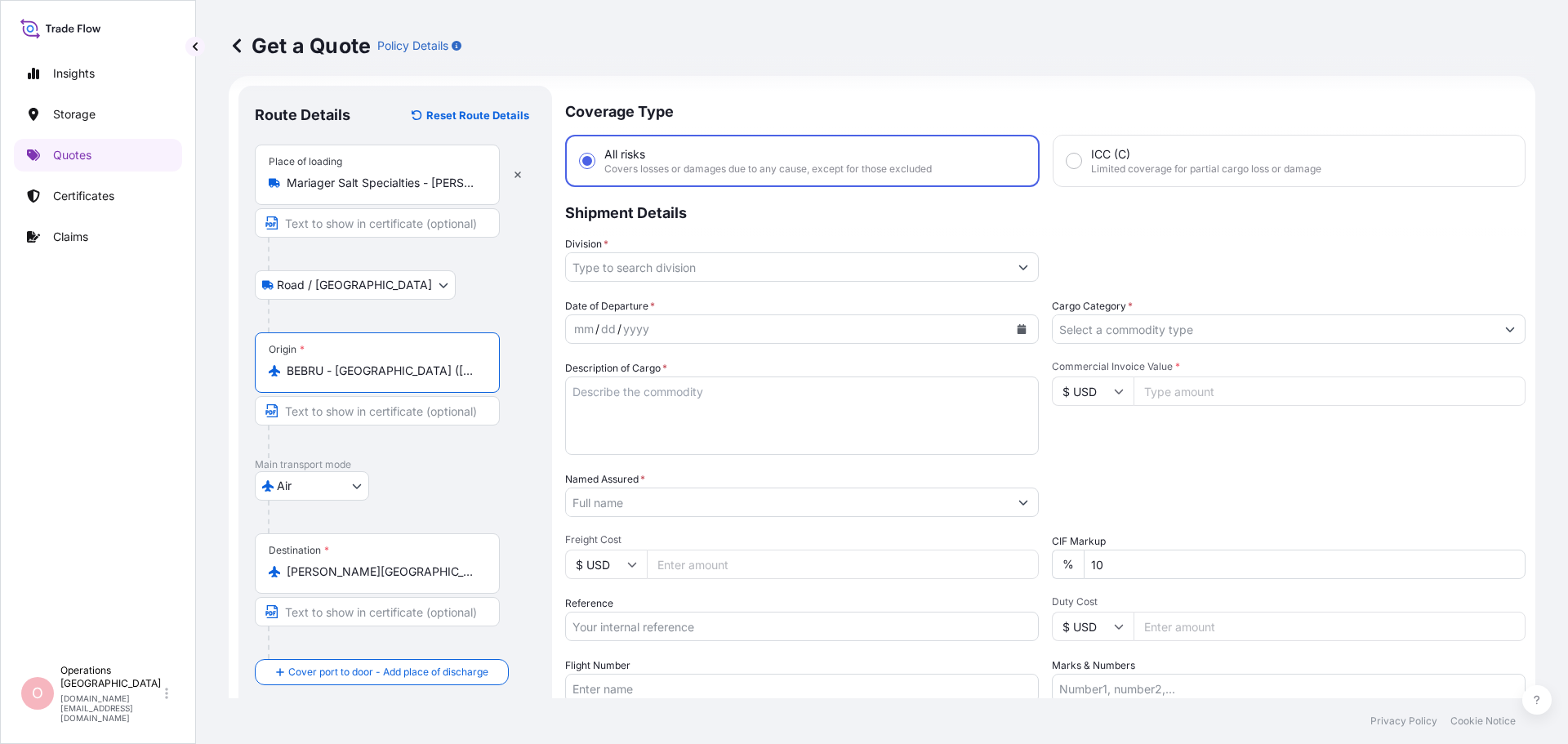
type input "BEBRU - Brussel (Bruxelles), Belgium"
click at [1022, 263] on icon "Show suggestions" at bounding box center [1023, 267] width 9 height 9
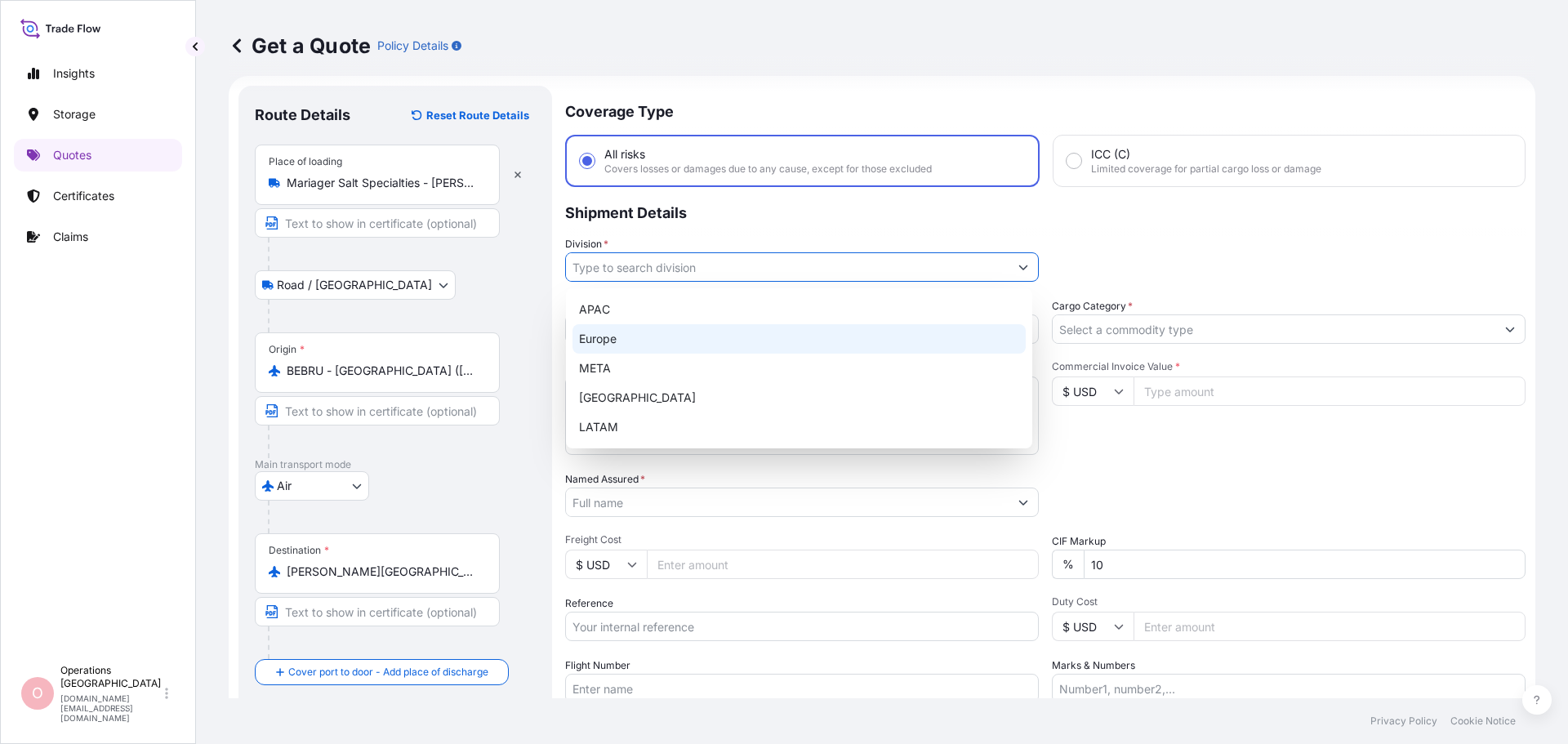
click at [644, 341] on div "Europe" at bounding box center [799, 339] width 453 height 29
type input "Europe"
click at [1016, 333] on div "Europe" at bounding box center [799, 339] width 453 height 29
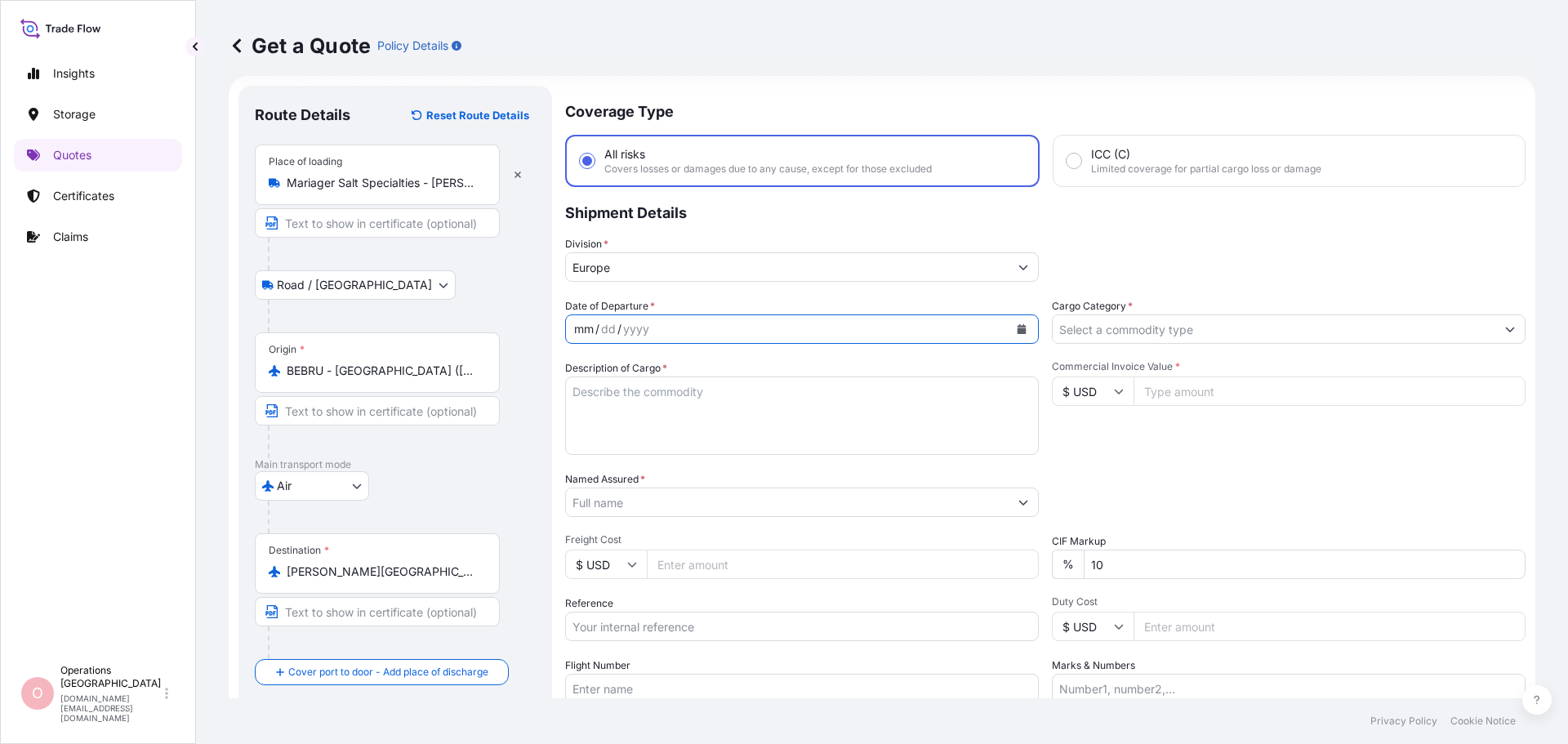
click at [718, 331] on div "mm / dd / yyyy" at bounding box center [787, 328] width 443 height 29
click at [700, 331] on div "mm / dd / yyyy" at bounding box center [787, 328] width 443 height 29
click at [617, 326] on div "yyyy" at bounding box center [624, 328] width 29 height 20
click at [580, 328] on div "3" at bounding box center [577, 328] width 10 height 20
click at [1198, 254] on div "Division * Europe" at bounding box center [1045, 258] width 960 height 45
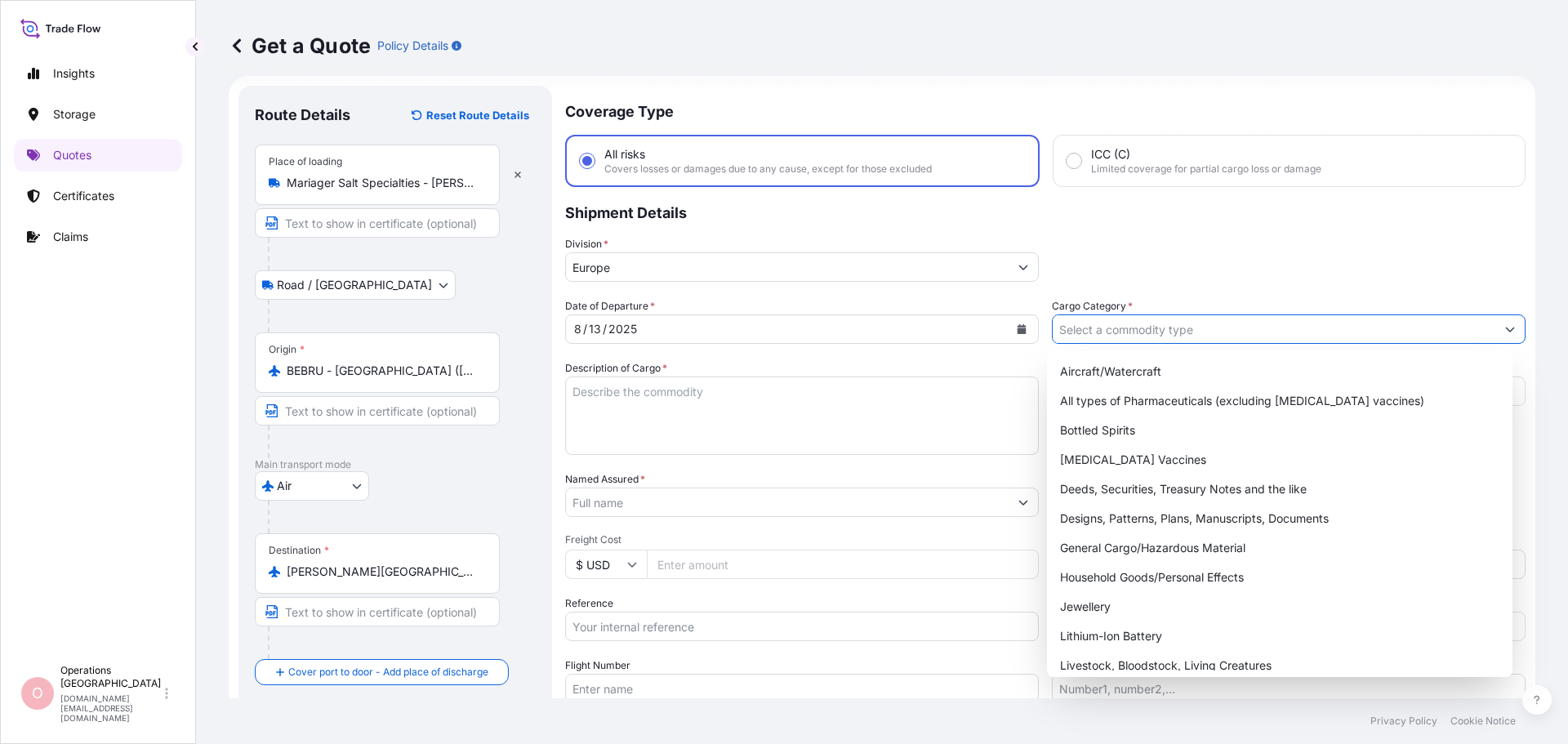
click at [1495, 318] on button "Show suggestions" at bounding box center [1509, 328] width 29 height 29
click at [1161, 551] on div "General Cargo/Hazardous Material" at bounding box center [1279, 548] width 453 height 29
type input "General Cargo/Hazardous Material"
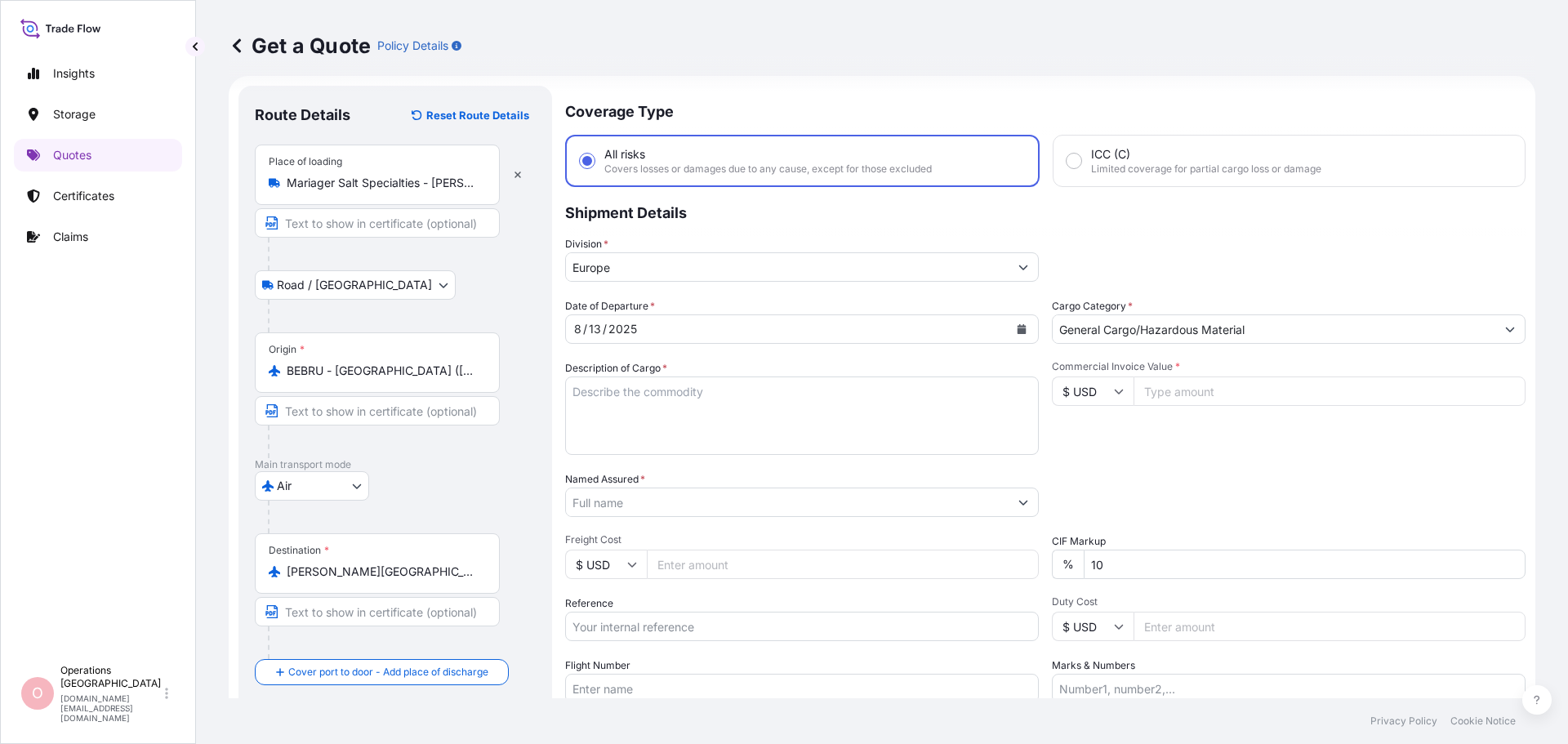
click at [679, 398] on textarea "Description of Cargo *" at bounding box center [802, 416] width 474 height 79
paste textarea "SANAL P®, SODIUM CHLORIDE (NaCl) PHARMACEUTICAL QUALITY"
click at [577, 391] on textarea "SANAL P®, SODIUM CHLORIDE (NaCl) PHARMACEUTICAL QUALITY" at bounding box center [802, 416] width 474 height 79
click at [575, 412] on textarea "SANAL P®, SODIUM CHLORIDE (NaCl) PHARMACEUTICAL QUALITY" at bounding box center [802, 416] width 474 height 79
type textarea "SANAL P®, SODIUM CHLORIDE (NaCl) PHARMACEUTICAL QUALITY"
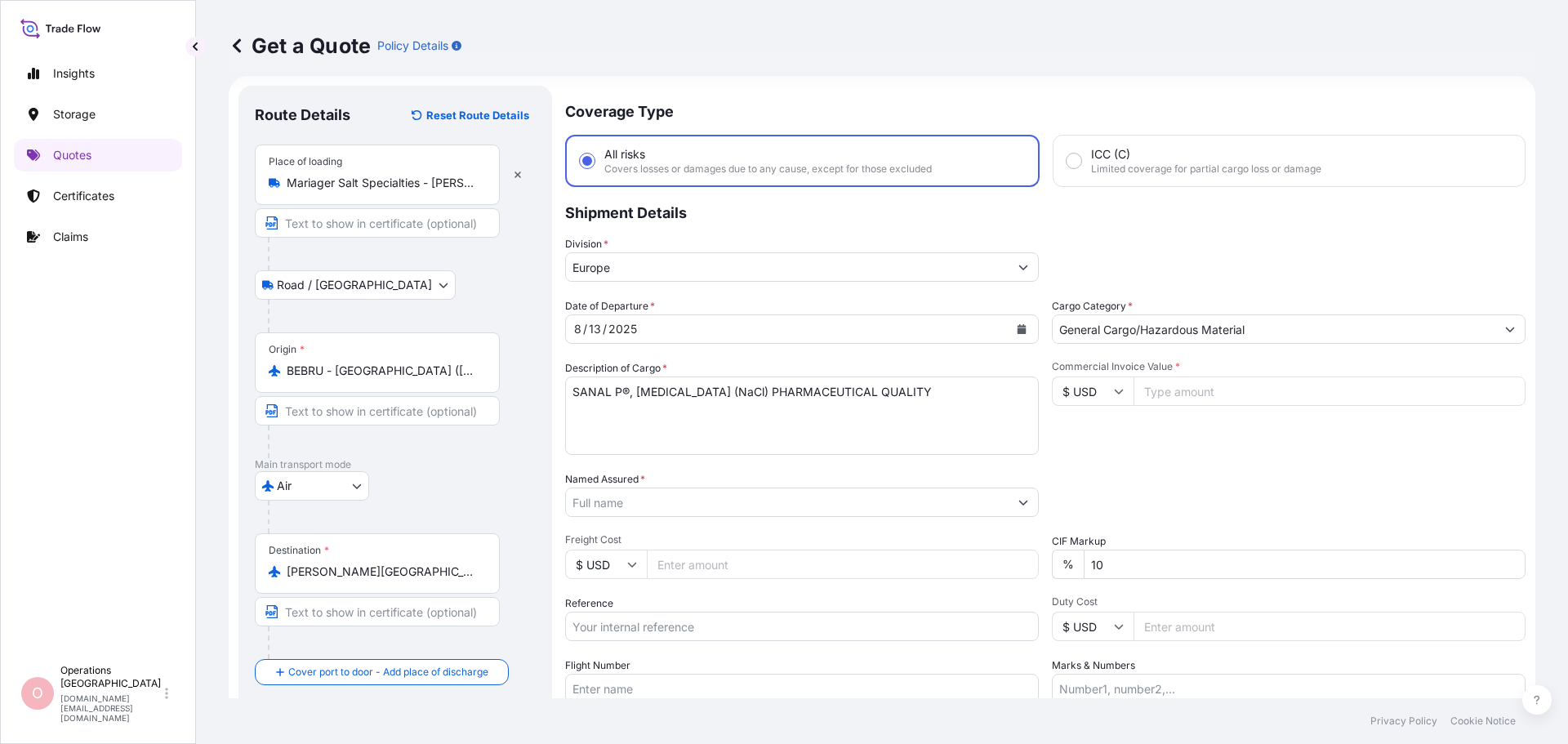
click at [1202, 395] on input "Commercial Invoice Value *" at bounding box center [1330, 391] width 392 height 29
type input "3800"
click at [1104, 387] on input "$ USD" at bounding box center [1093, 391] width 81 height 29
click at [1095, 447] on div "€ EUR" at bounding box center [1086, 435] width 68 height 31
type input "€ EUR"
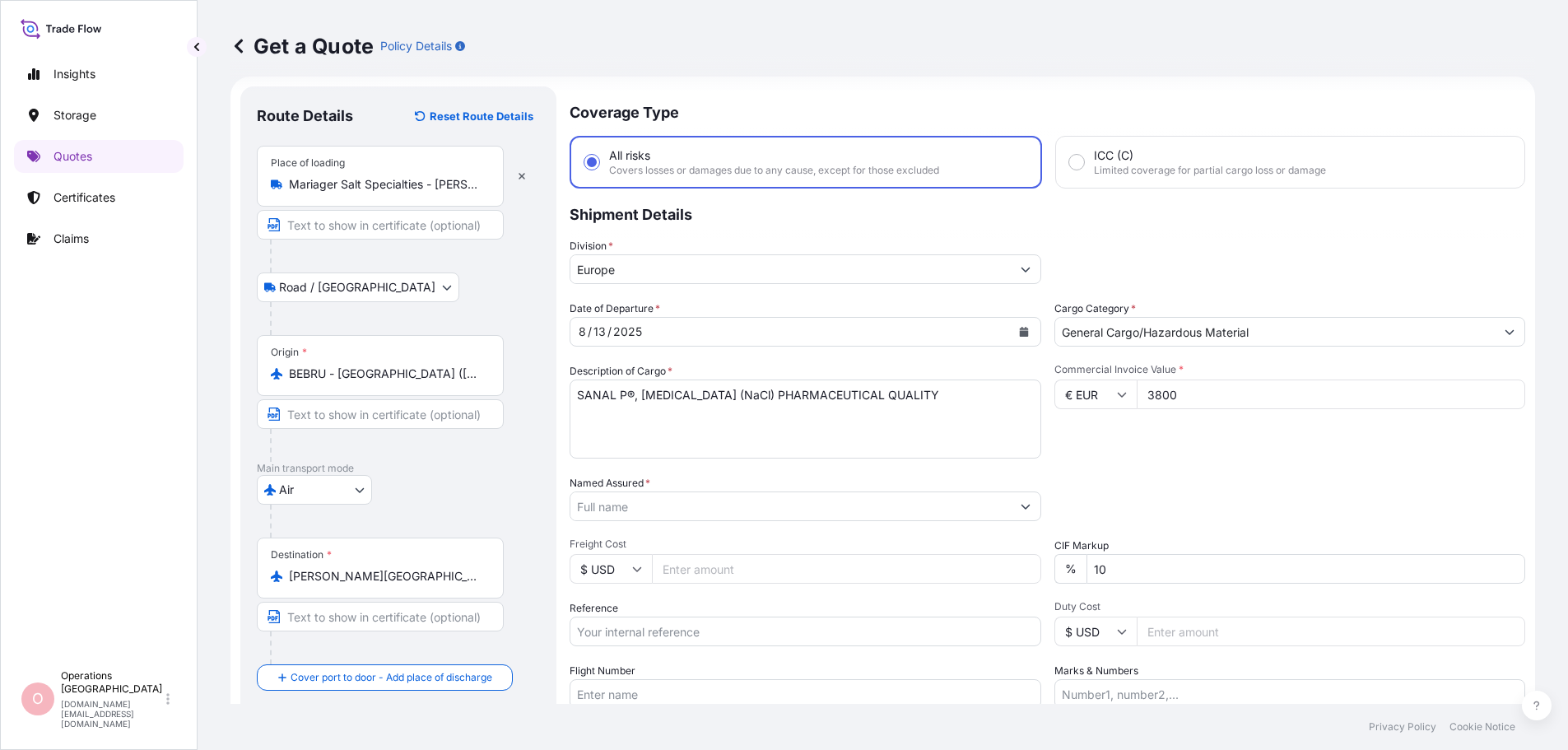
click at [736, 509] on input "Named Assured *" at bounding box center [791, 506] width 441 height 30
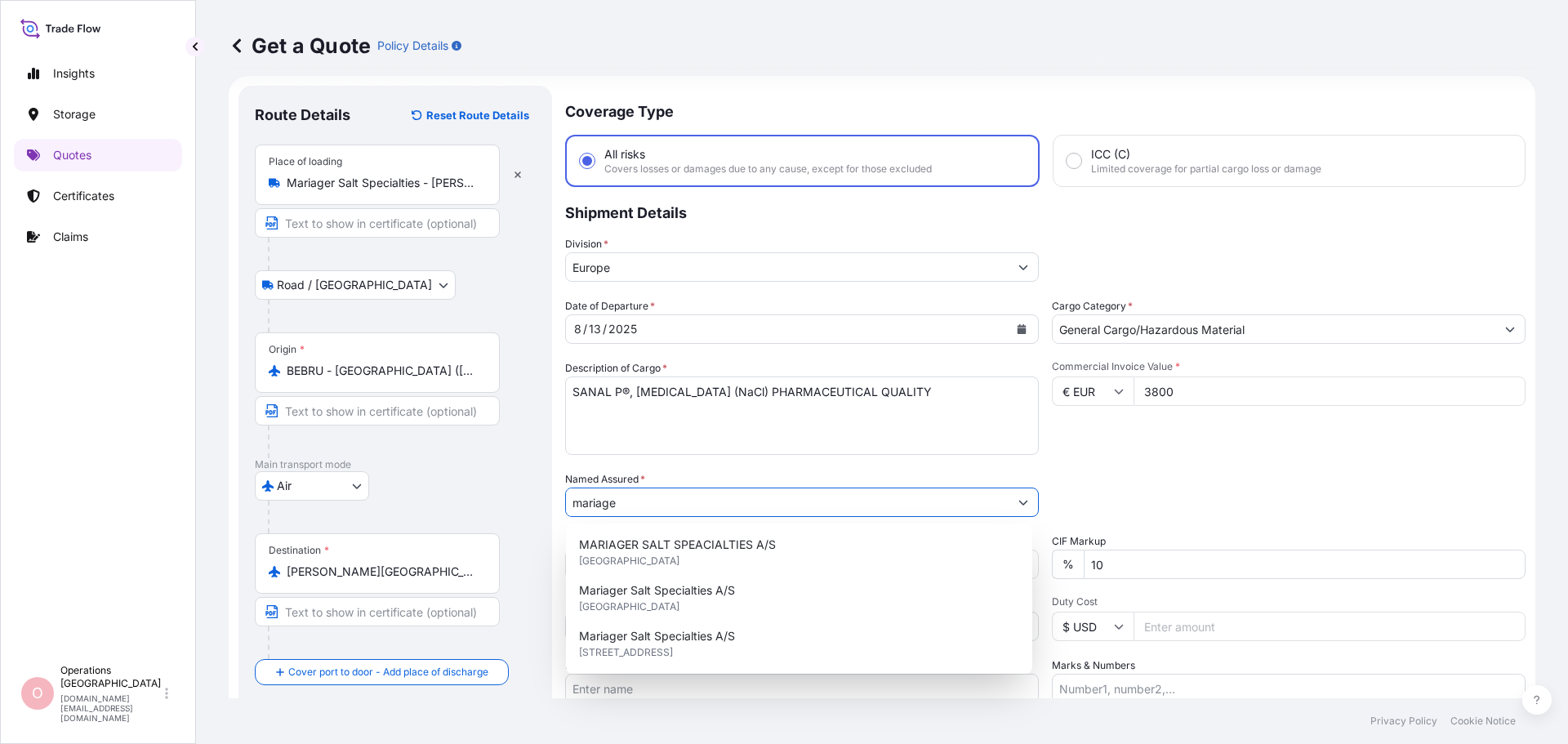
click at [671, 503] on input "mariage" at bounding box center [787, 502] width 443 height 29
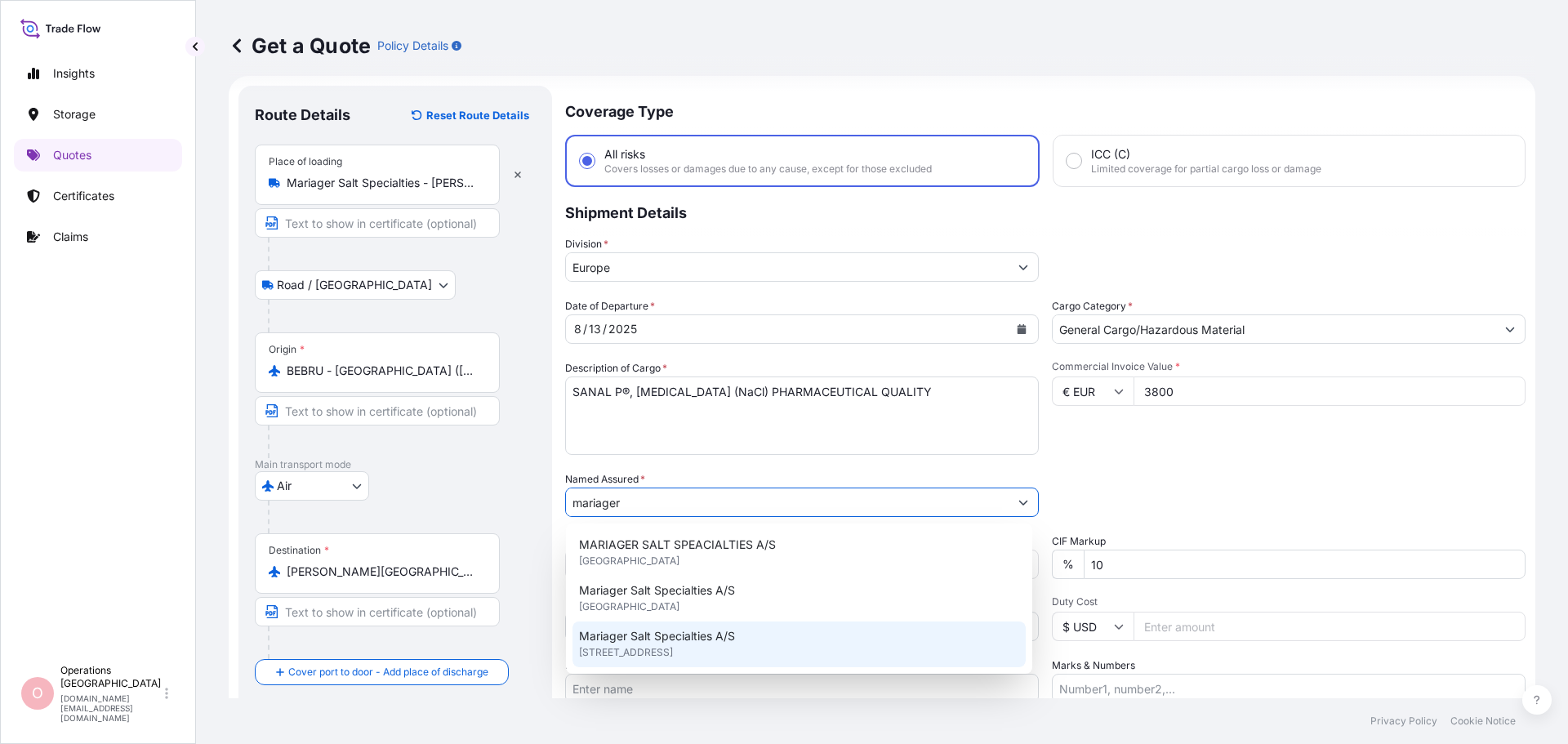
click at [708, 644] on span "Mariager Salt Specialties A/S" at bounding box center [657, 636] width 156 height 16
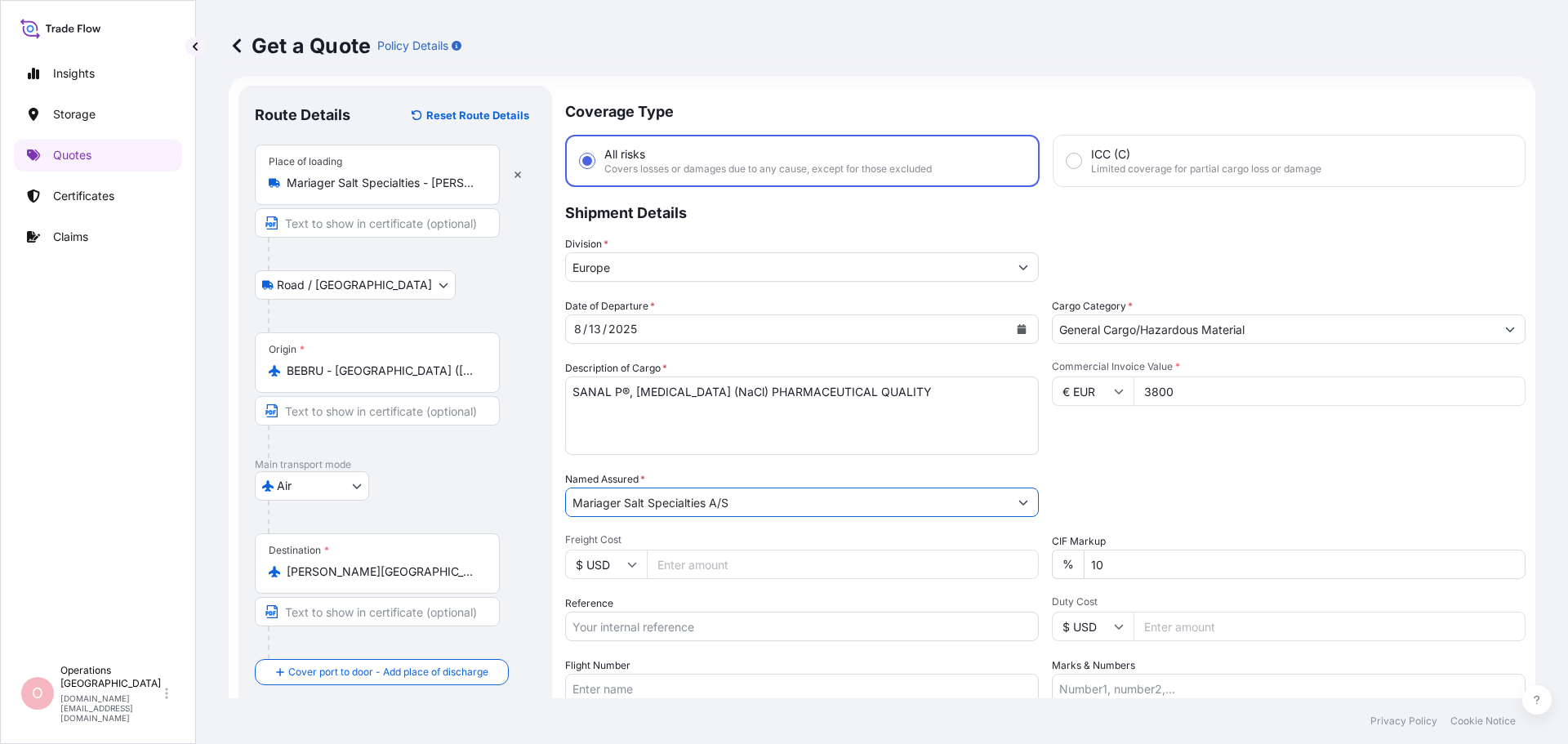
type input "Mariager Salt Specialties A/S"
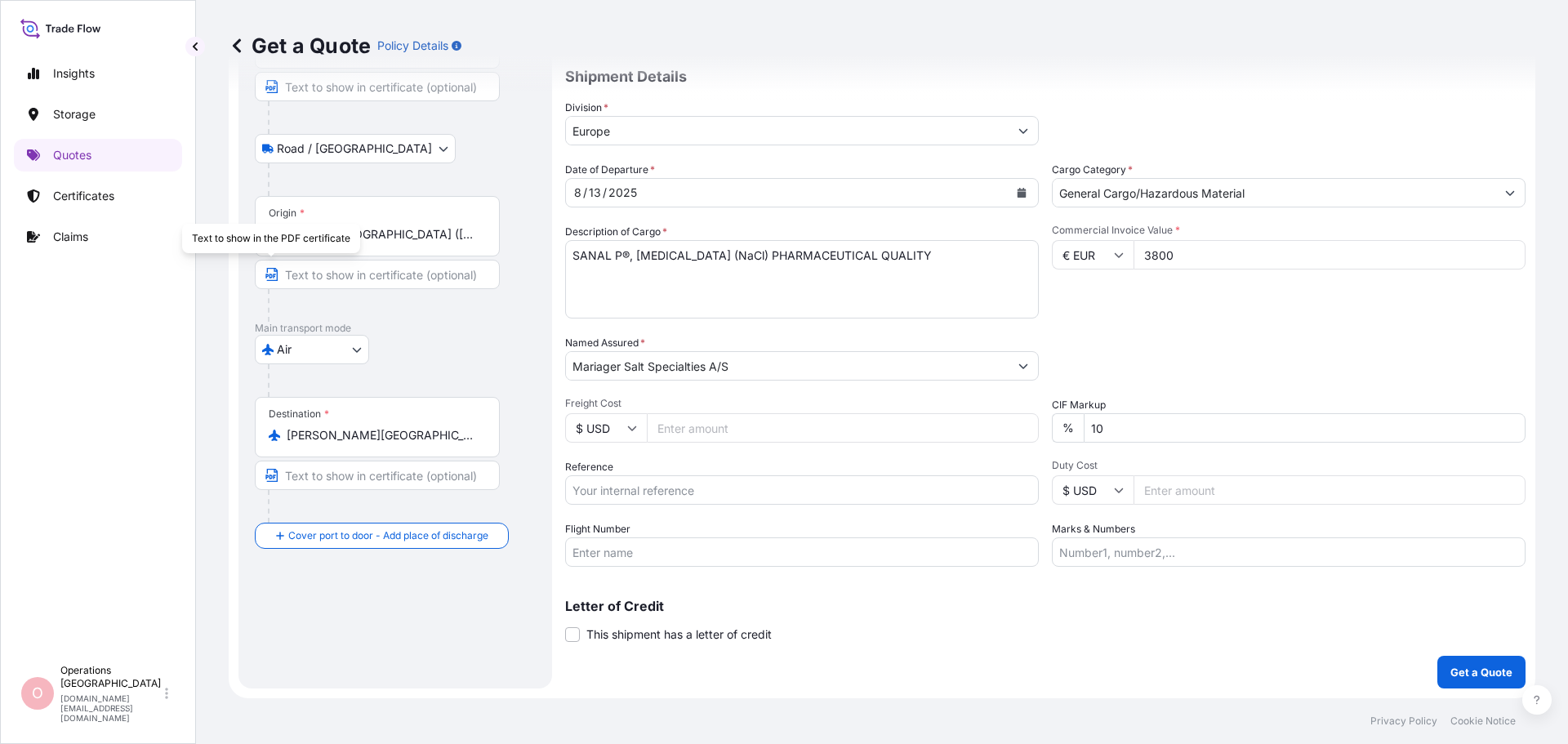
click at [749, 489] on body "Insights Storage Quotes Certificates Claims O Operations Denmark operations.dk@…" at bounding box center [784, 372] width 1568 height 744
paste input "DK1001020217"
click at [692, 493] on input "DK1001020217 -" at bounding box center [802, 489] width 474 height 29
paste input "2565119"
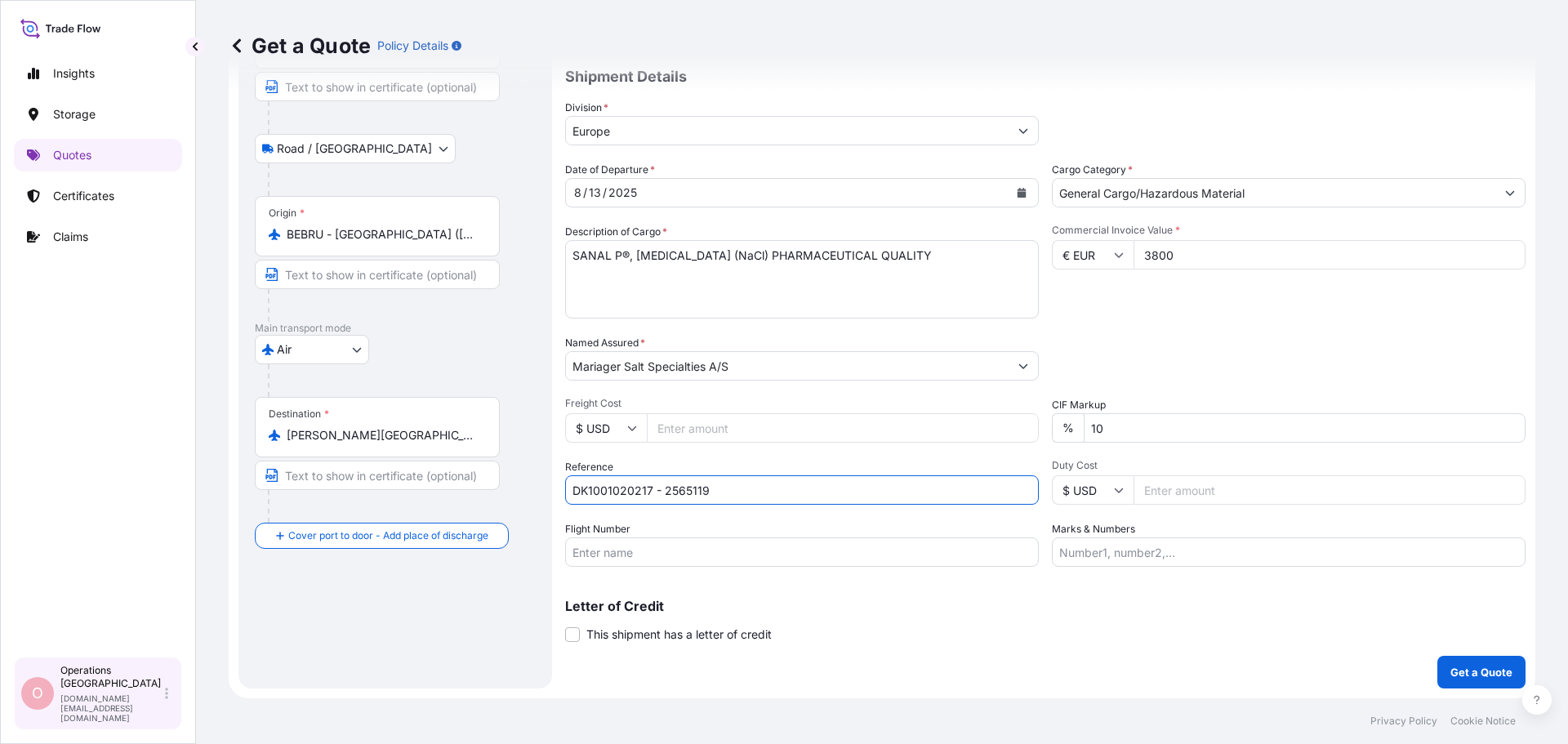
type input "DK1001020217 - 2565119"
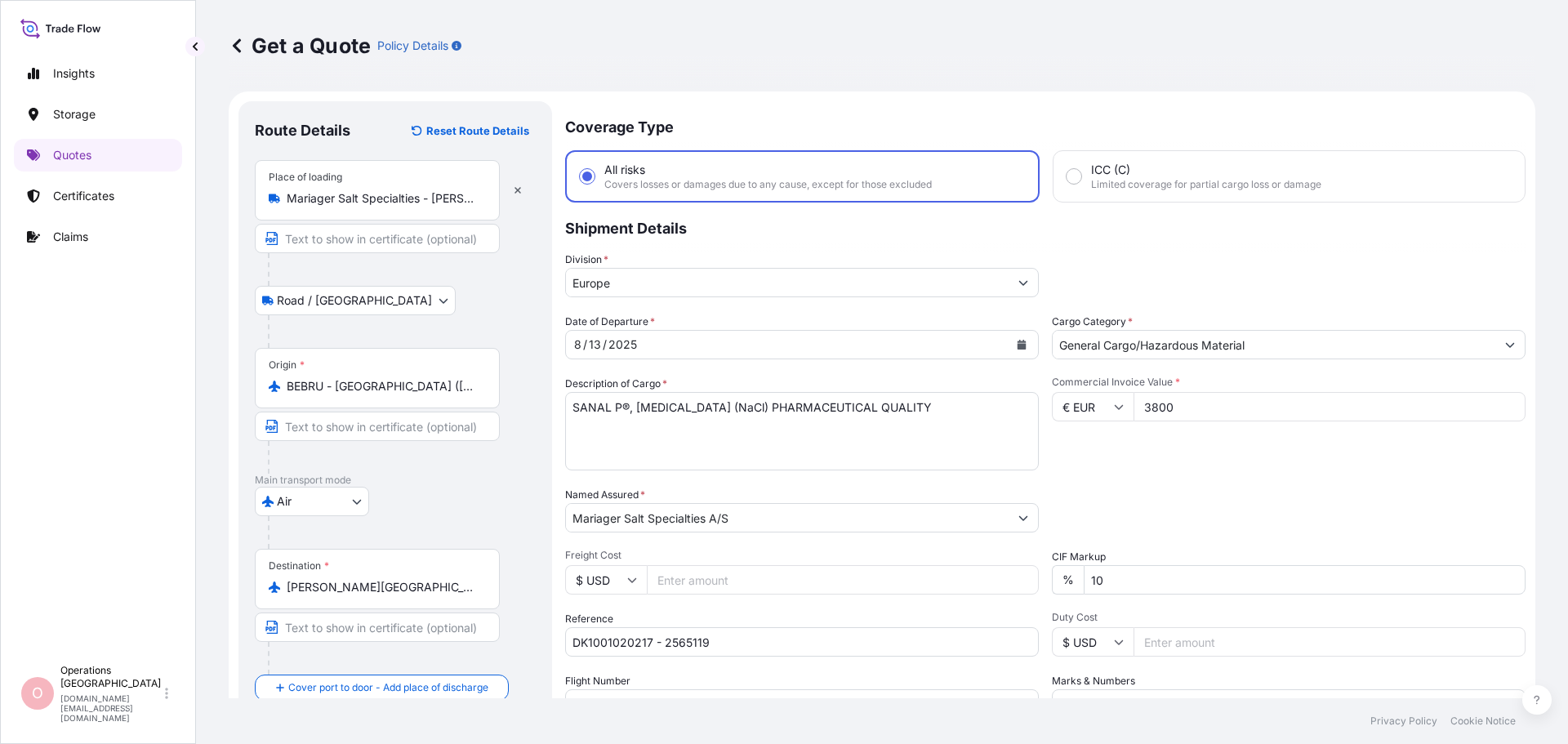
scroll to position [136, 0]
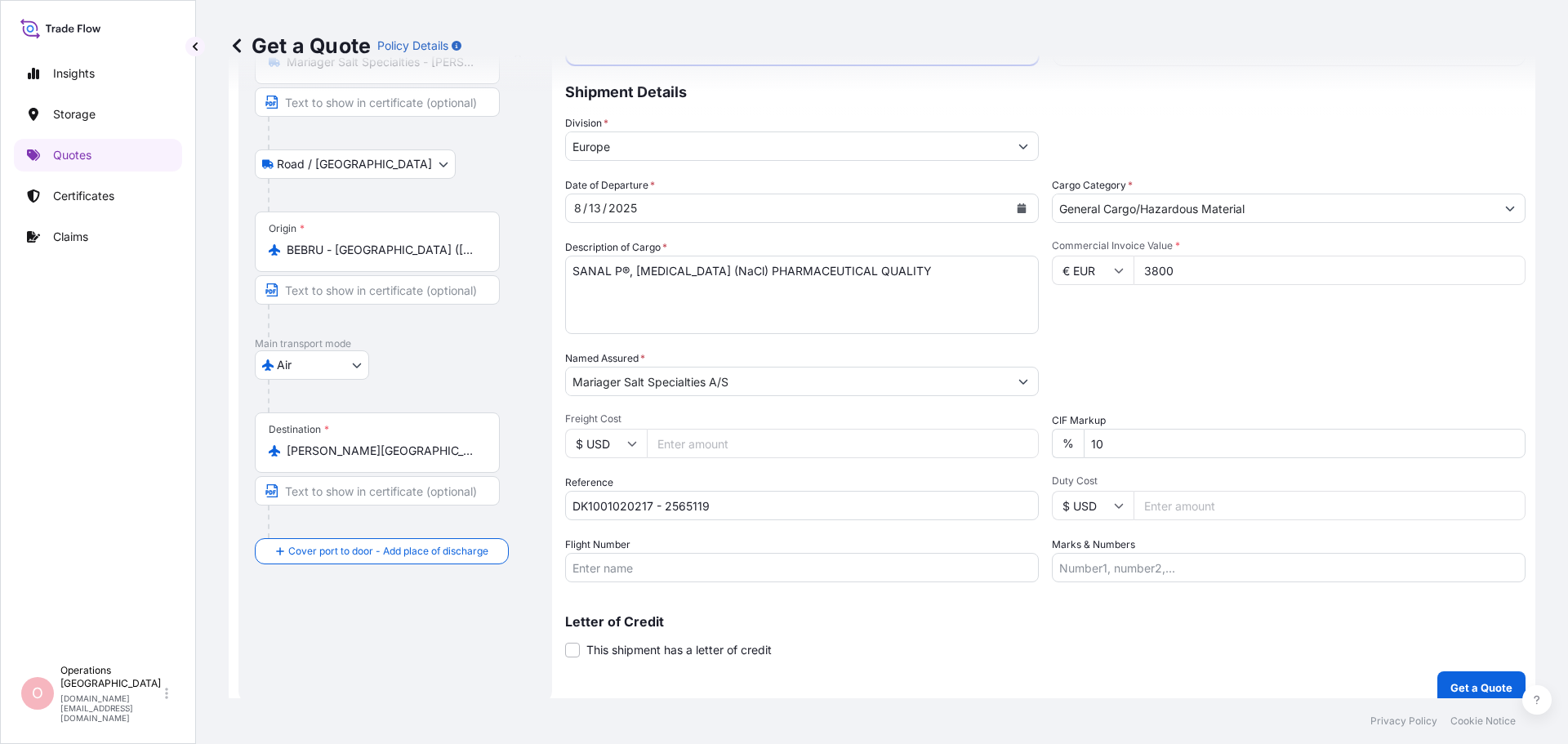
click at [619, 445] on input "$ USD" at bounding box center [606, 443] width 81 height 29
click at [617, 487] on div "€ EUR" at bounding box center [606, 488] width 68 height 31
type input "€ EUR"
click at [797, 432] on input "Freight Cost" at bounding box center [843, 443] width 392 height 29
type input "3149"
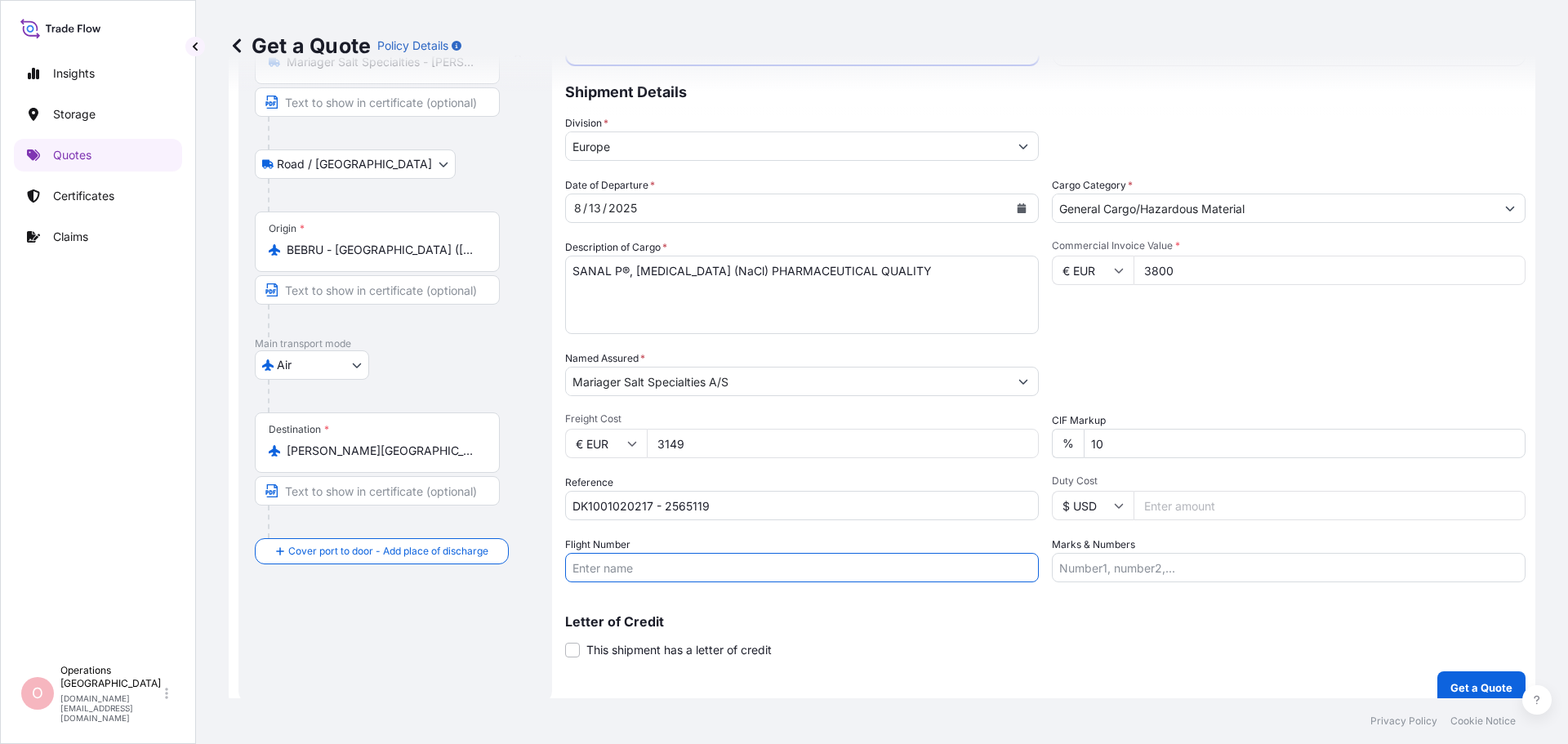
click at [611, 560] on input "Flight Number" at bounding box center [802, 567] width 474 height 29
click at [607, 569] on input "Flight Number" at bounding box center [802, 567] width 474 height 29
click at [695, 566] on input "QR019" at bounding box center [802, 567] width 474 height 29
drag, startPoint x: 638, startPoint y: 565, endPoint x: 589, endPoint y: 567, distance: 49.0
click at [589, 567] on input "QR019" at bounding box center [802, 567] width 474 height 29
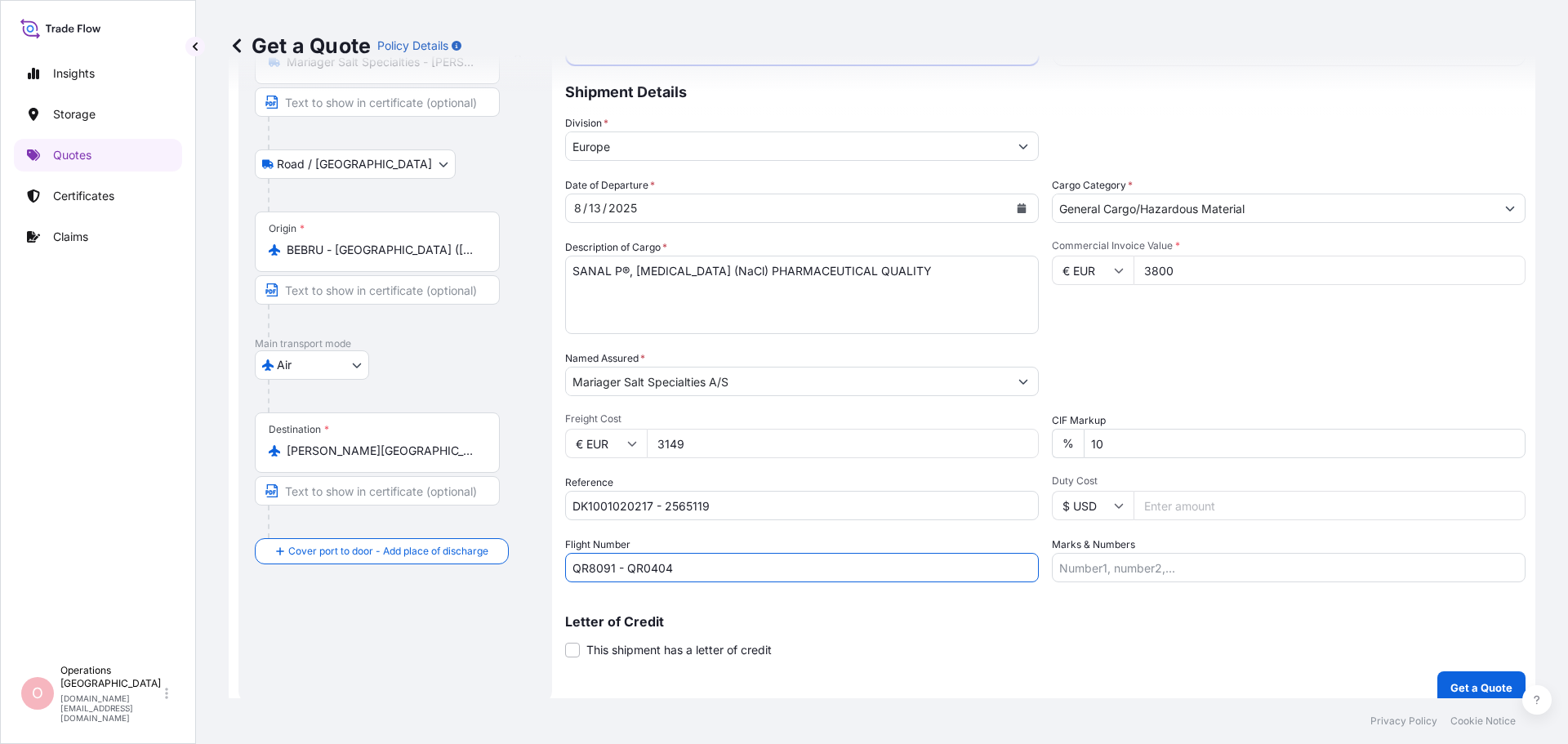
type input "QR8091 - QR0404"
click at [699, 440] on input "3149" at bounding box center [843, 443] width 392 height 29
click at [781, 441] on input "3149" at bounding box center [843, 443] width 392 height 29
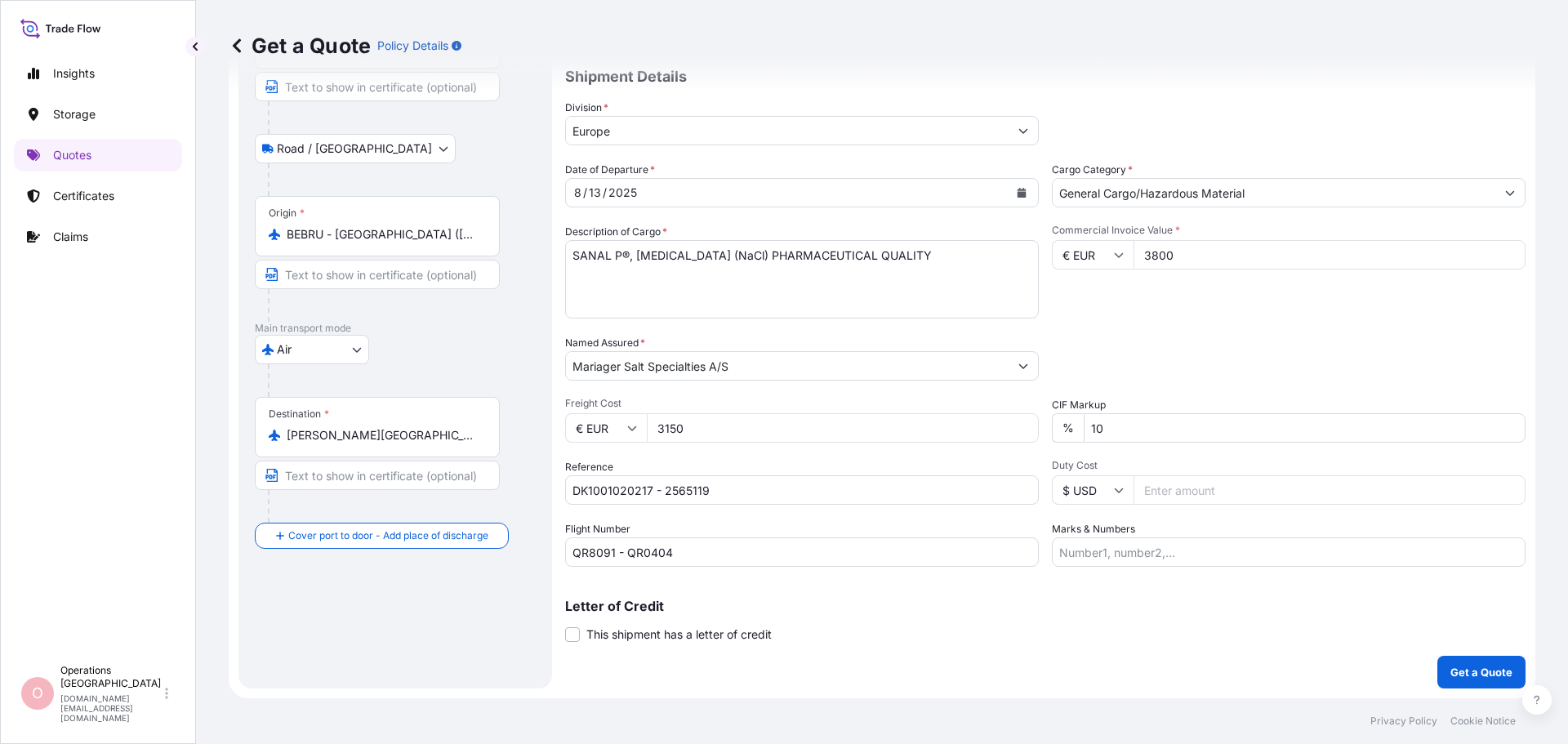
type input "3150"
click at [1473, 676] on p "Get a Quote" at bounding box center [1482, 672] width 62 height 16
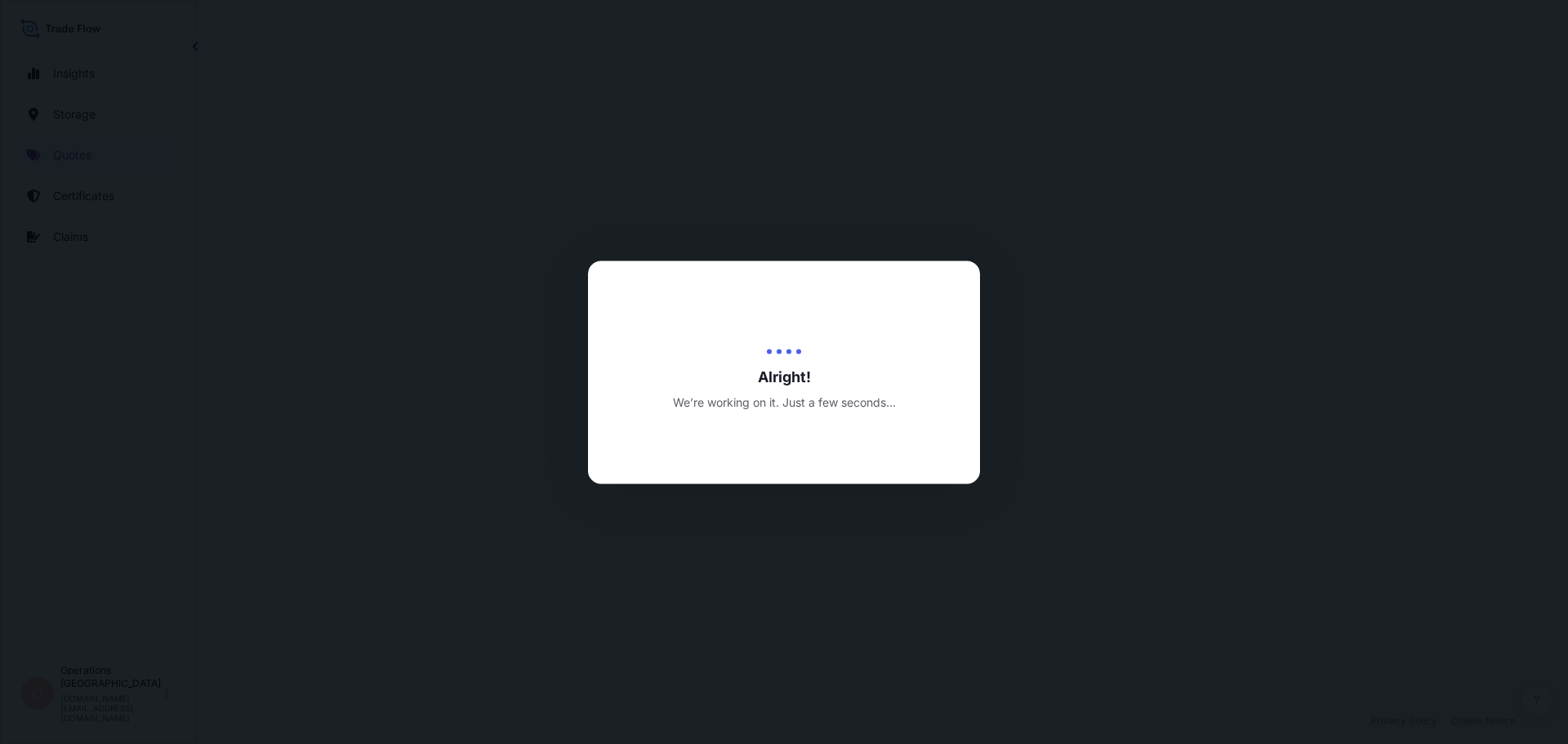
select select "Road / Inland"
select select "Air"
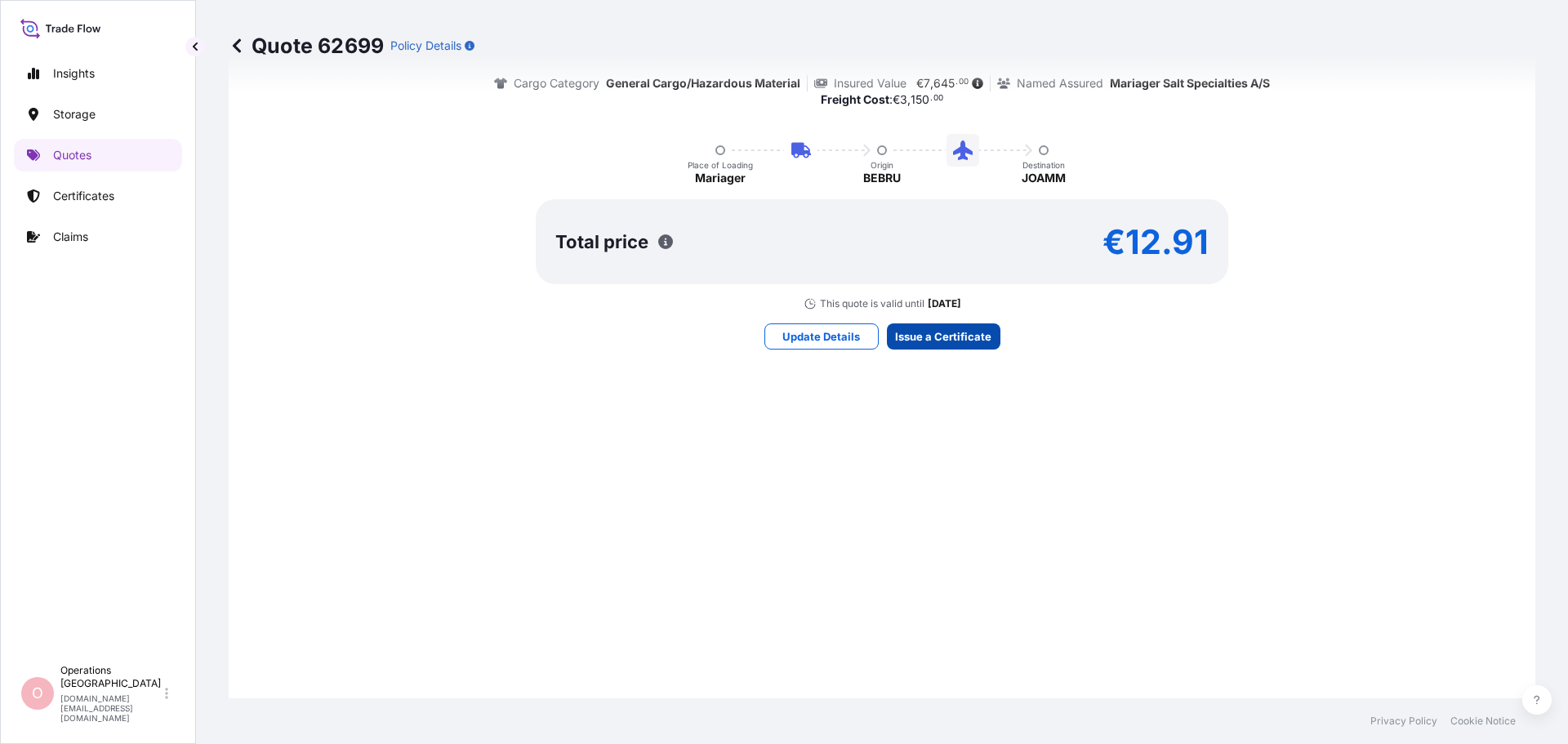
scroll to position [2453, 0]
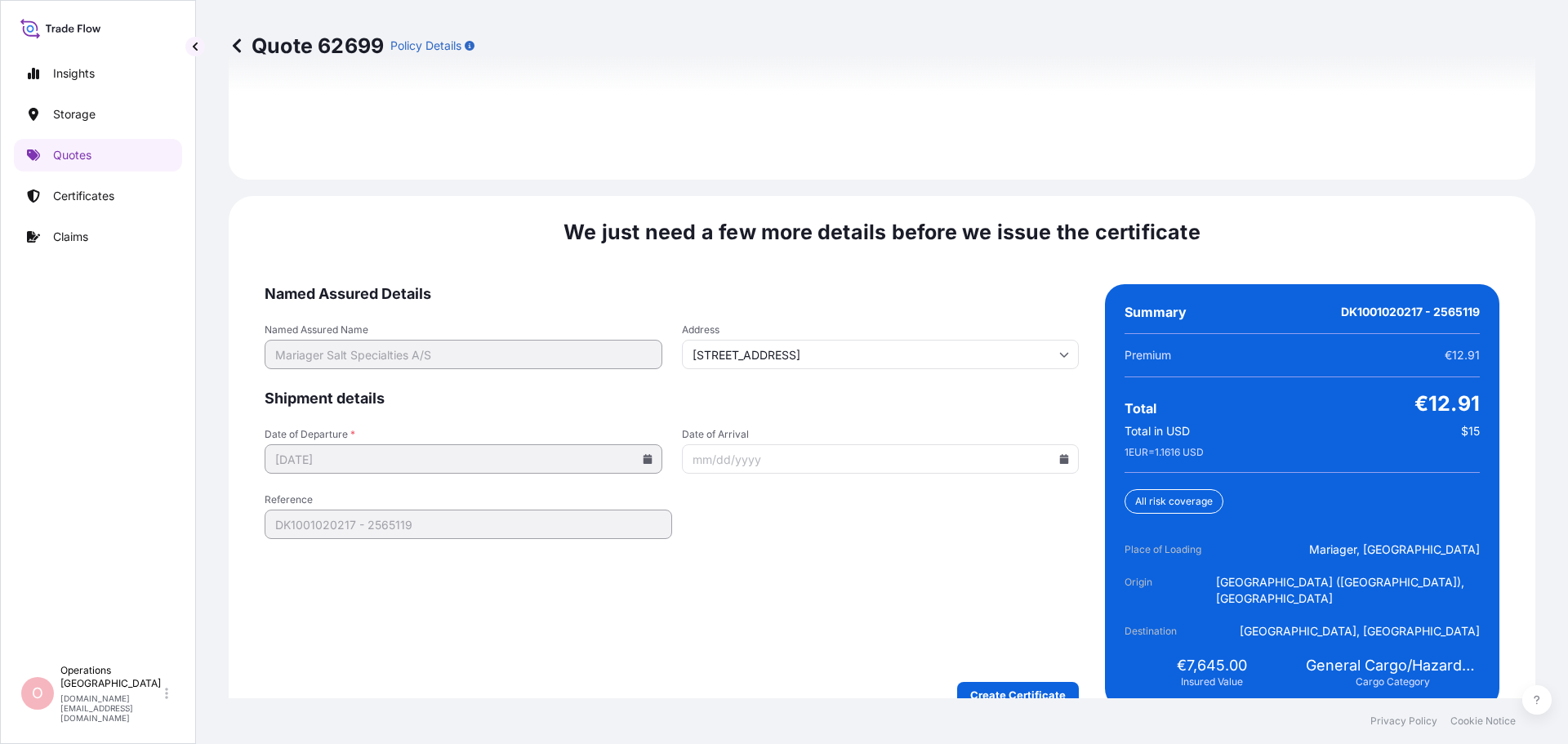
click at [786, 456] on input "Date of Arrival" at bounding box center [881, 458] width 397 height 29
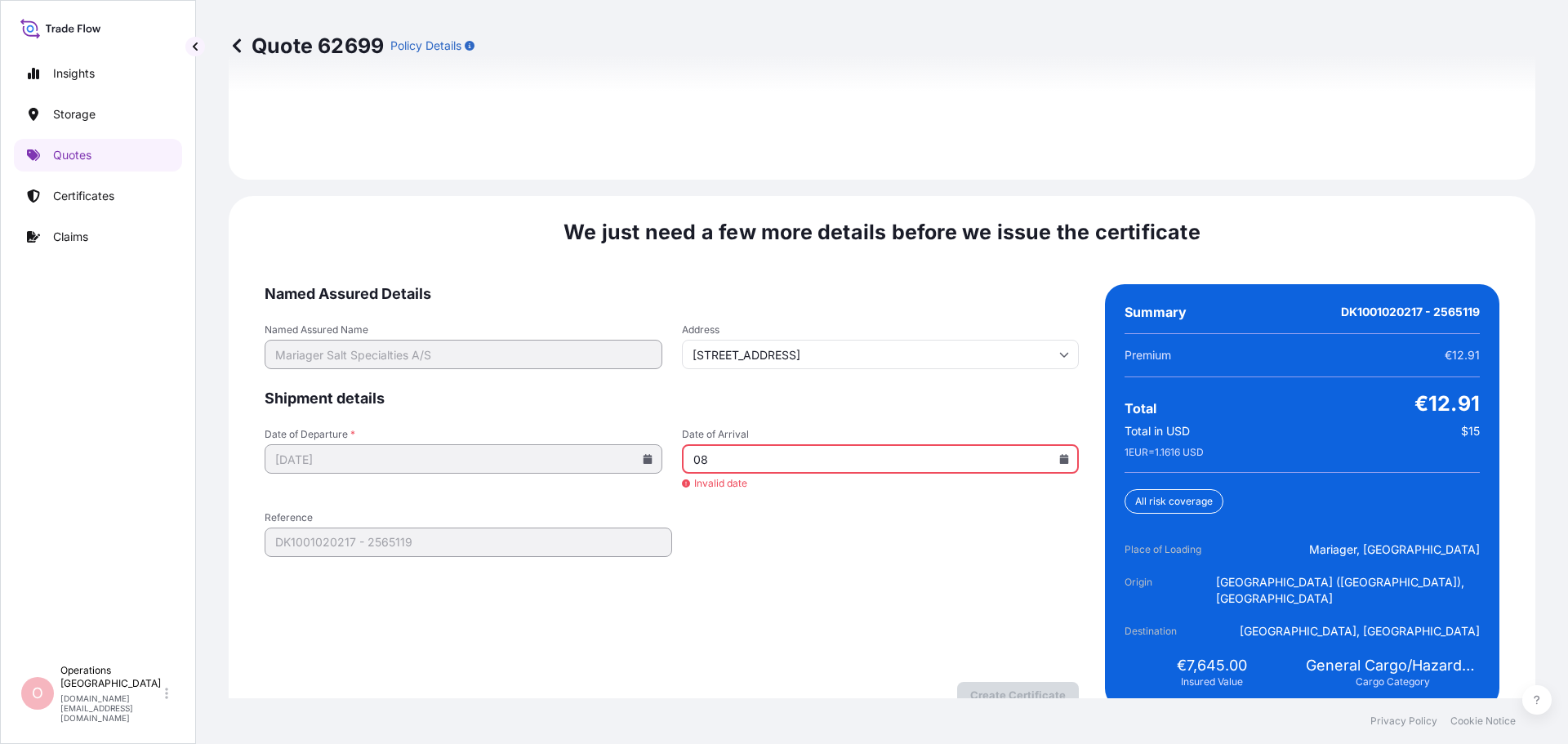
type input "0"
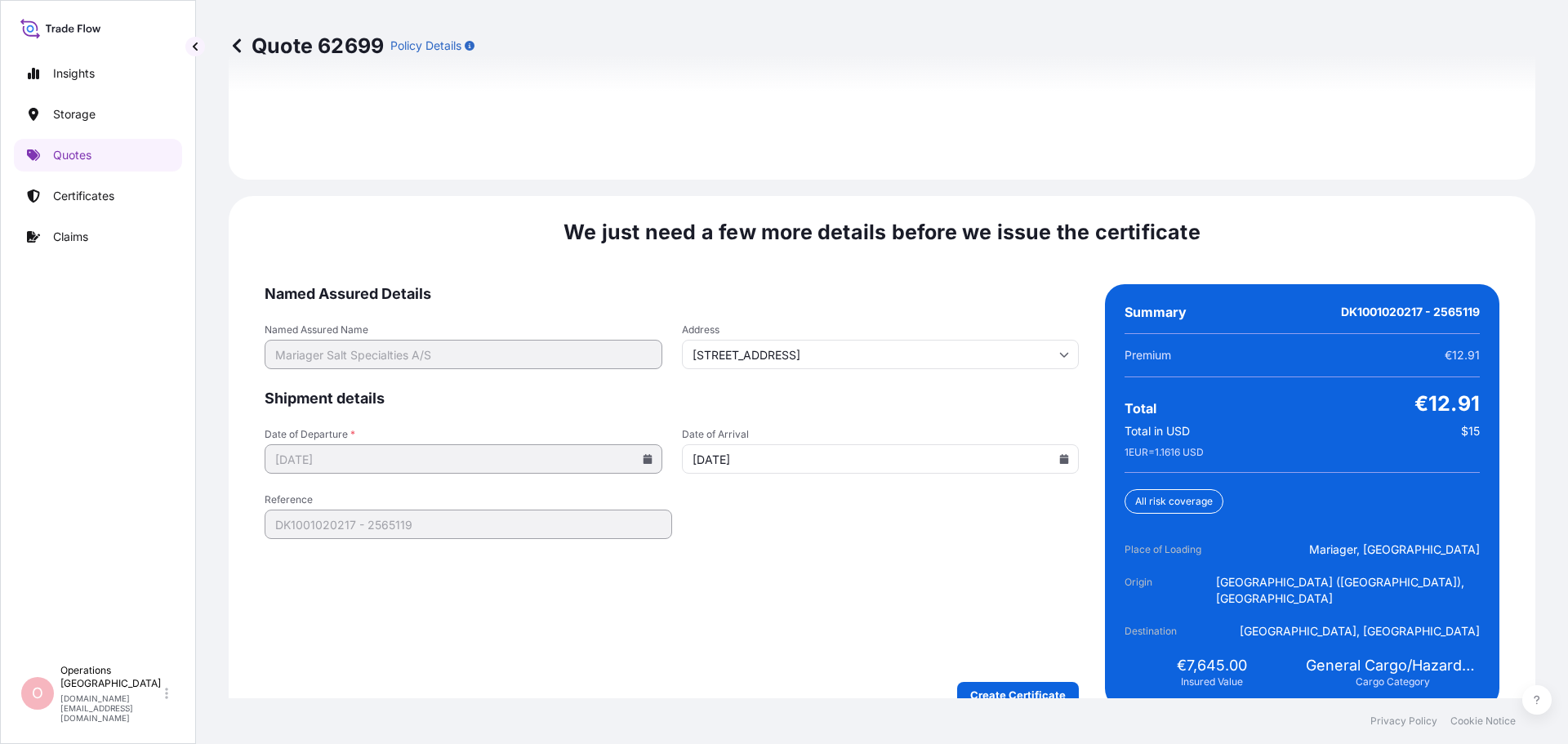
type input "08/14/2025"
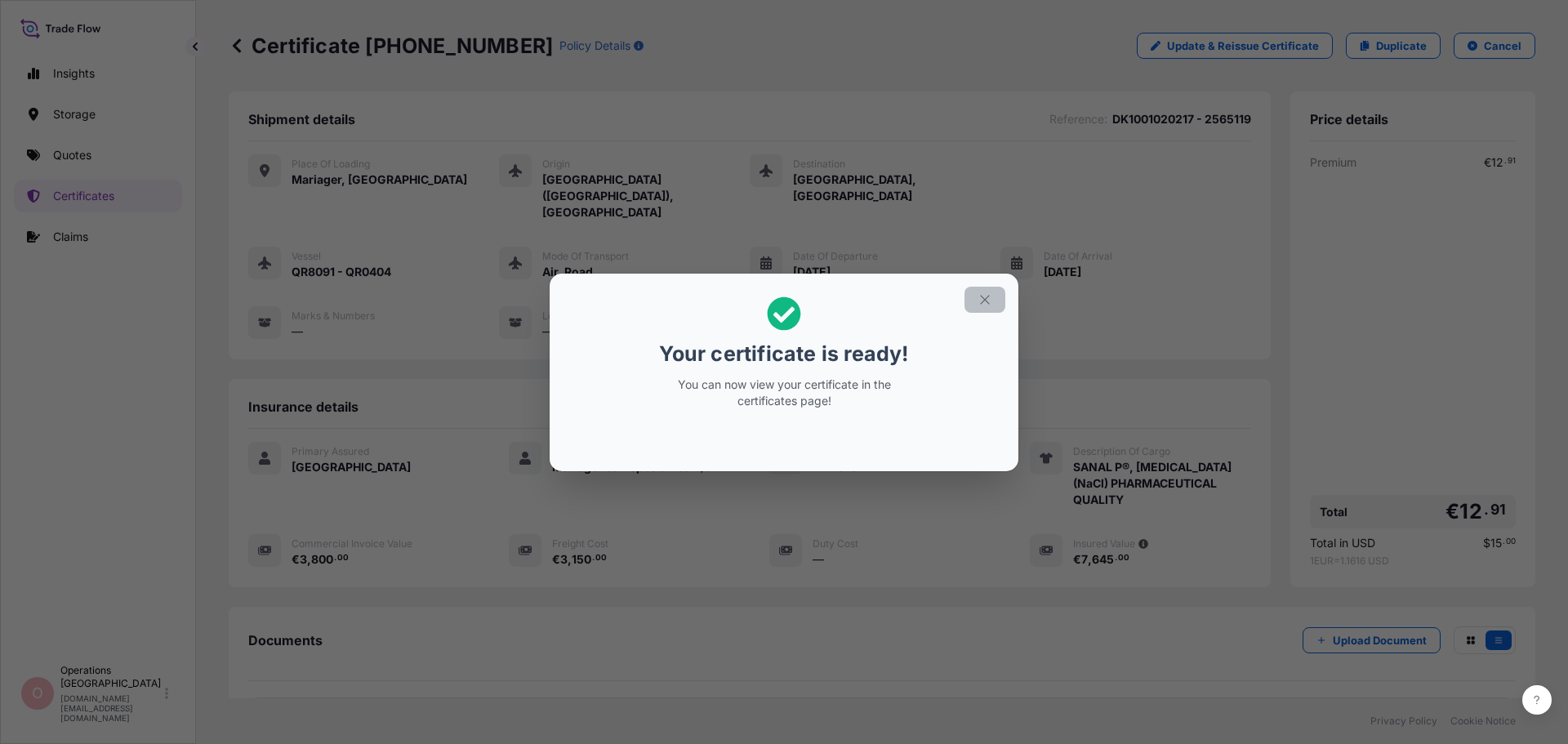
click at [981, 297] on icon "button" at bounding box center [985, 300] width 15 height 15
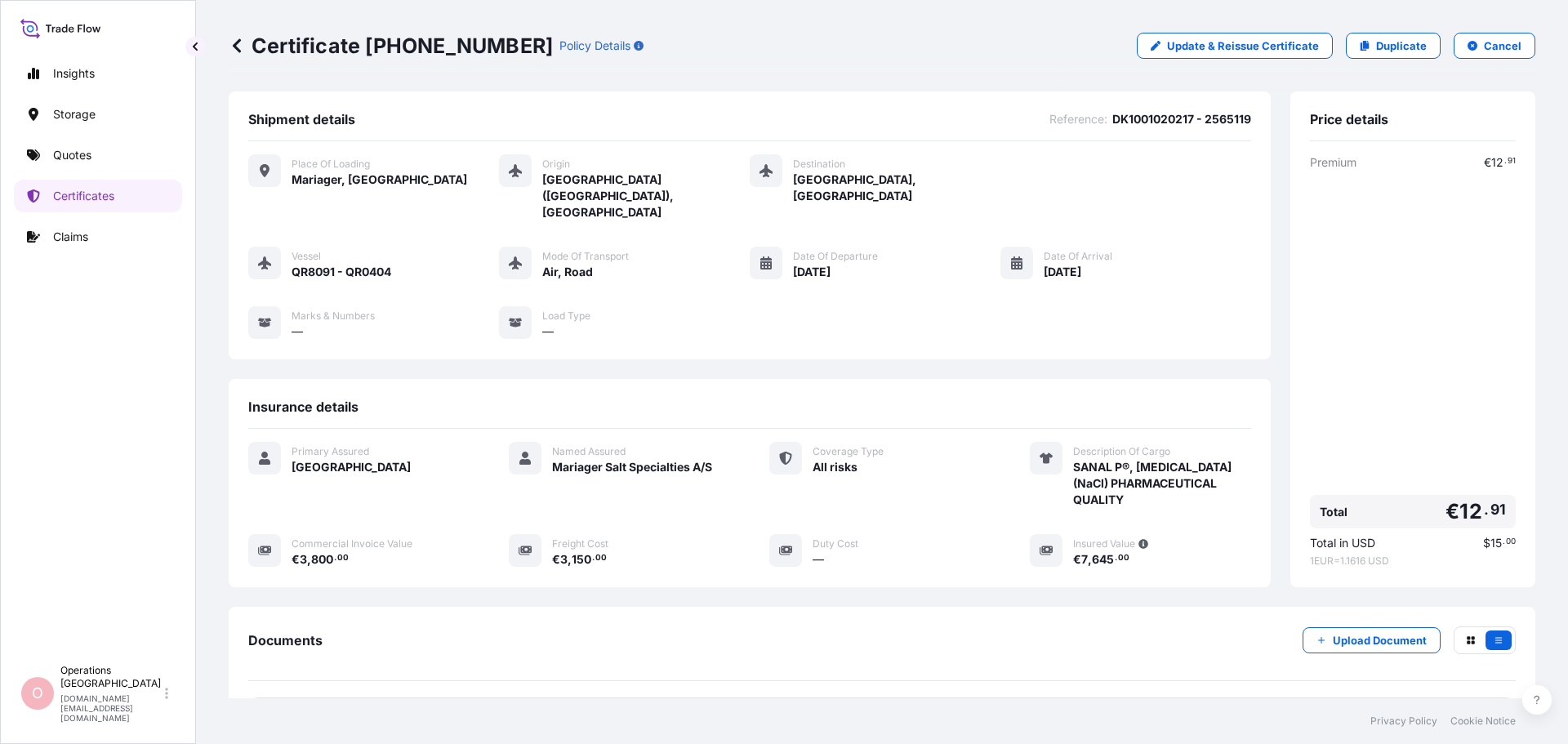
scroll to position [131, 0]
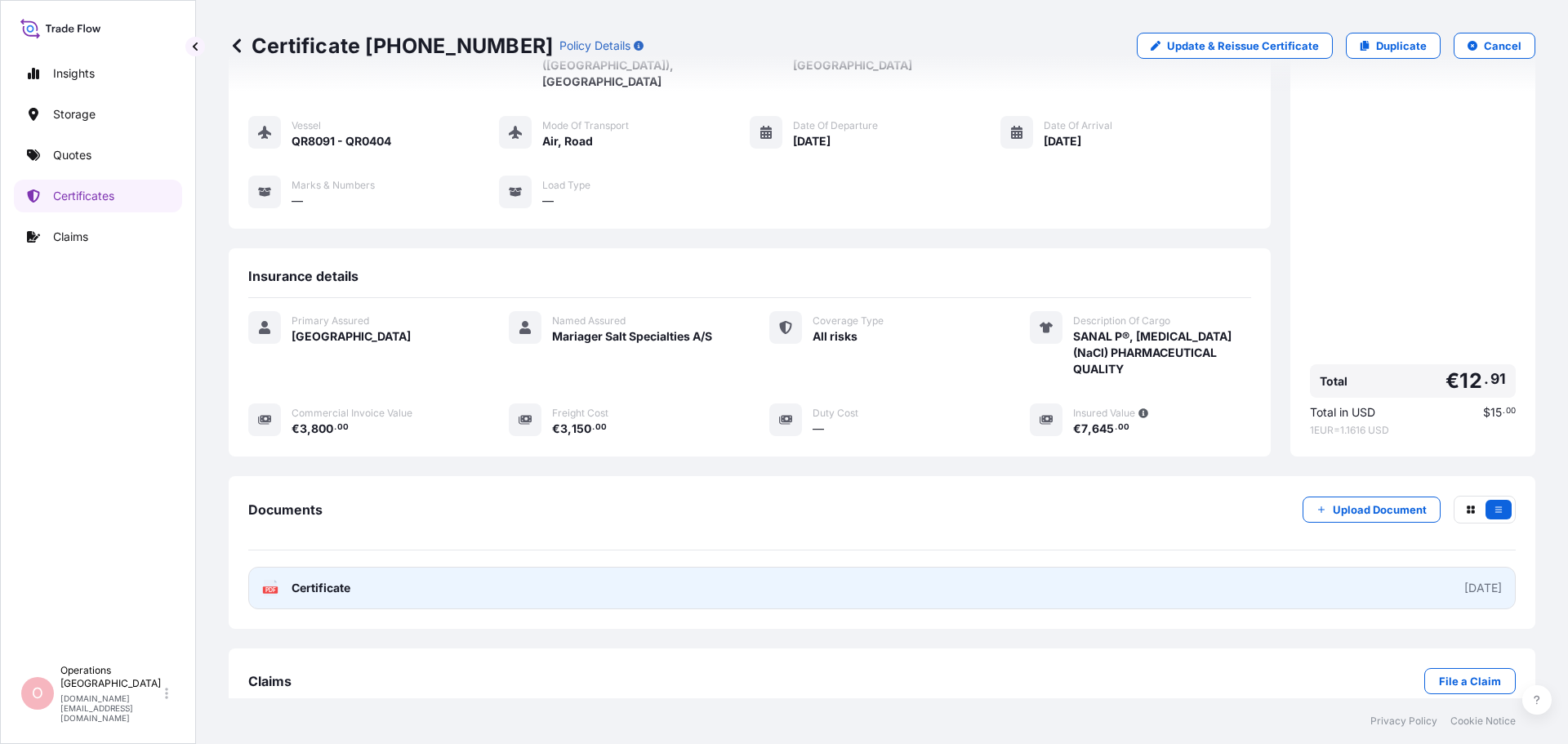
click at [383, 567] on link "PDF Certificate 2025-08-12" at bounding box center [881, 588] width 1267 height 43
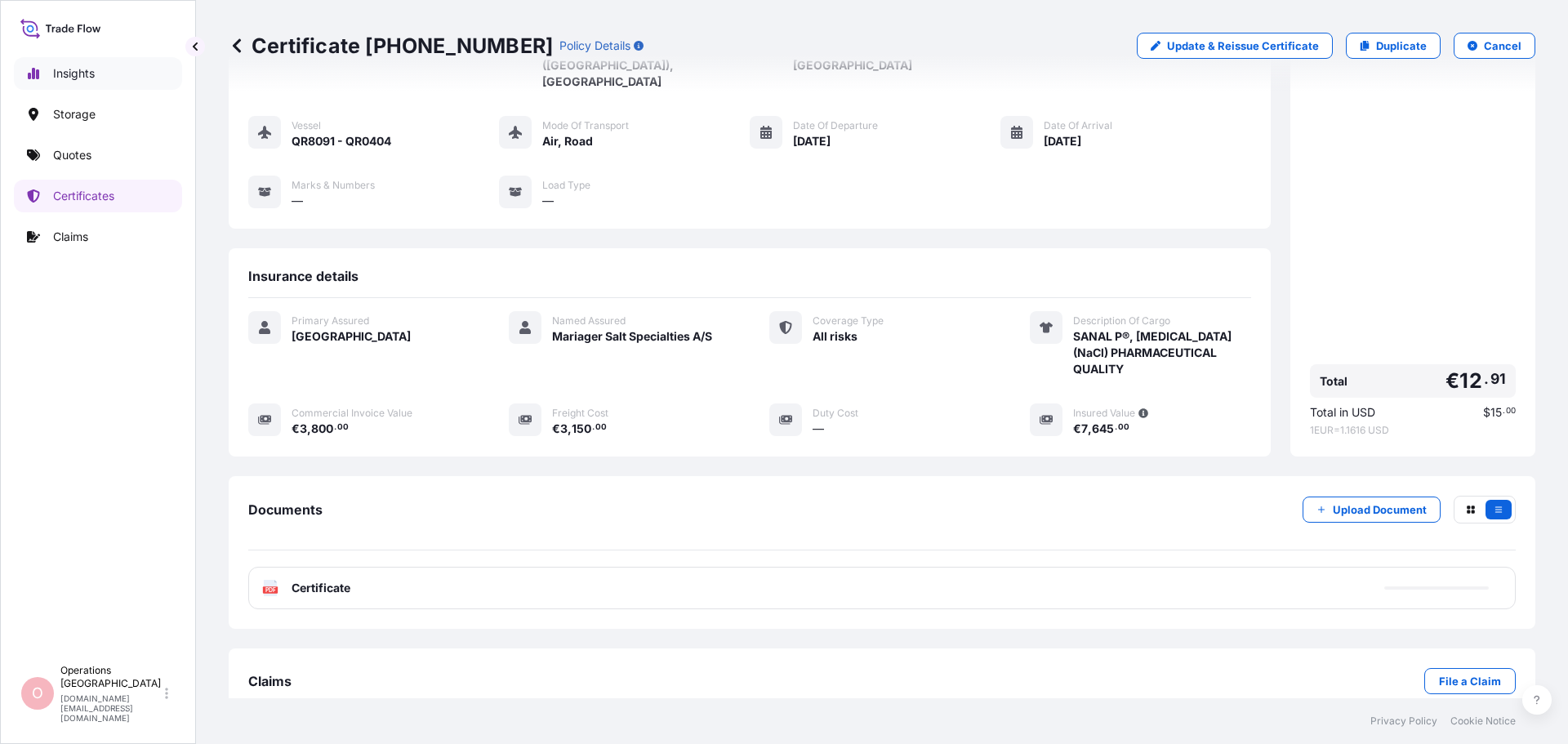
click at [51, 76] on link "Insights" at bounding box center [98, 73] width 168 height 33
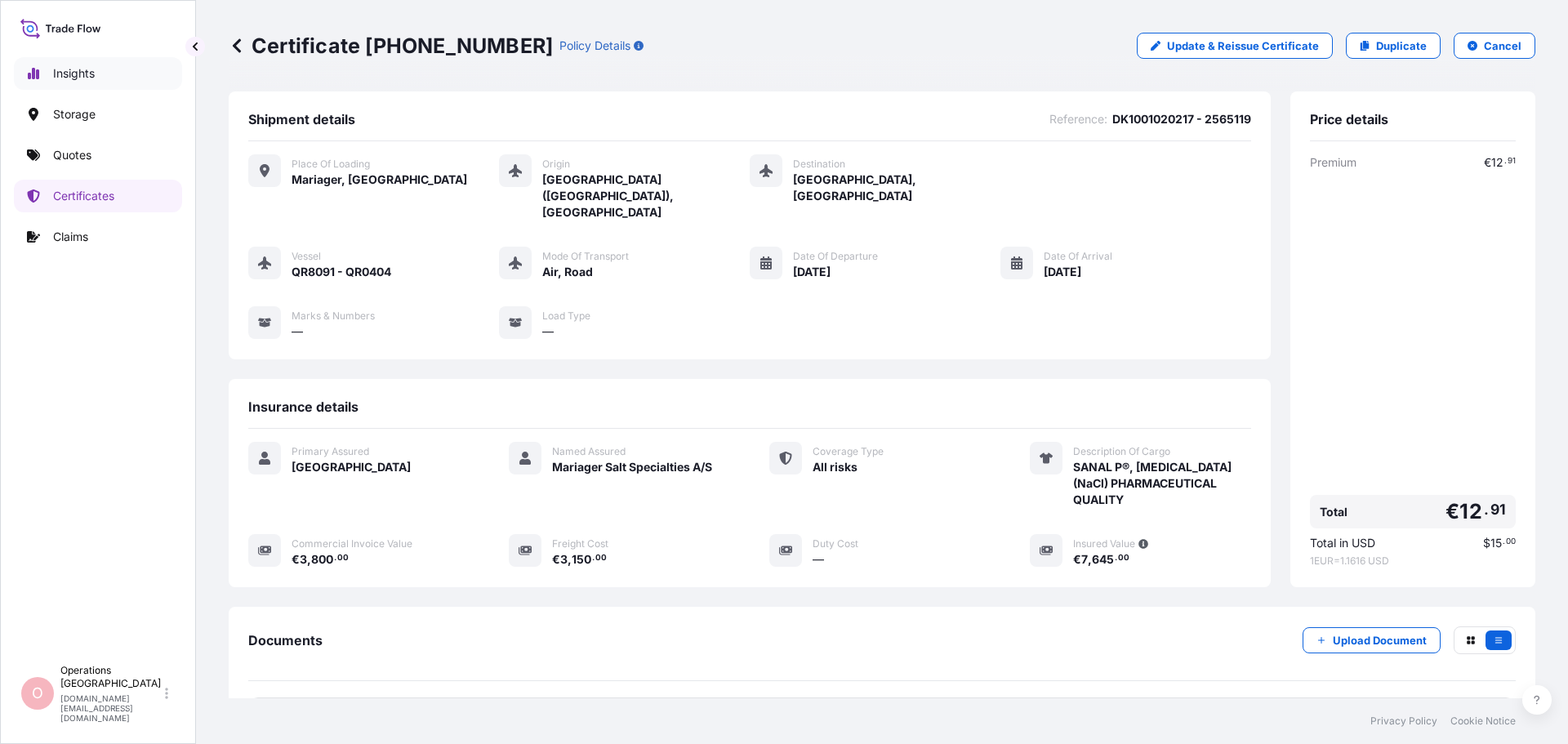
select select "2025"
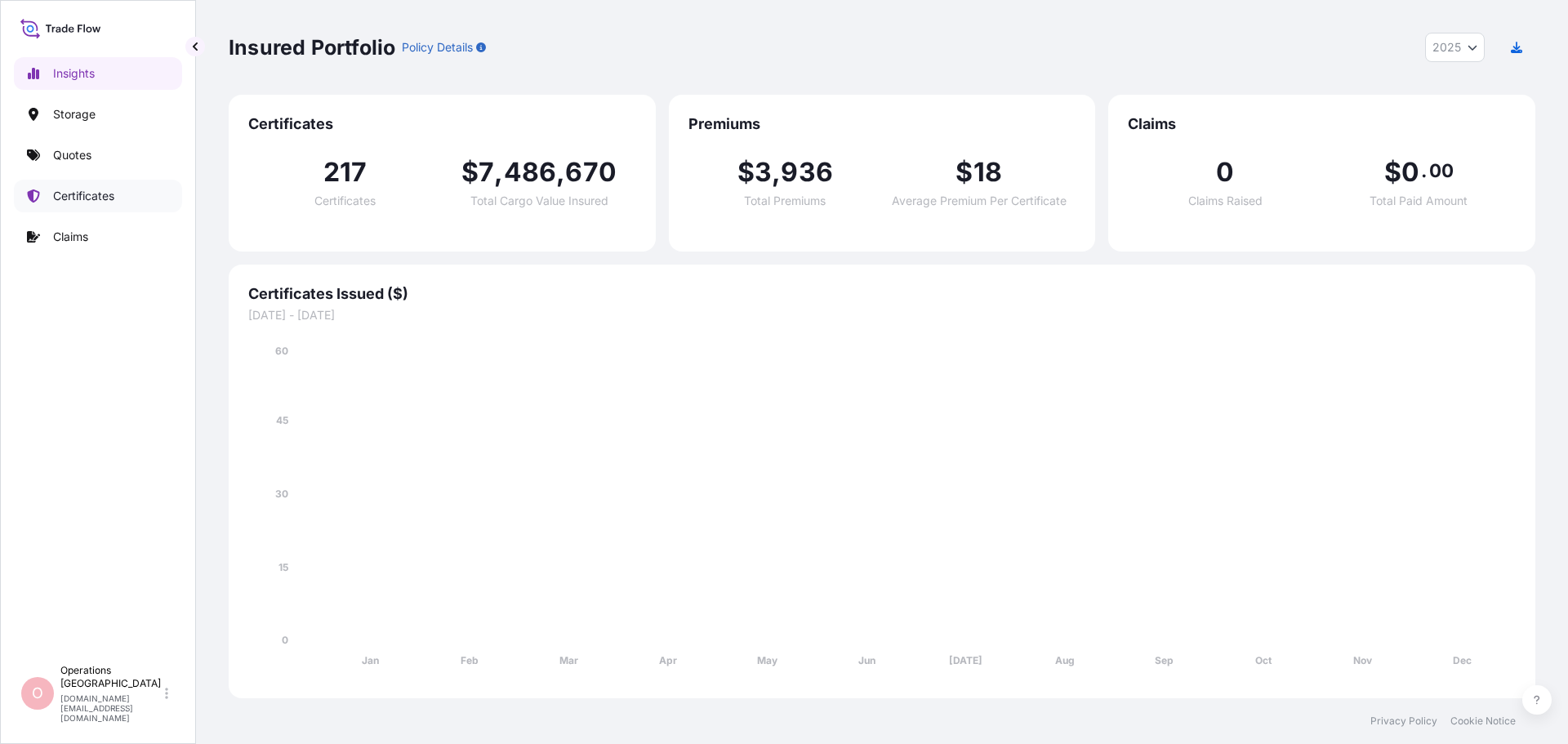
click at [80, 194] on p "Certificates" at bounding box center [83, 195] width 62 height 16
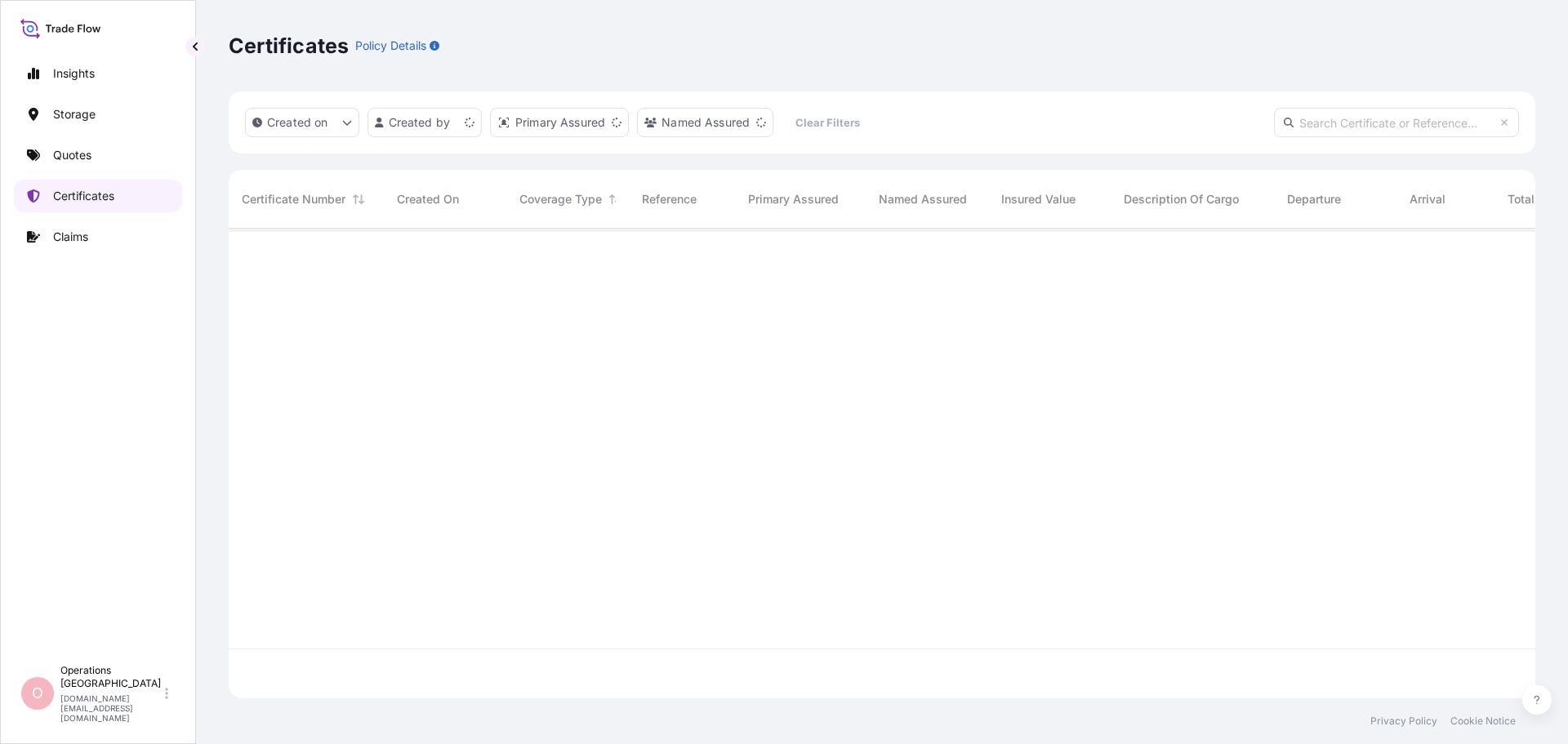
scroll to position [467, 1295]
